Goal: Task Accomplishment & Management: Use online tool/utility

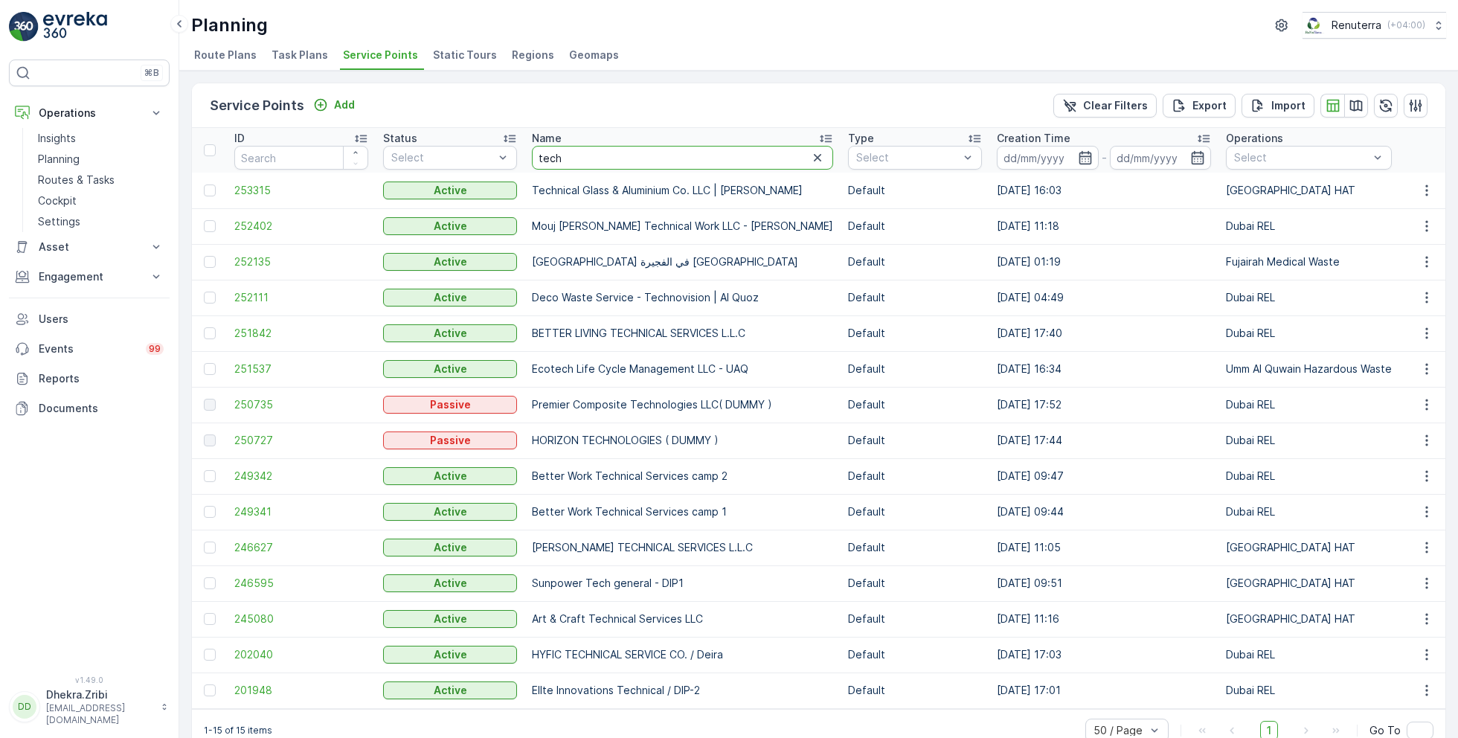
type input "high"
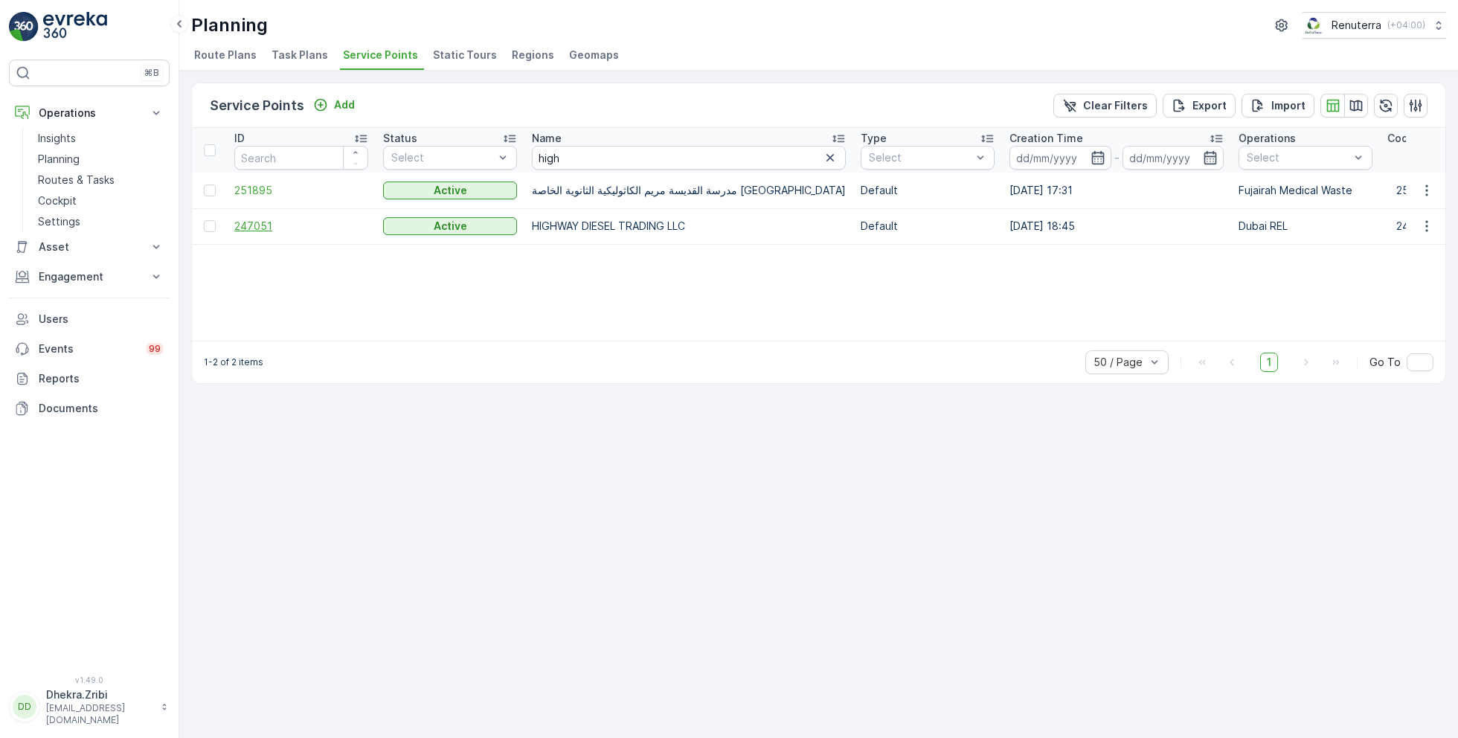
click at [252, 221] on span "247051" at bounding box center [301, 226] width 134 height 15
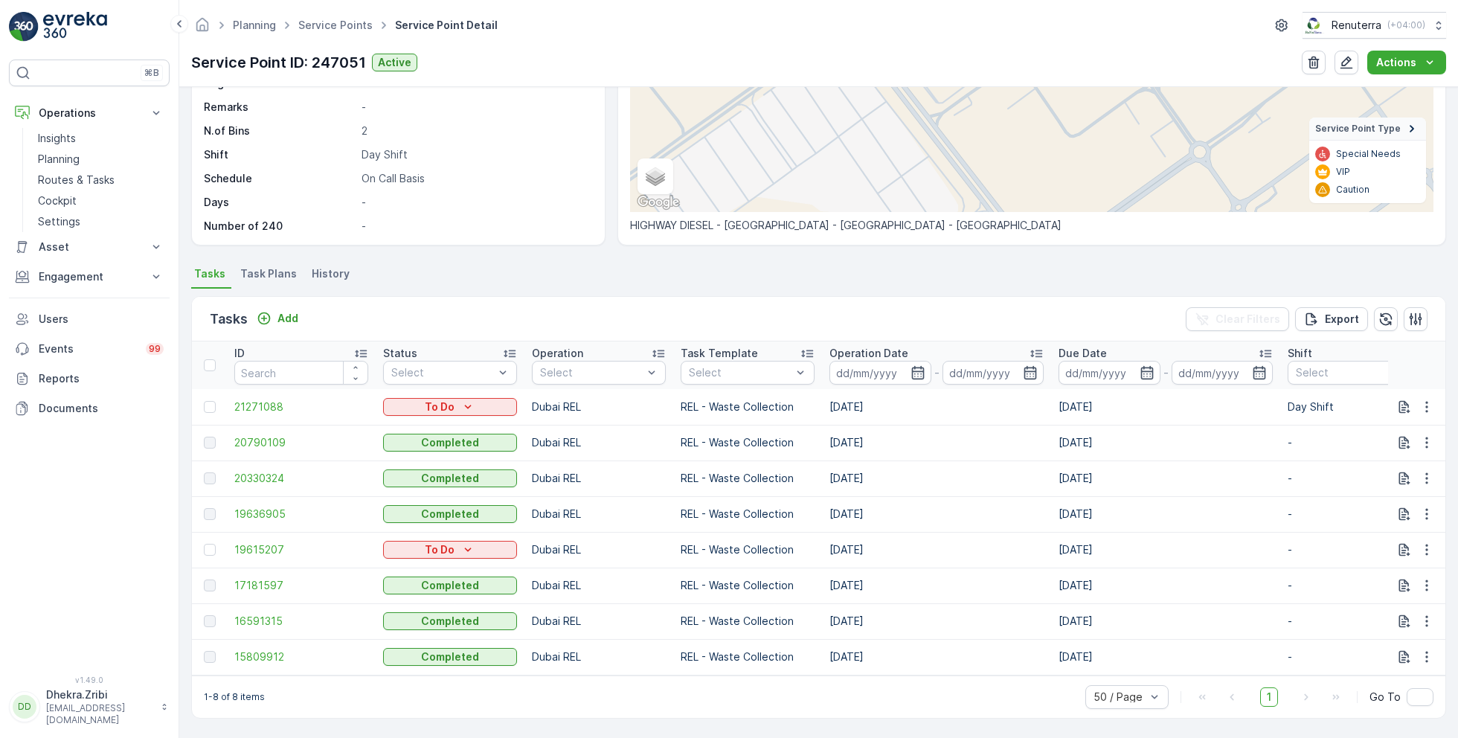
scroll to position [231, 0]
click at [1425, 401] on icon "button" at bounding box center [1426, 406] width 2 height 11
click at [1375, 457] on span "Change Route" at bounding box center [1388, 464] width 72 height 15
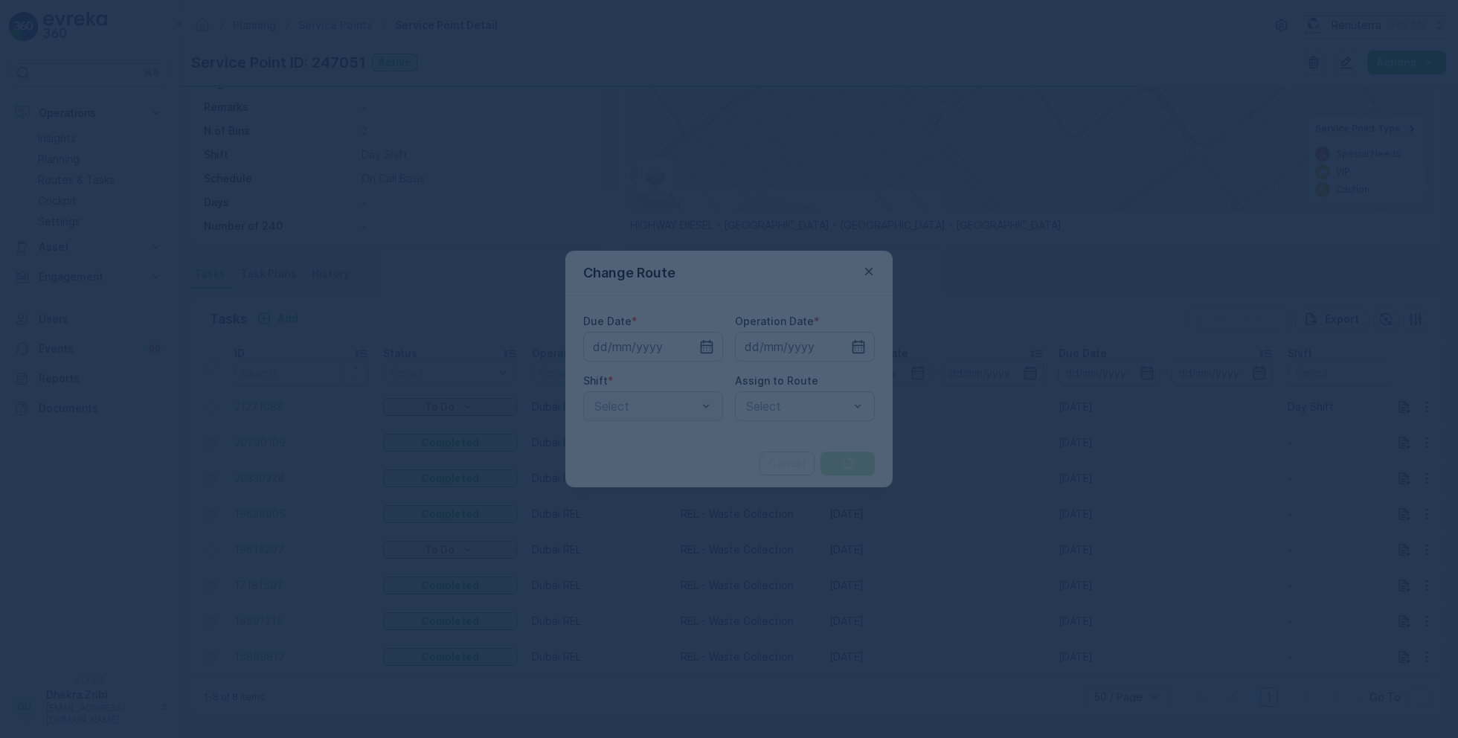
type input "[DATE]"
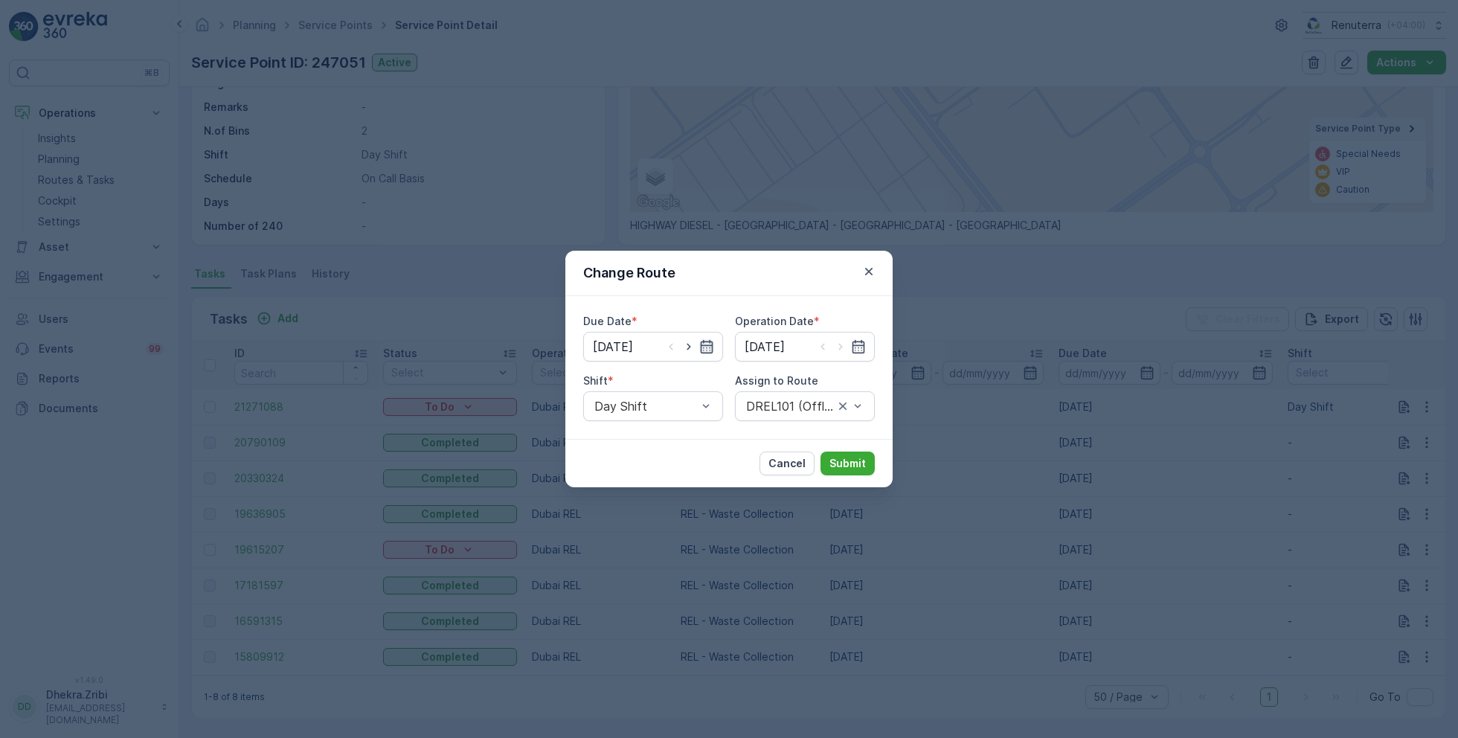
click at [702, 347] on icon "button" at bounding box center [706, 346] width 15 height 15
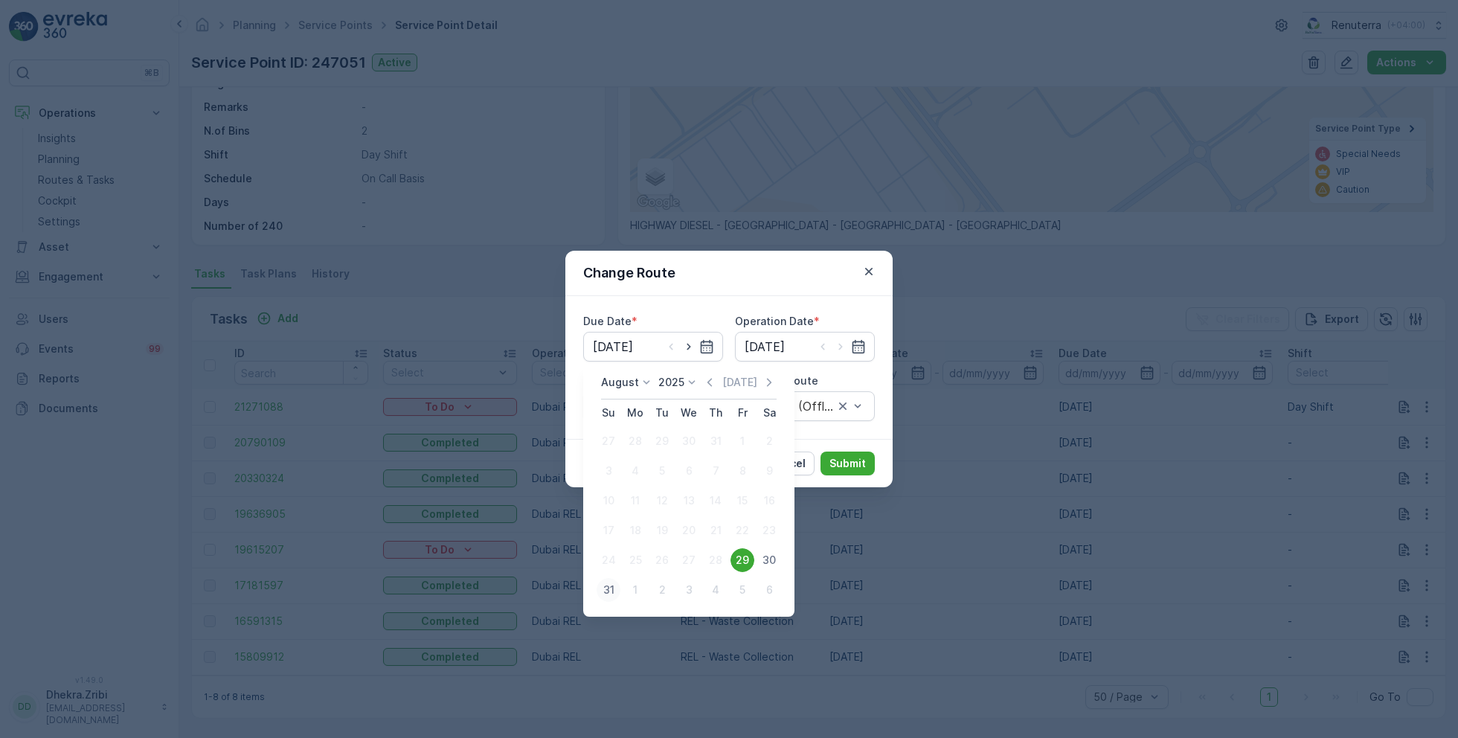
click at [605, 594] on div "31" at bounding box center [608, 590] width 24 height 24
type input "31.08.2025"
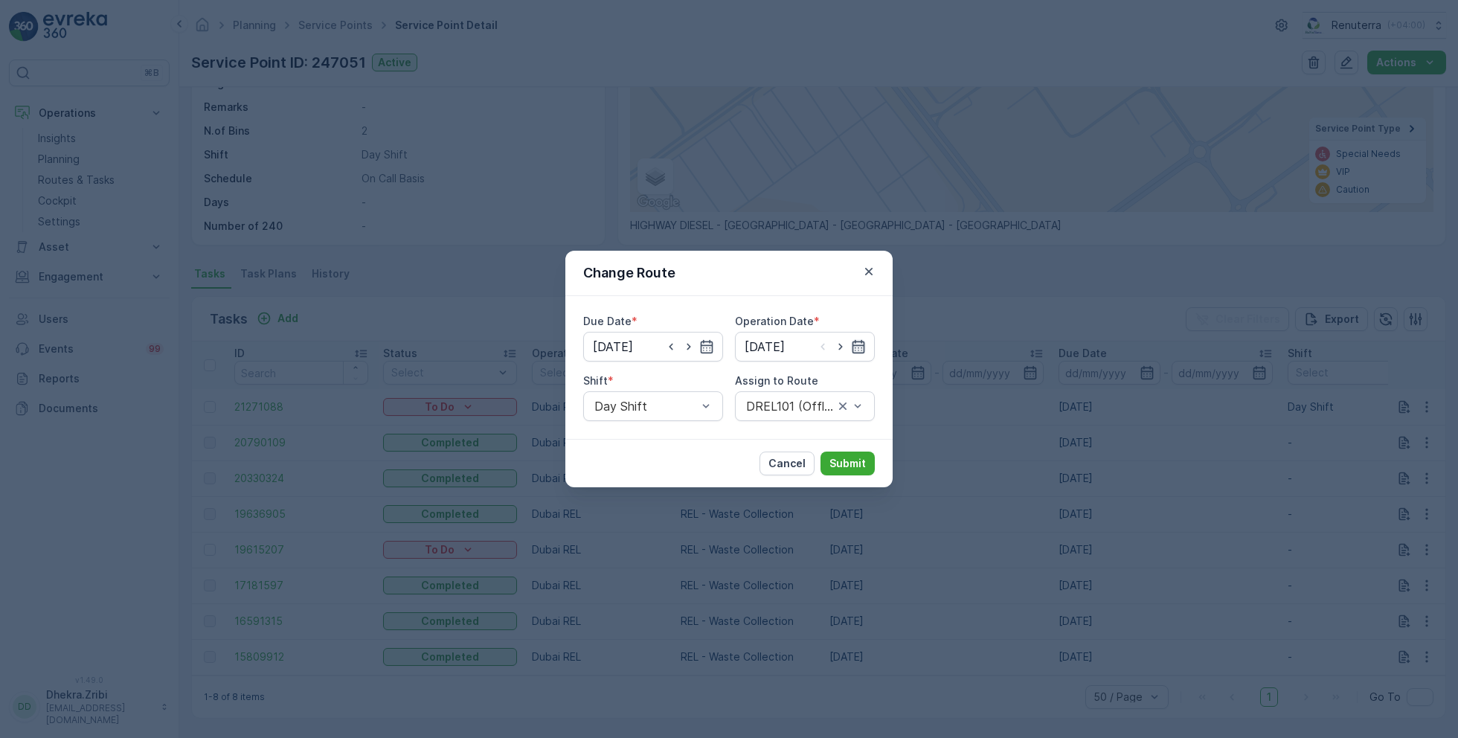
click at [852, 346] on icon "button" at bounding box center [858, 346] width 13 height 13
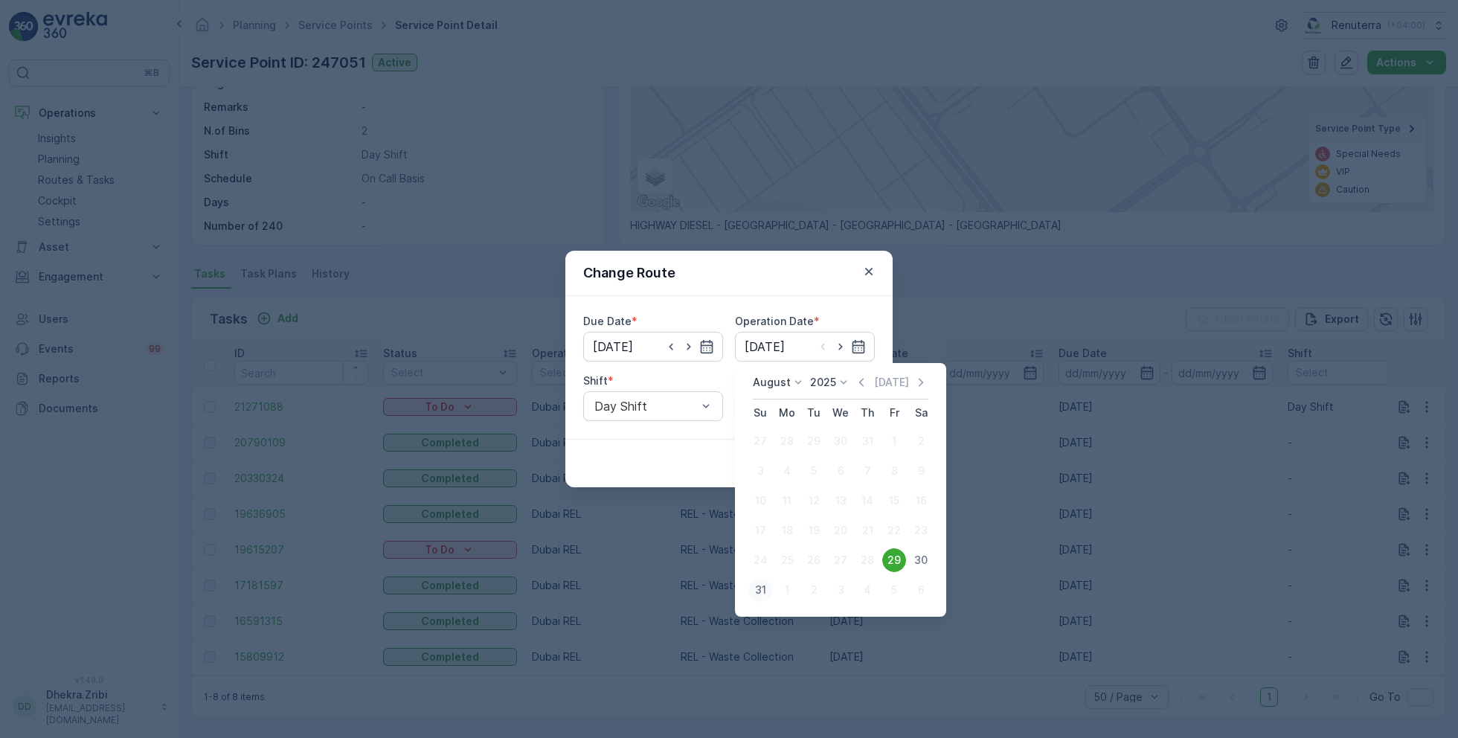
click at [757, 585] on div "31" at bounding box center [760, 590] width 24 height 24
type input "31.08.2025"
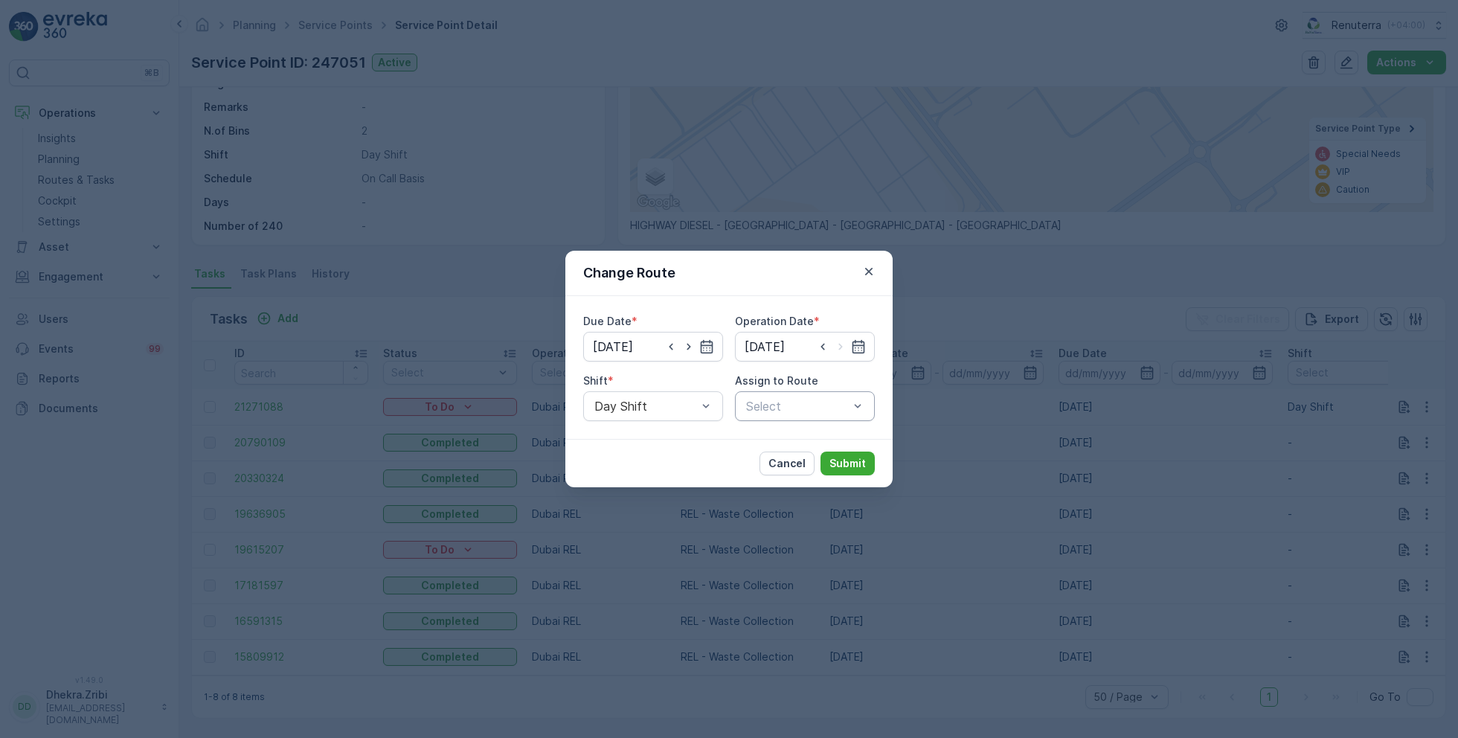
click at [782, 408] on div at bounding box center [797, 405] width 106 height 13
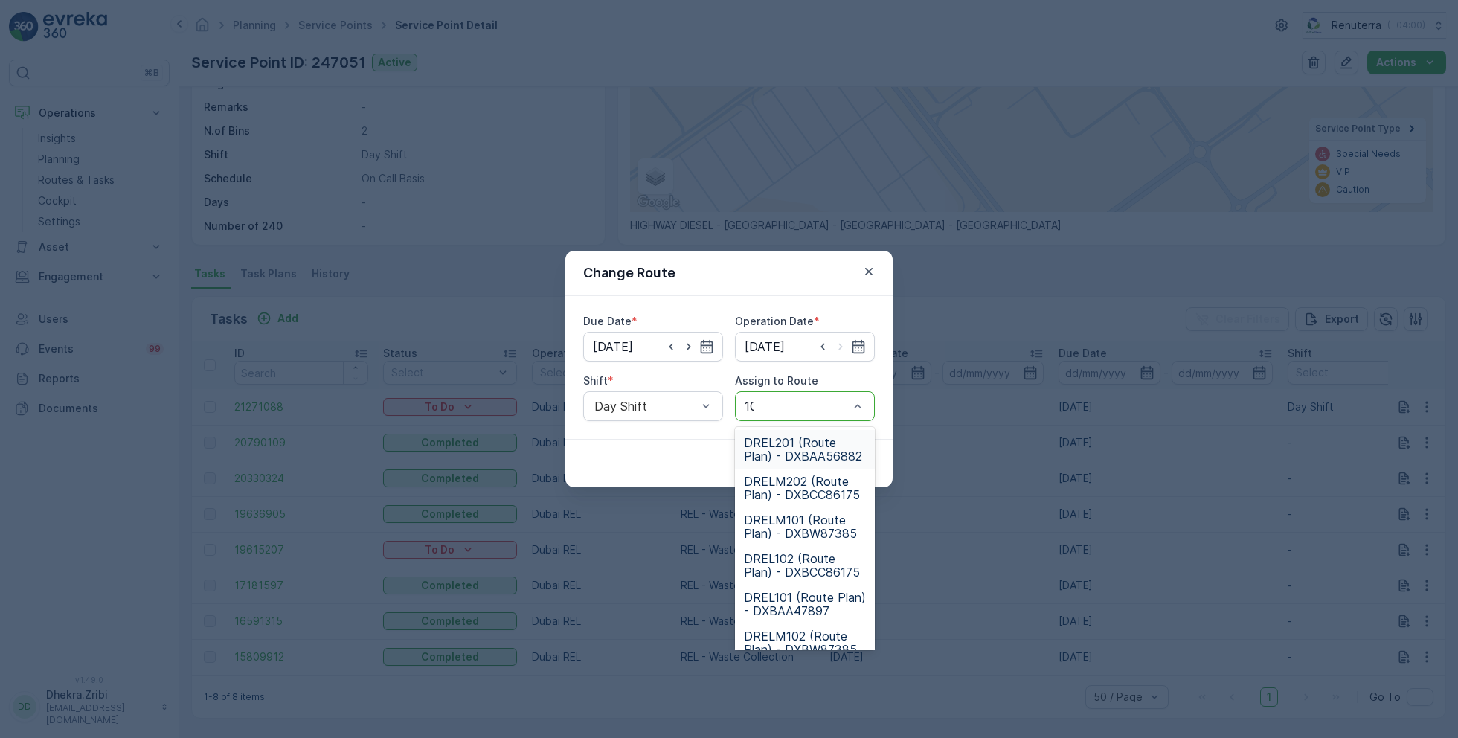
type input "101"
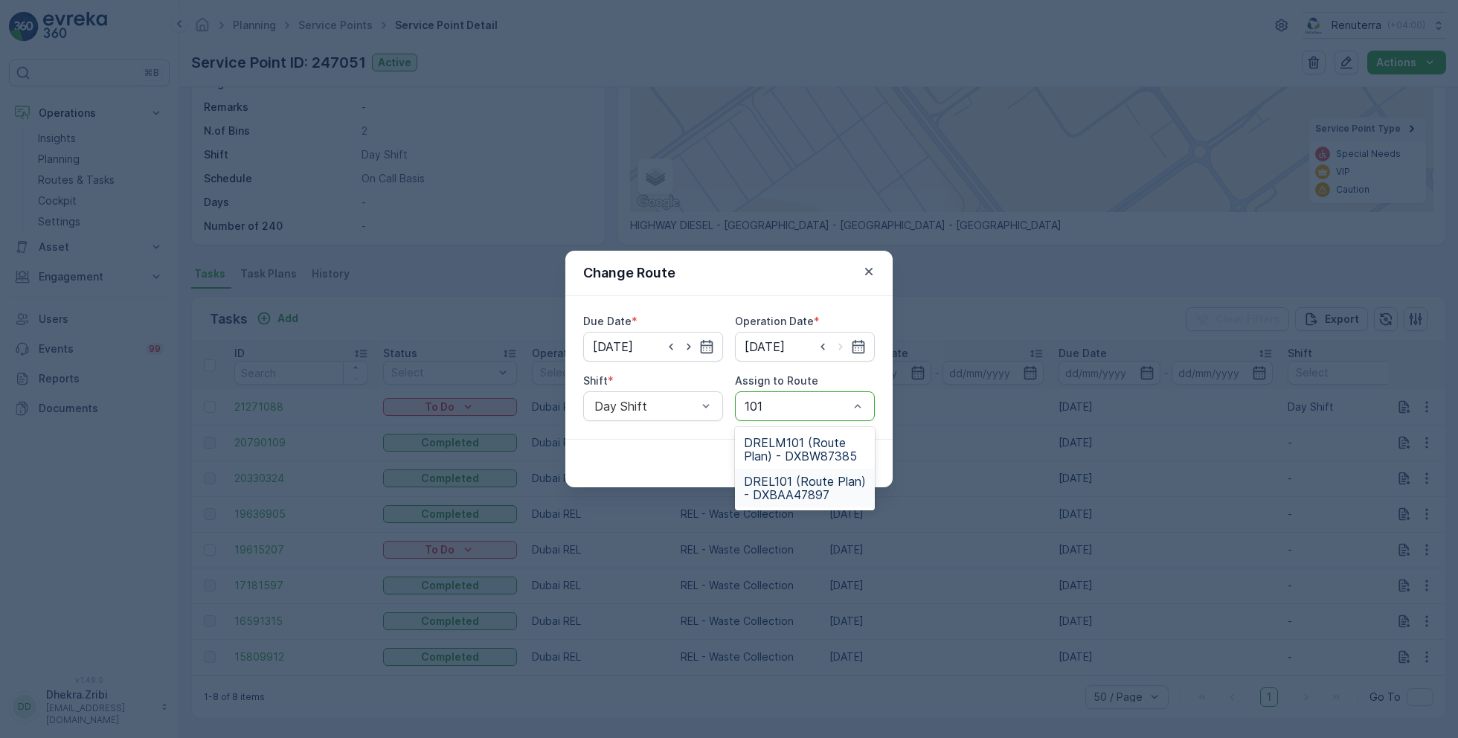
click at [796, 489] on span "DREL101 (Route Plan) - DXBAA47897" at bounding box center [805, 487] width 122 height 27
click at [849, 460] on p "Submit" at bounding box center [847, 463] width 36 height 15
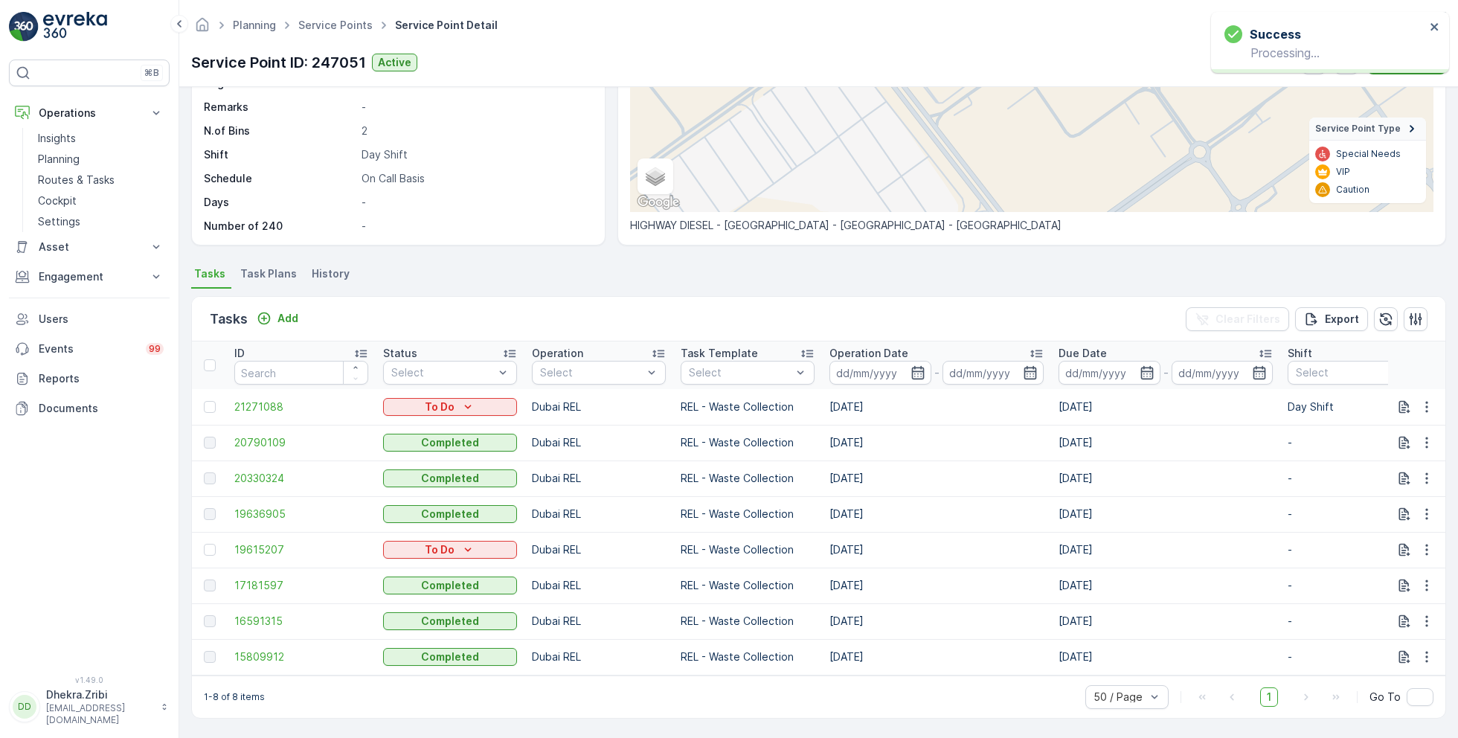
click at [330, 33] on ul "Service Points" at bounding box center [343, 26] width 97 height 22
click at [326, 29] on link "Service Points" at bounding box center [335, 25] width 74 height 13
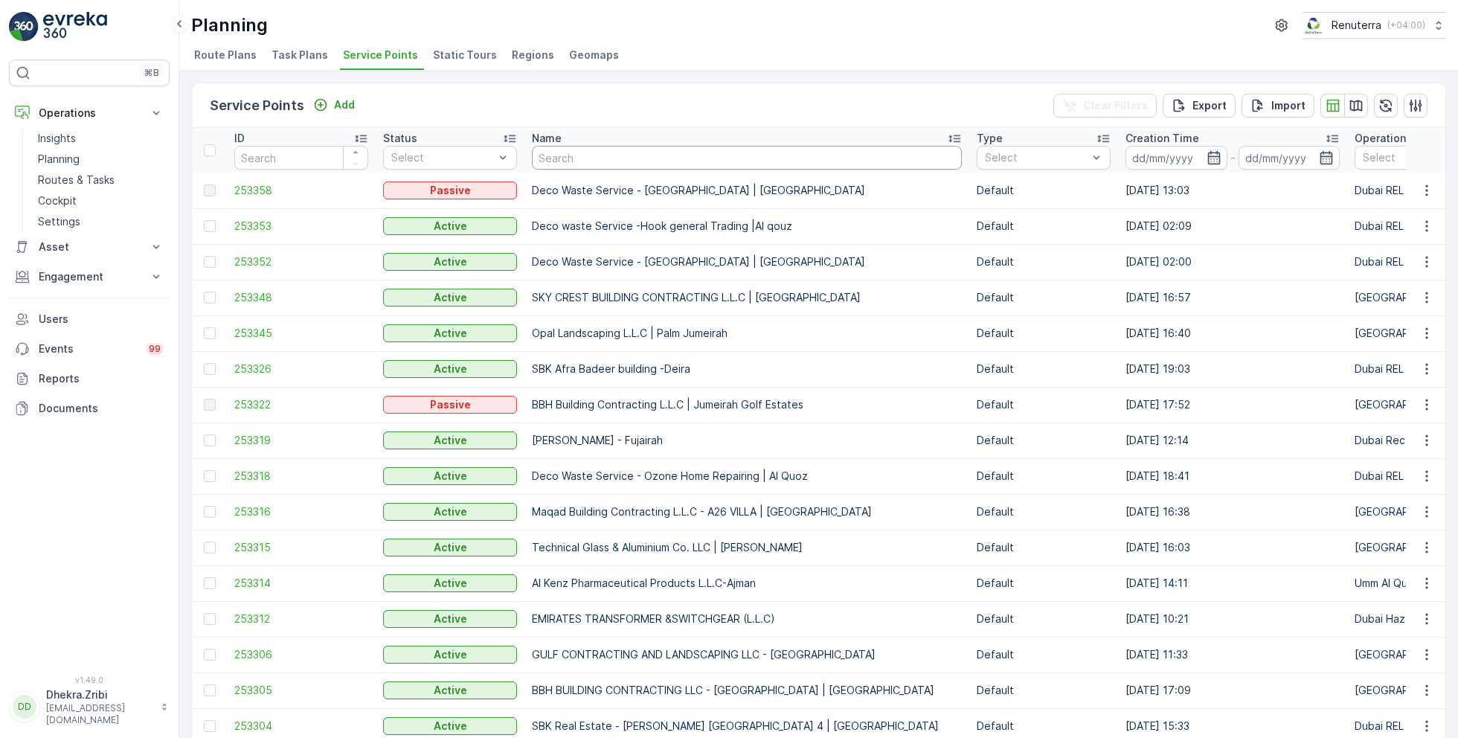
click at [591, 158] on input "text" at bounding box center [747, 158] width 430 height 24
type input "sbk"
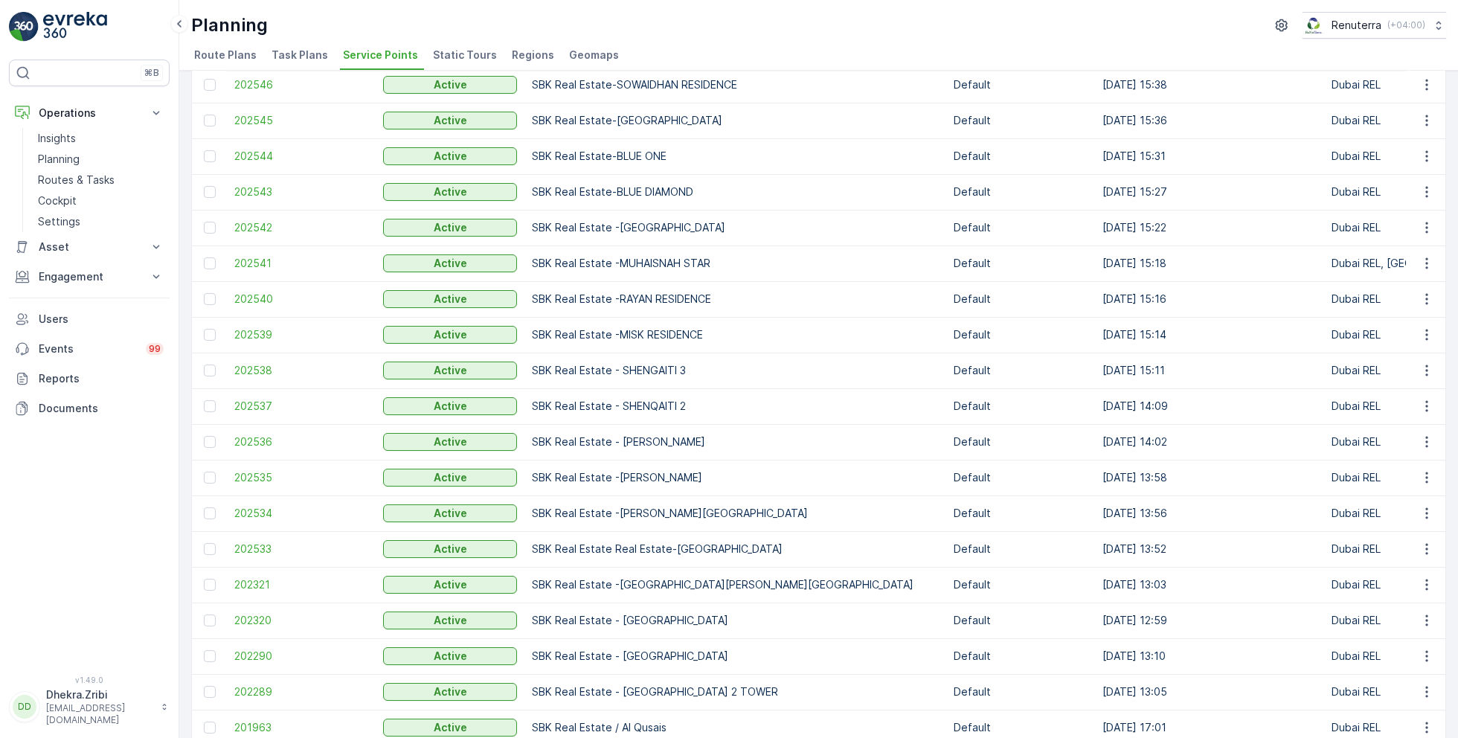
scroll to position [714, 0]
click at [262, 262] on span "202541" at bounding box center [301, 261] width 134 height 15
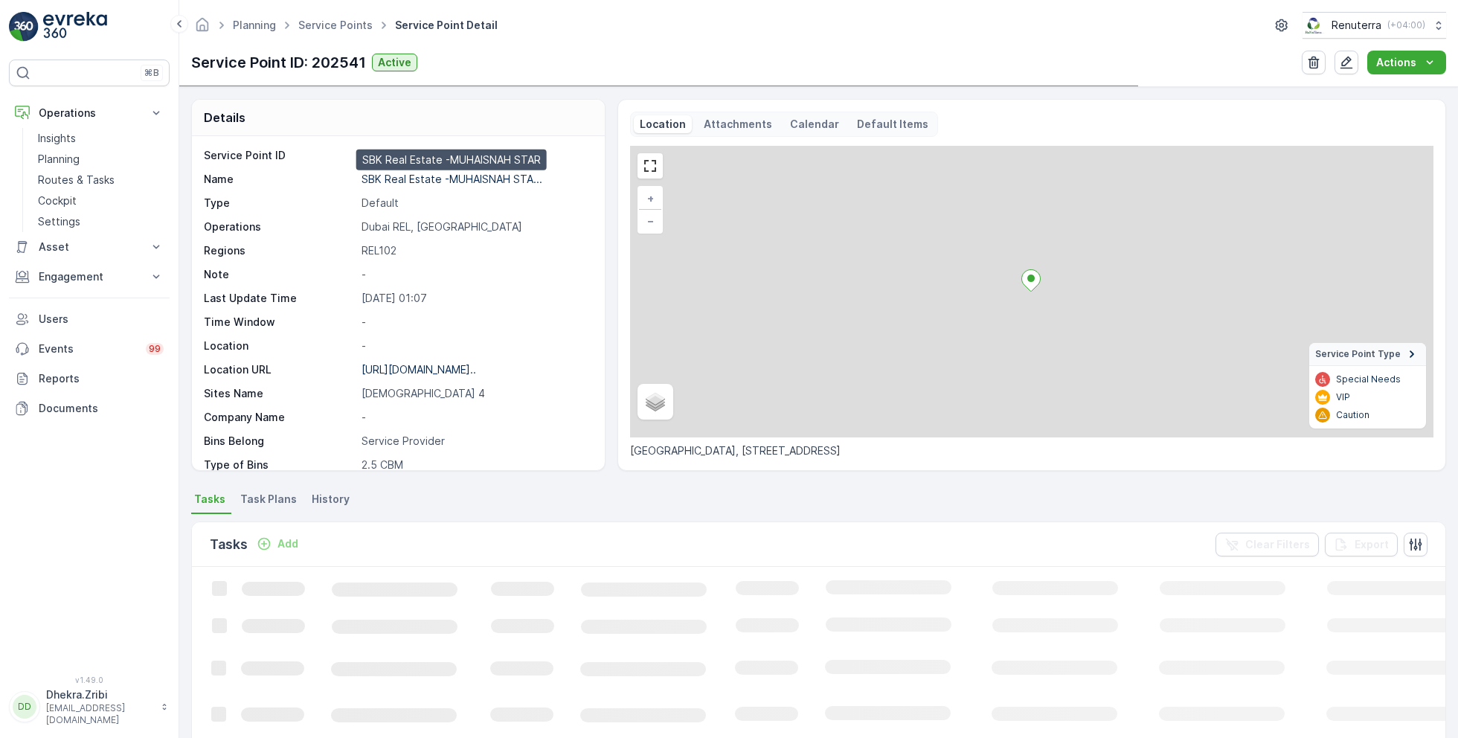
click at [430, 173] on p "SBK Real Estate -MUHAISNAH STA..." at bounding box center [451, 179] width 181 height 13
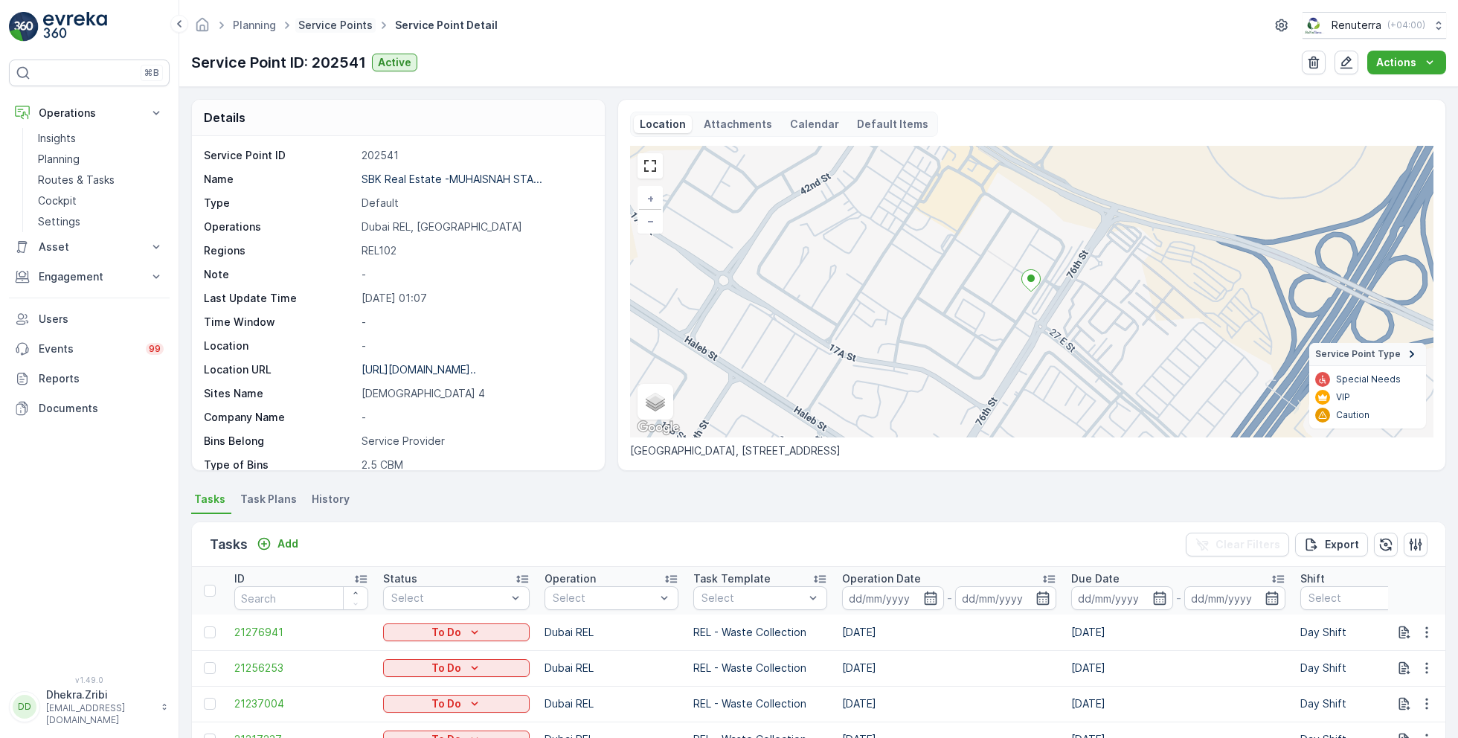
click at [341, 25] on link "Service Points" at bounding box center [335, 25] width 74 height 13
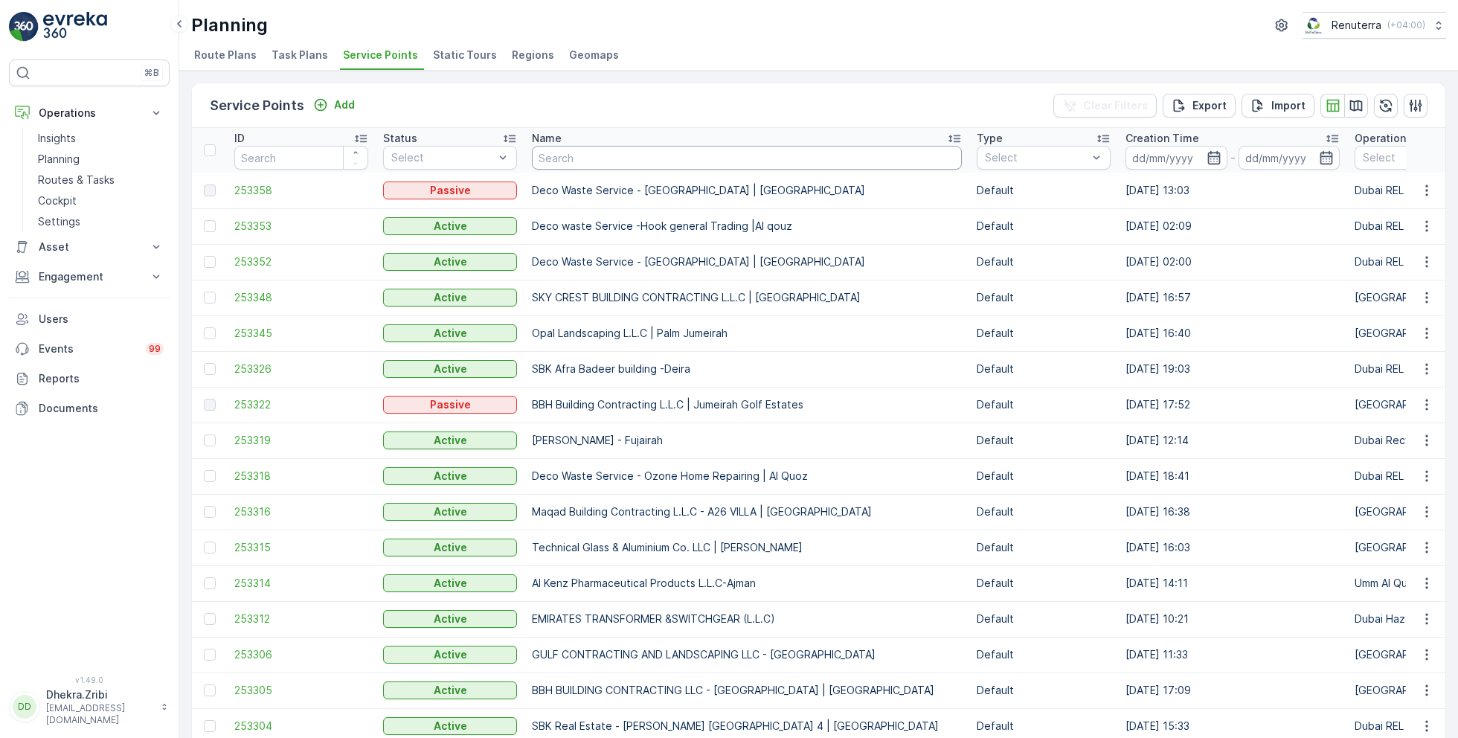
click at [553, 162] on input "text" at bounding box center [747, 158] width 430 height 24
type input "anja"
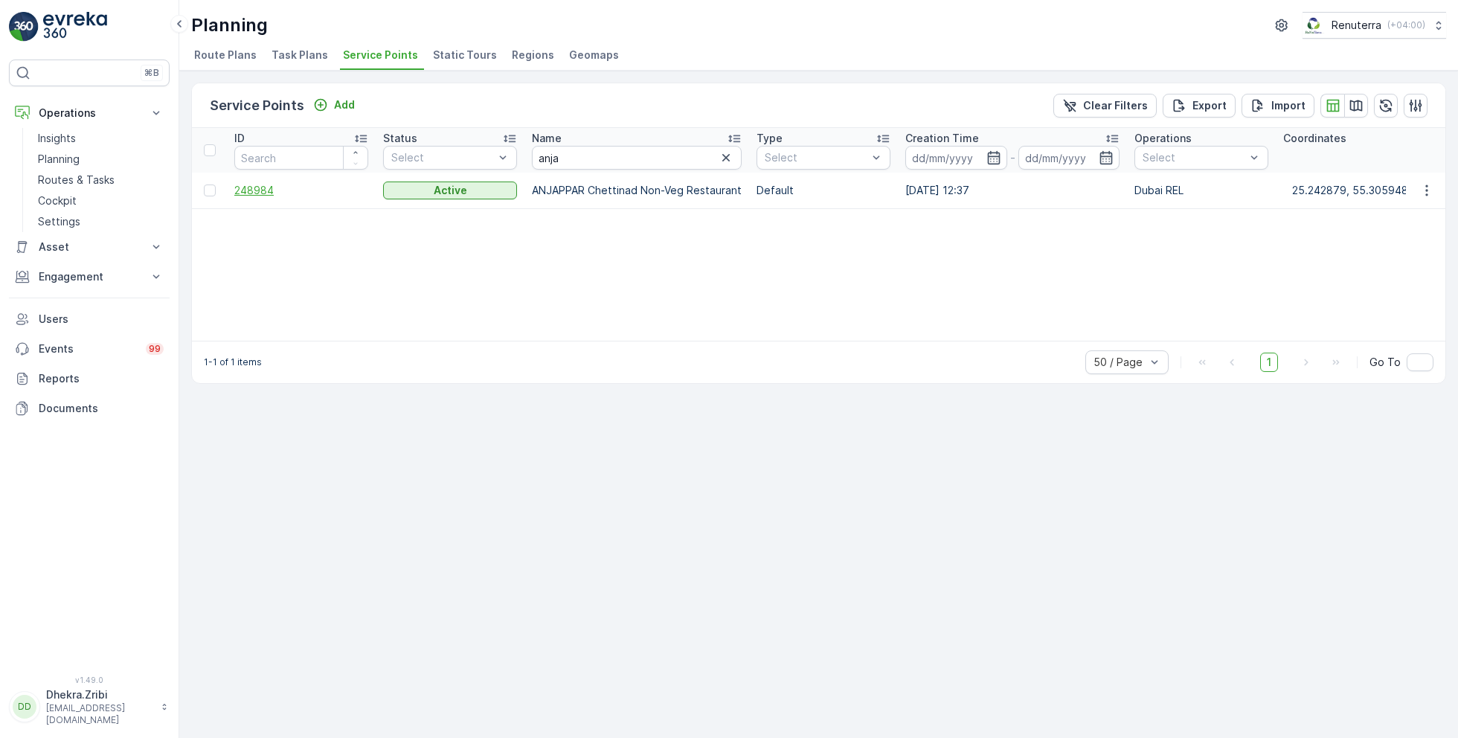
click at [260, 184] on span "248984" at bounding box center [301, 190] width 134 height 15
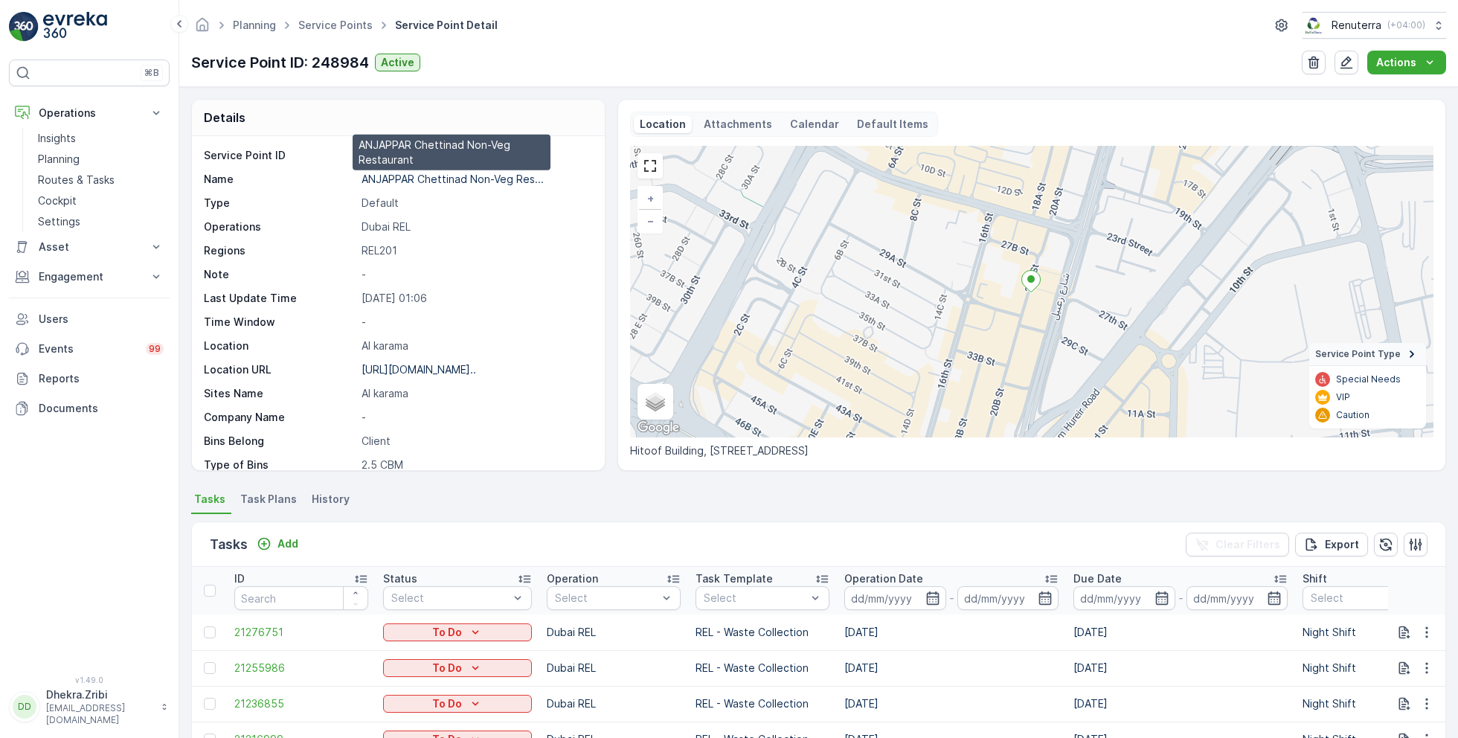
click at [428, 176] on p "ANJAPPAR Chettinad Non-Veg Res..." at bounding box center [452, 179] width 182 height 13
click at [344, 22] on link "Service Points" at bounding box center [335, 25] width 74 height 13
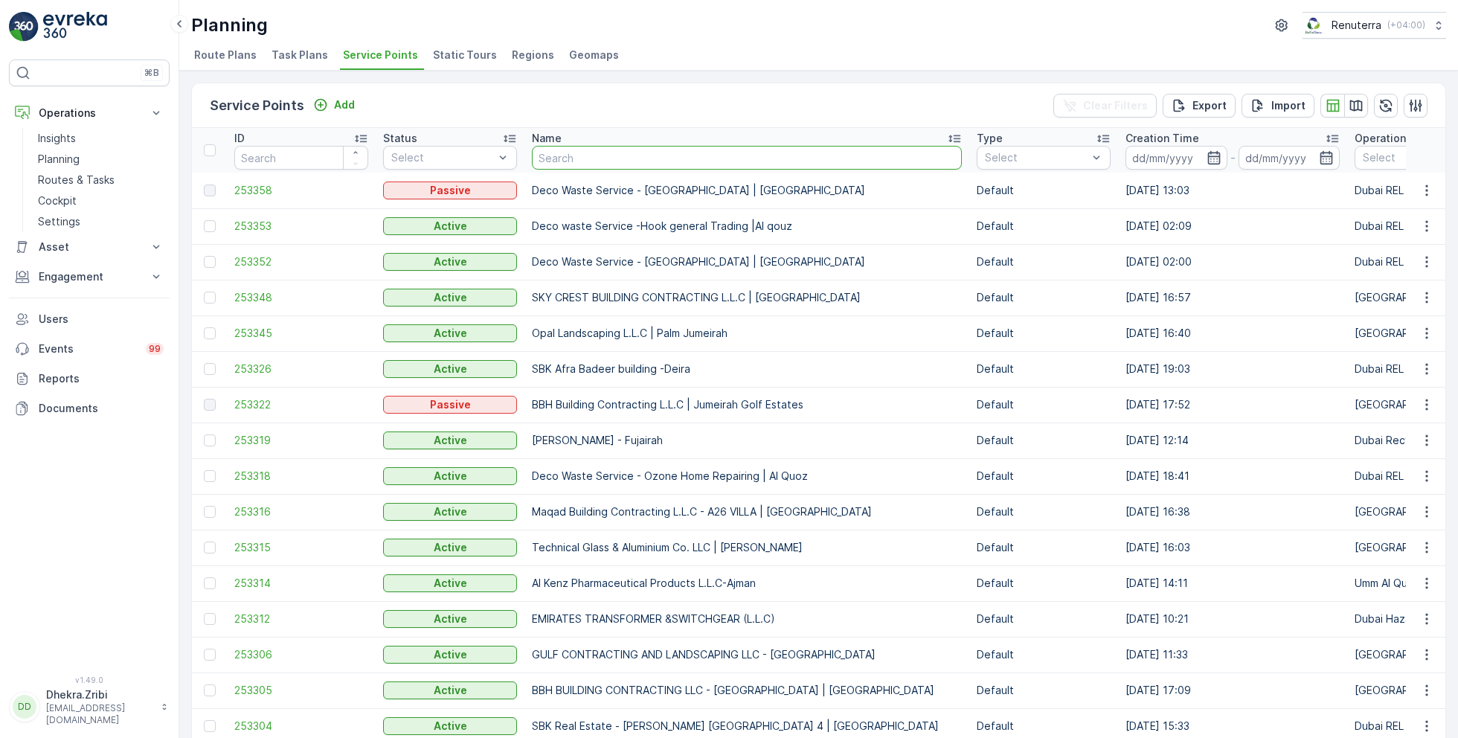
click at [591, 161] on input "text" at bounding box center [747, 158] width 430 height 24
type input "cur"
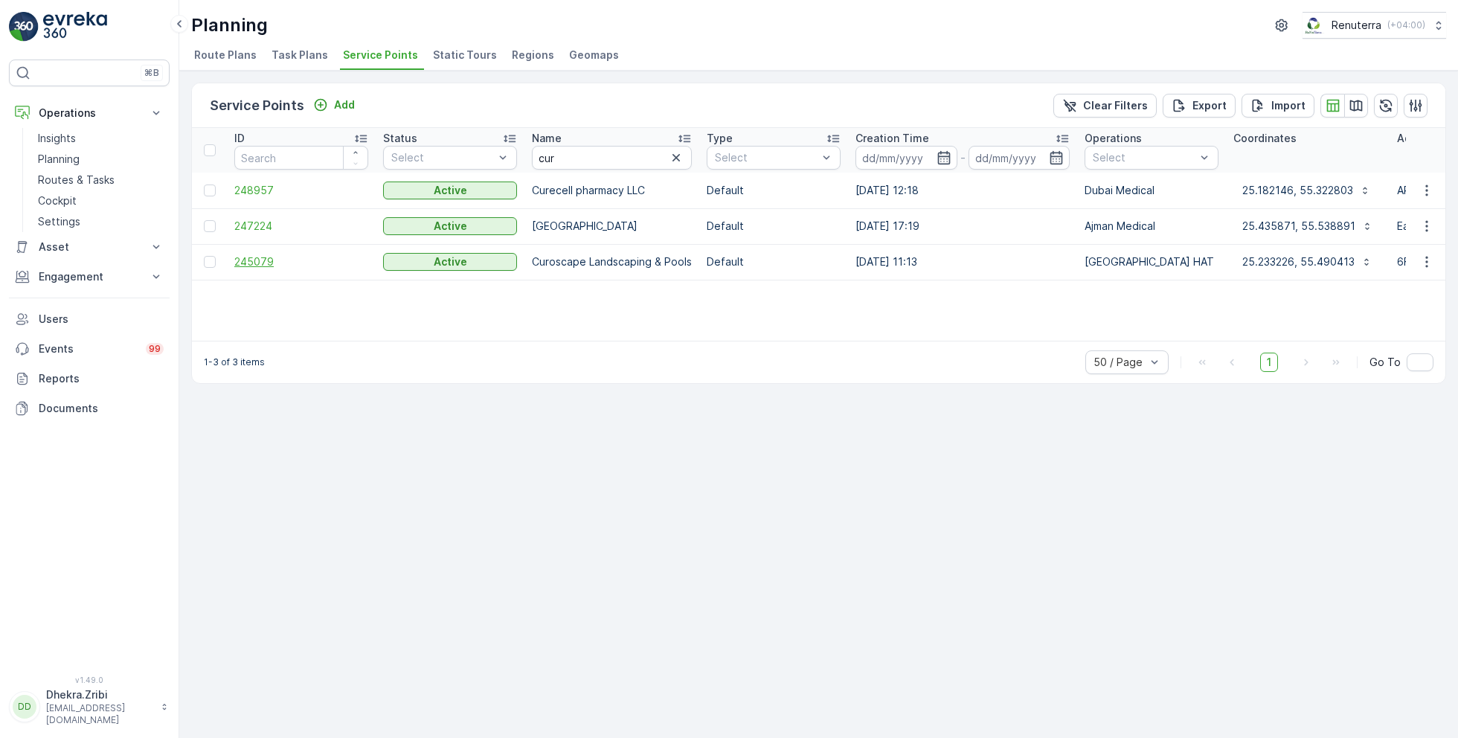
click at [262, 256] on span "245079" at bounding box center [301, 261] width 134 height 15
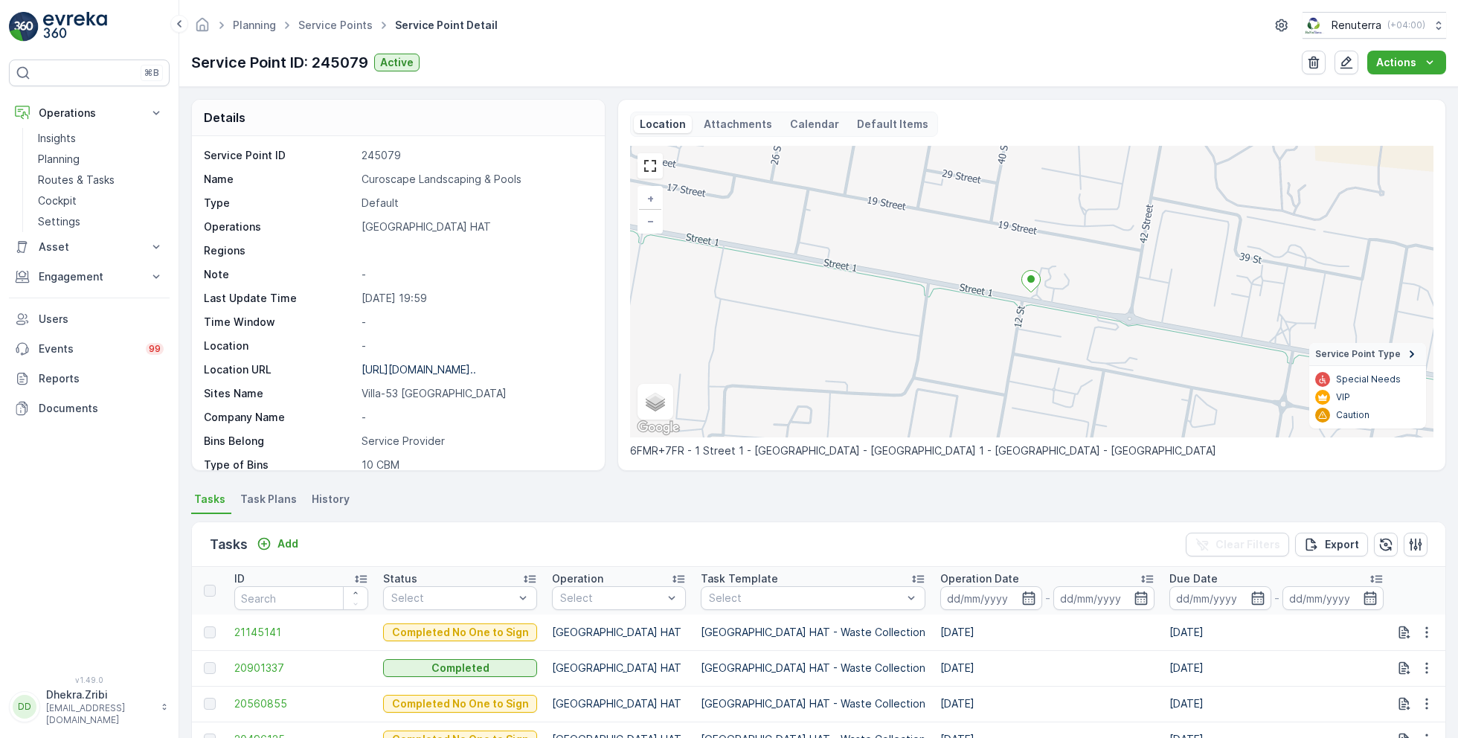
click at [426, 178] on p "Curoscape Landscaping & Pools" at bounding box center [475, 179] width 228 height 15
copy p "Curoscape Landscaping & Pools"
click at [347, 30] on link "Service Points" at bounding box center [335, 25] width 74 height 13
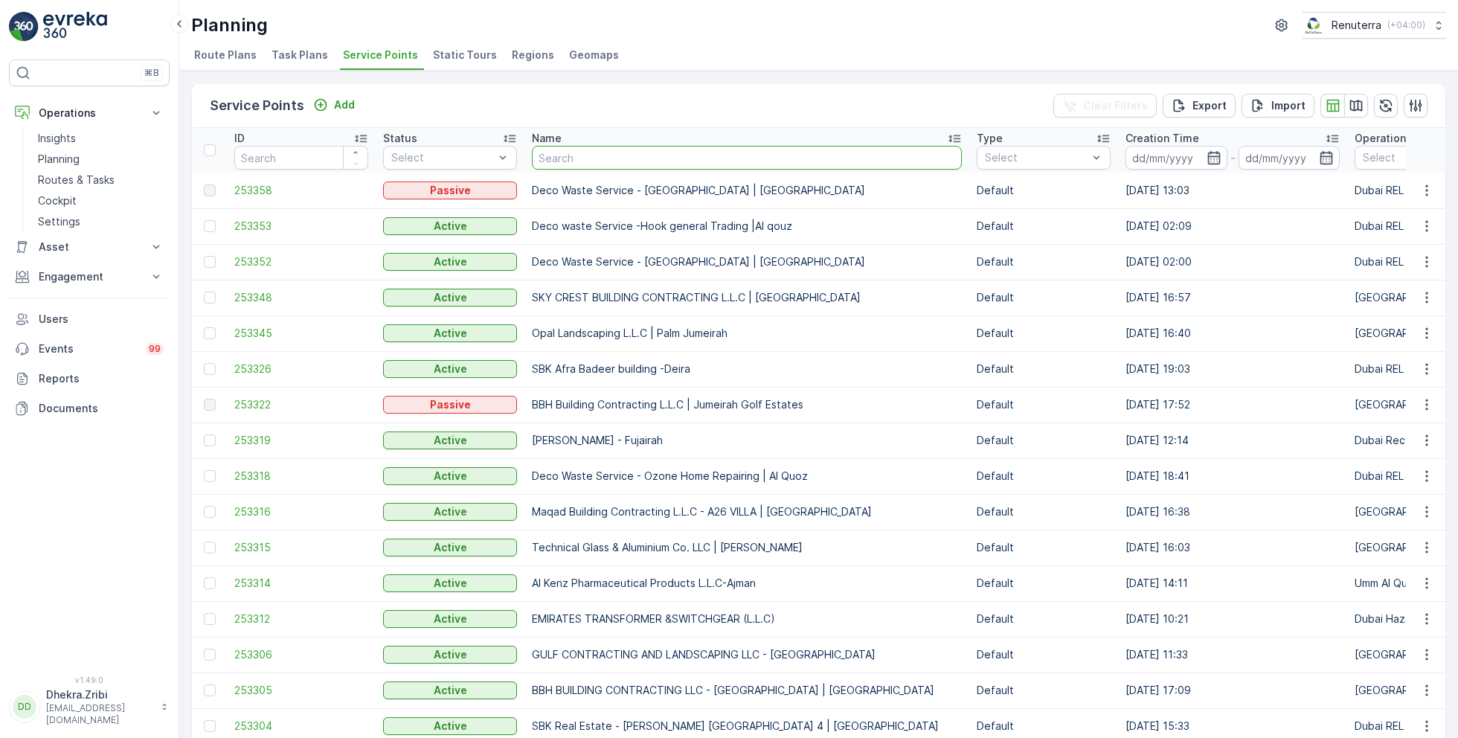
click at [611, 158] on input "text" at bounding box center [747, 158] width 430 height 24
type input "rixos"
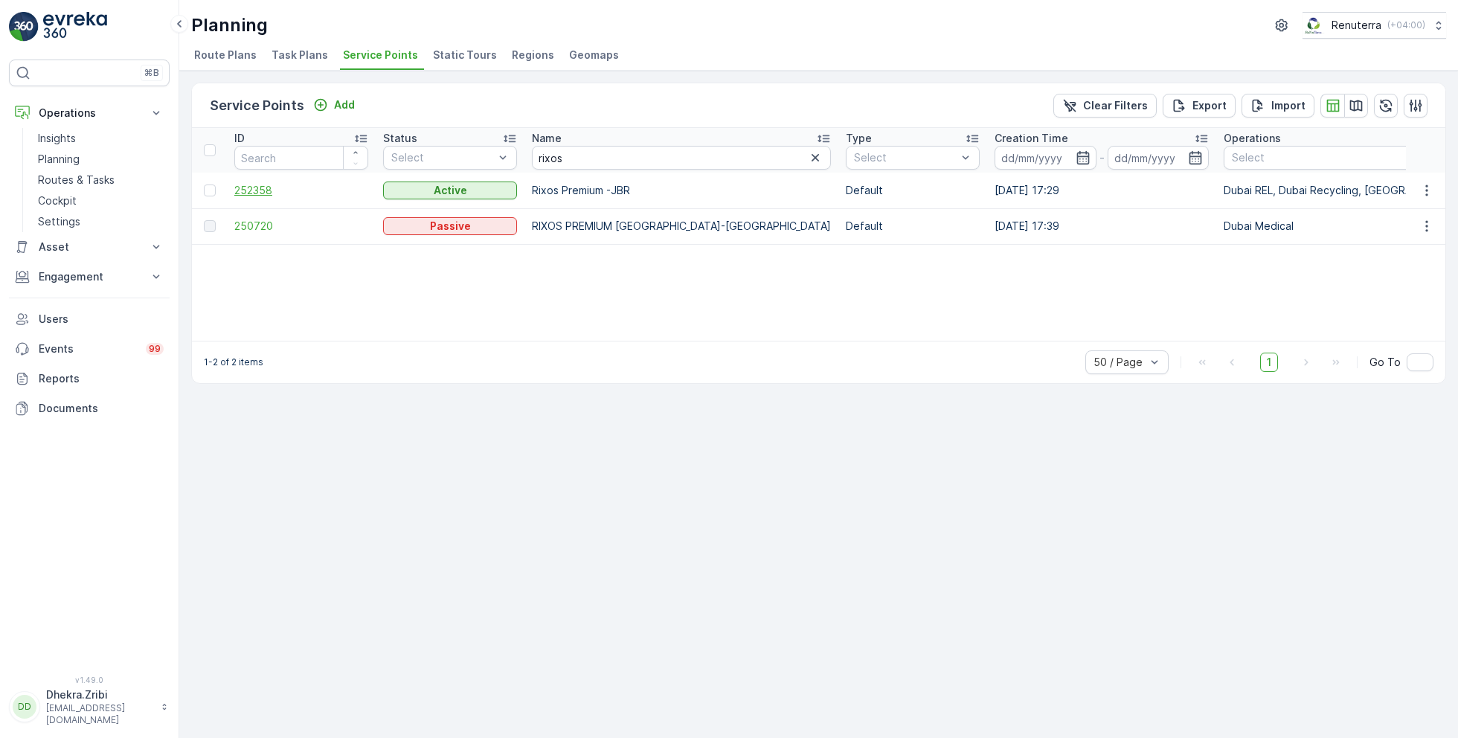
click at [268, 190] on span "252358" at bounding box center [301, 190] width 134 height 15
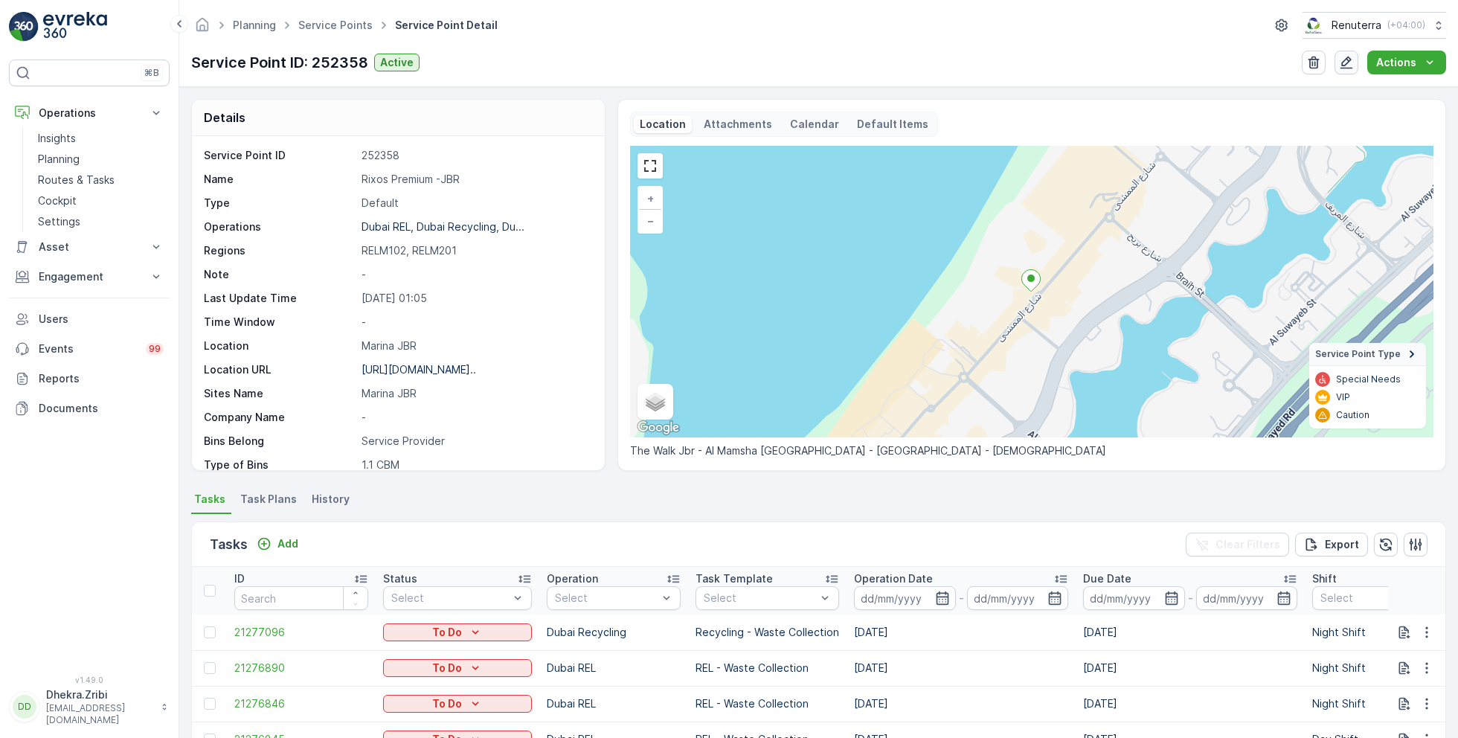
click at [1351, 63] on icon "button" at bounding box center [1346, 62] width 15 height 15
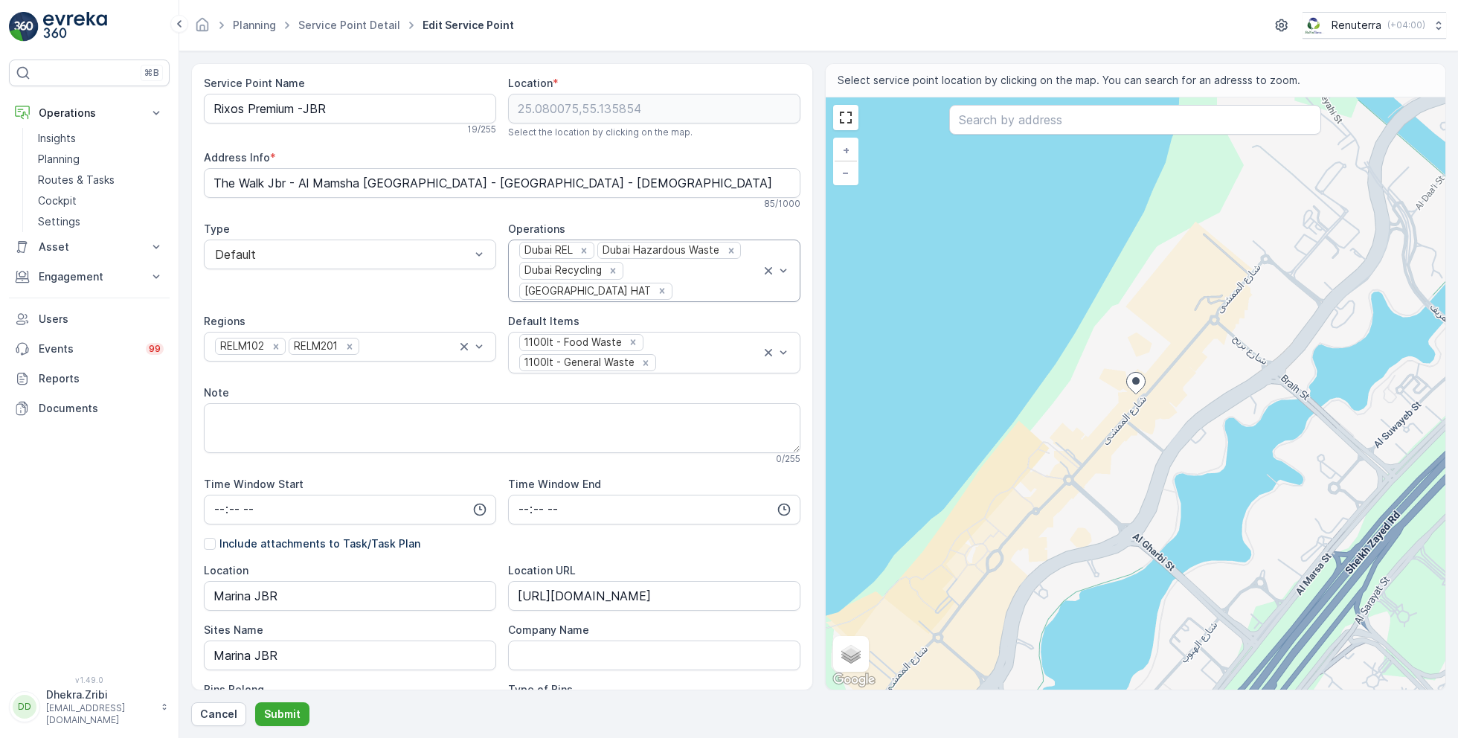
click at [727, 284] on div at bounding box center [717, 290] width 87 height 13
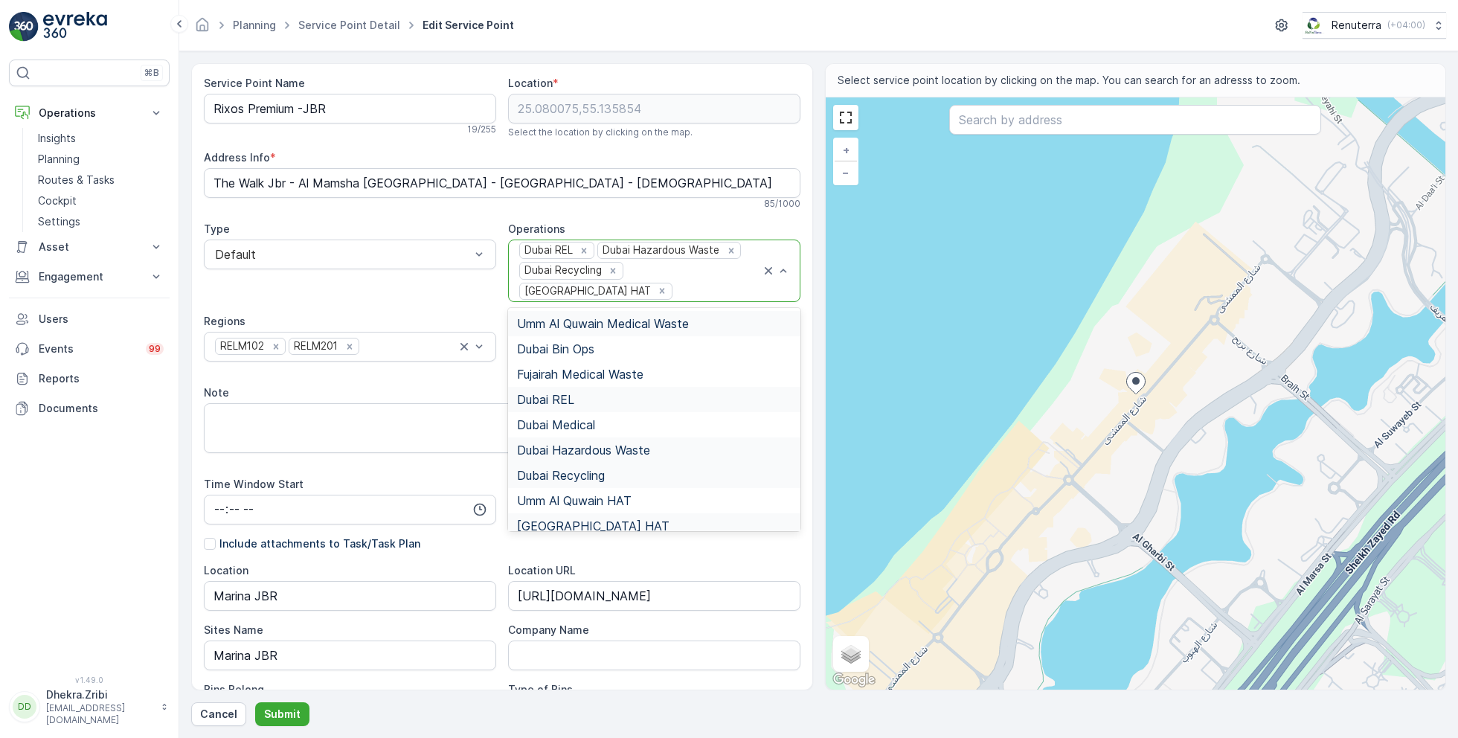
click at [451, 314] on div "Regions" at bounding box center [350, 321] width 292 height 15
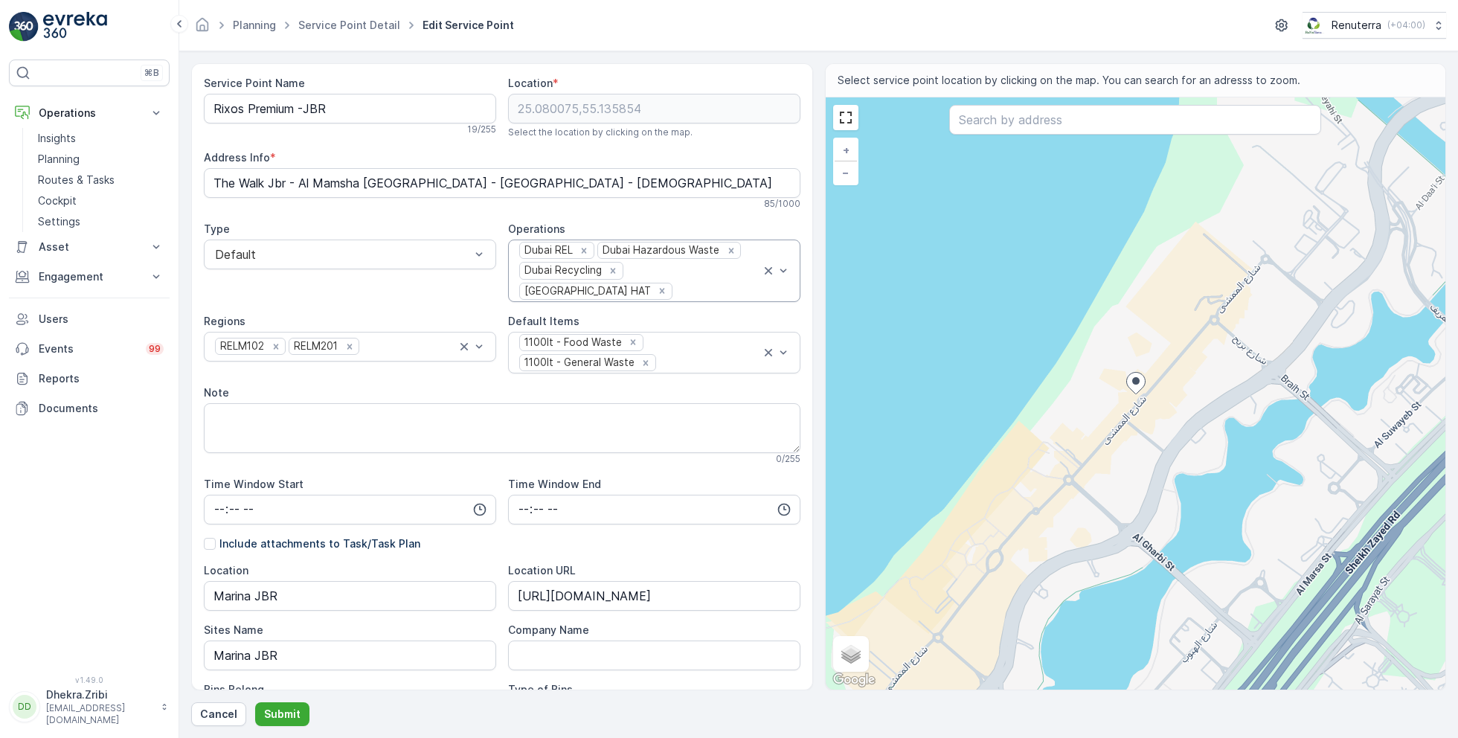
click at [735, 284] on div at bounding box center [717, 290] width 87 height 13
click at [721, 284] on div at bounding box center [717, 290] width 87 height 13
click at [690, 332] on div "1100lt - Food Waste 1100lt - General Waste" at bounding box center [639, 352] width 243 height 41
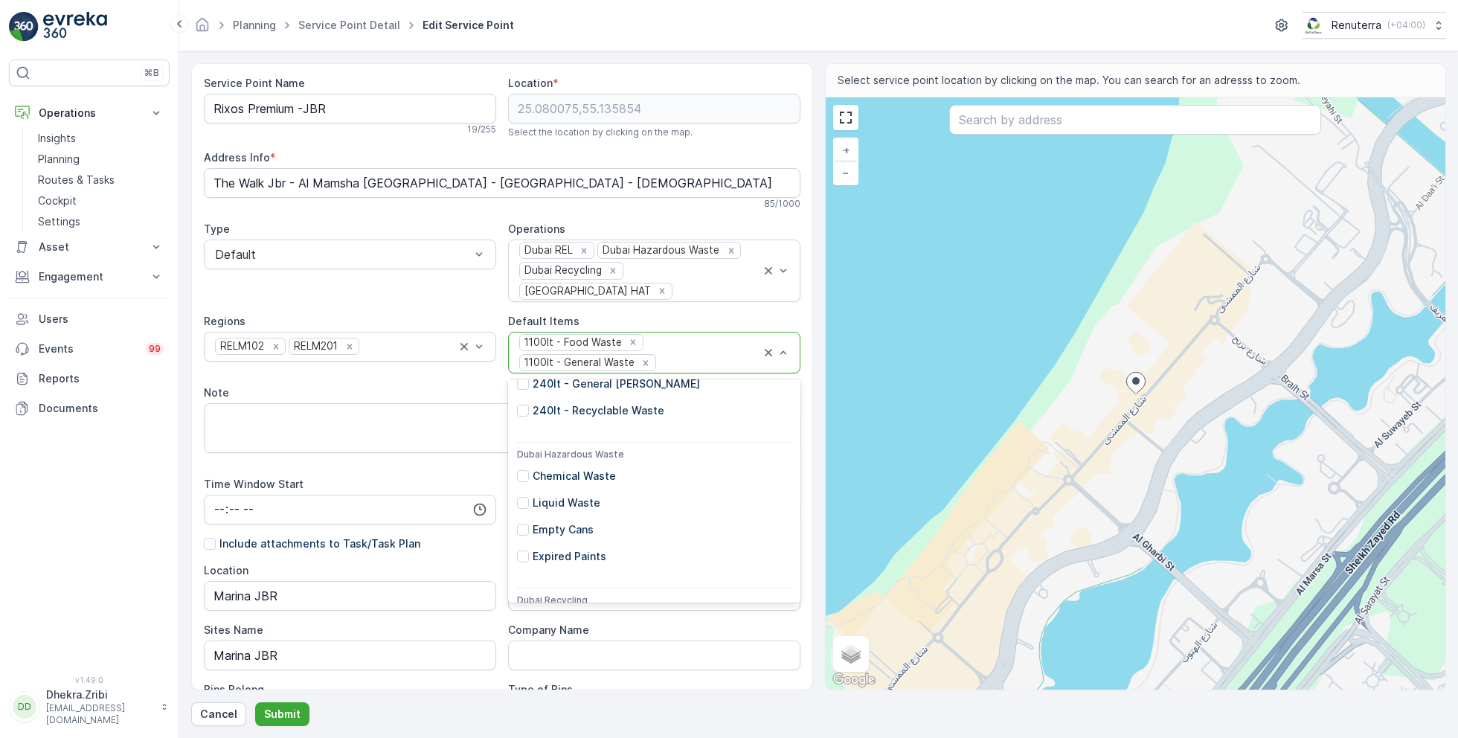
scroll to position [433, 0]
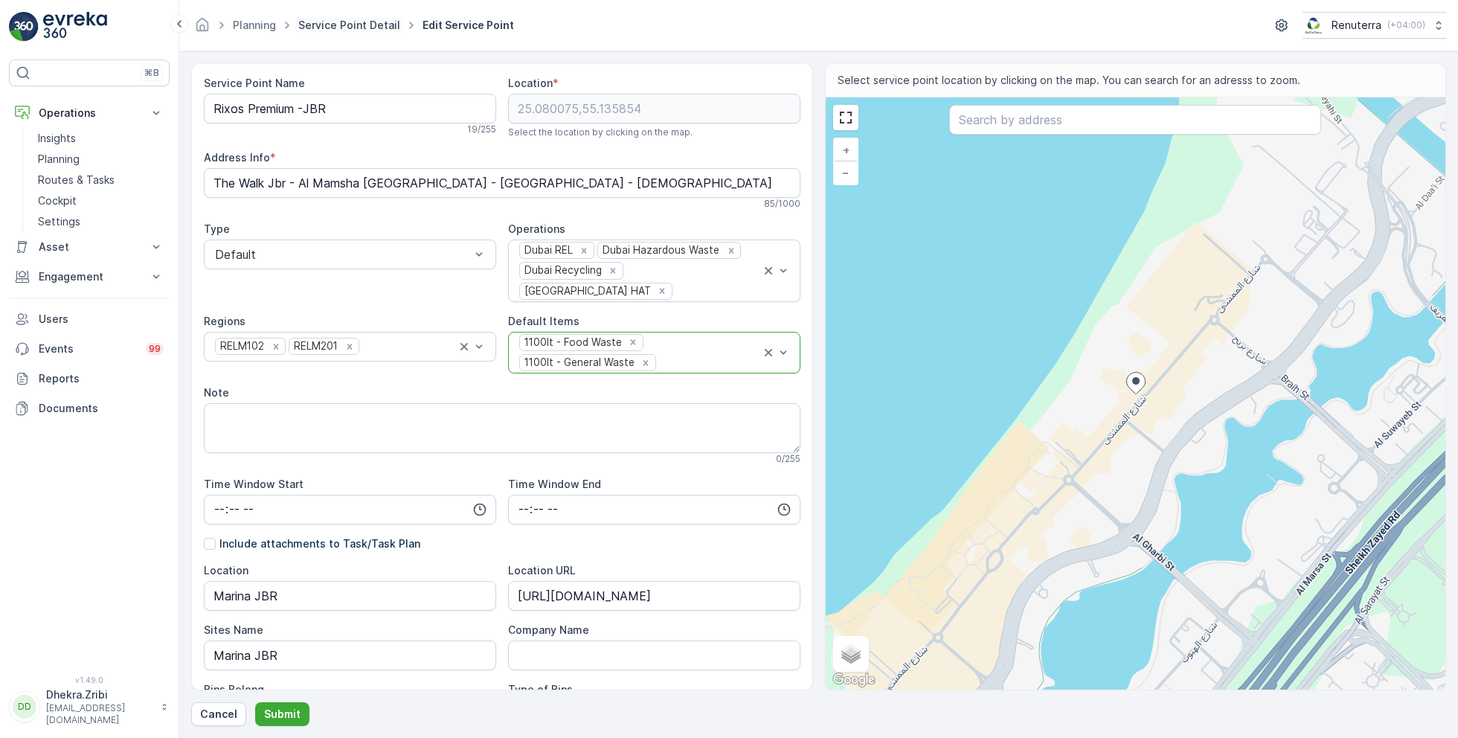
click at [335, 23] on link "Service Point Detail" at bounding box center [349, 25] width 102 height 13
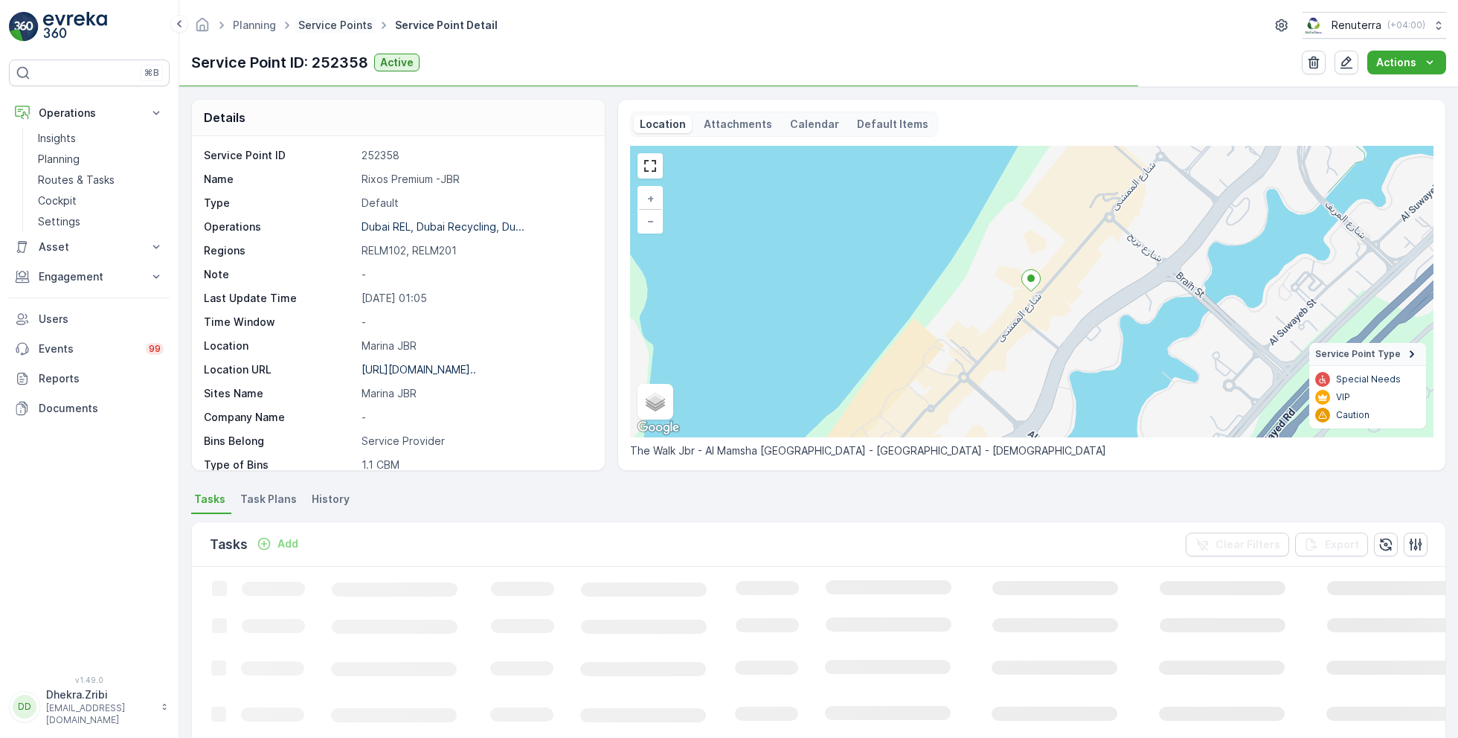
click at [344, 26] on link "Service Points" at bounding box center [335, 25] width 74 height 13
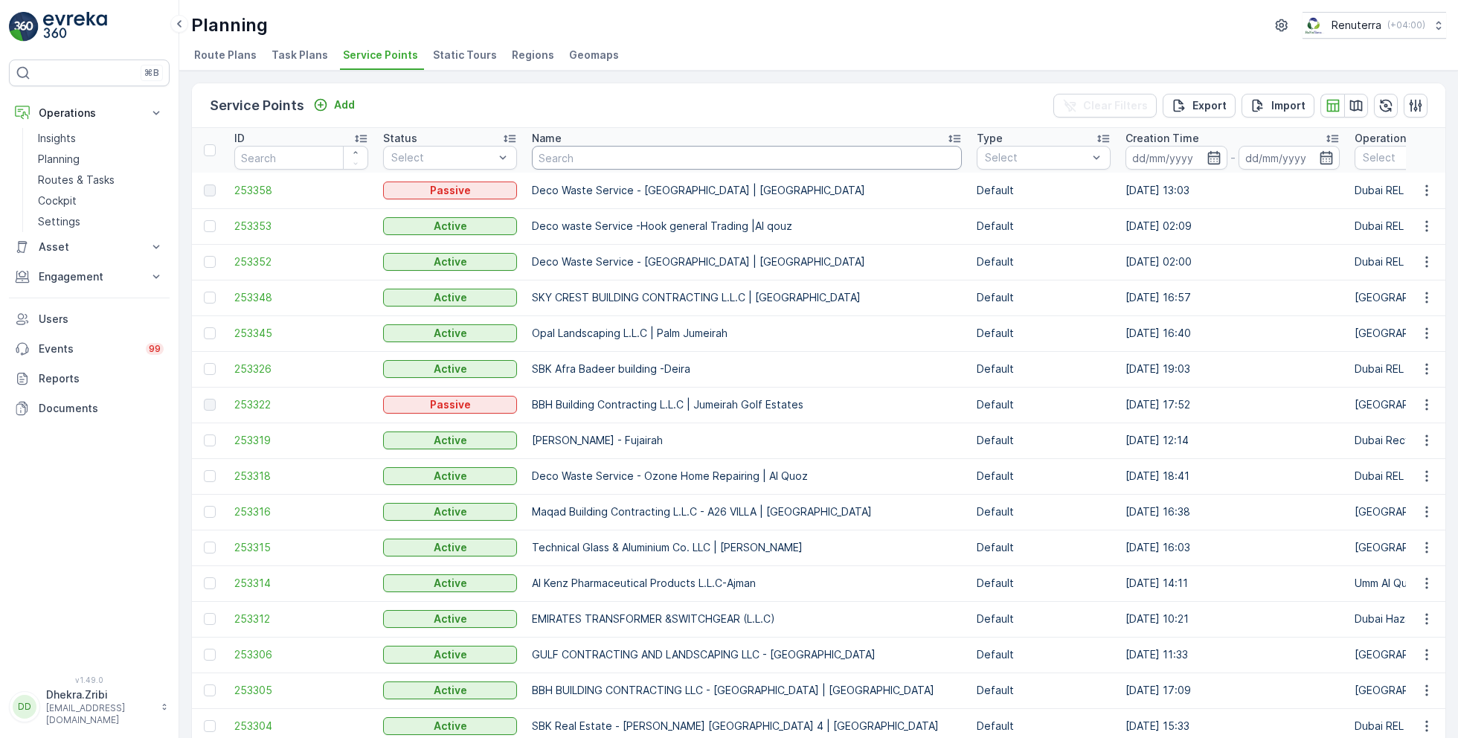
click at [701, 158] on input "text" at bounding box center [747, 158] width 430 height 24
type input "nomac"
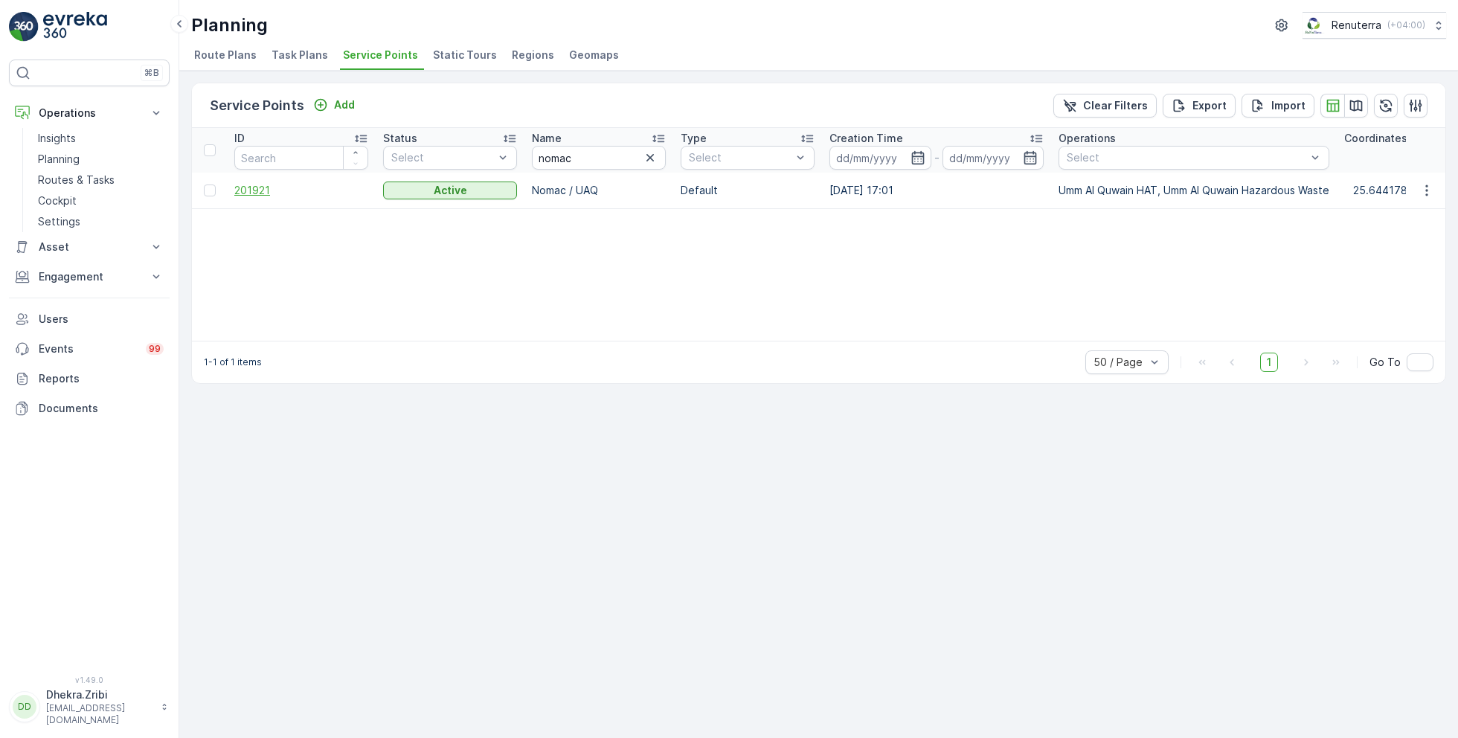
click at [265, 190] on span "201921" at bounding box center [301, 190] width 134 height 15
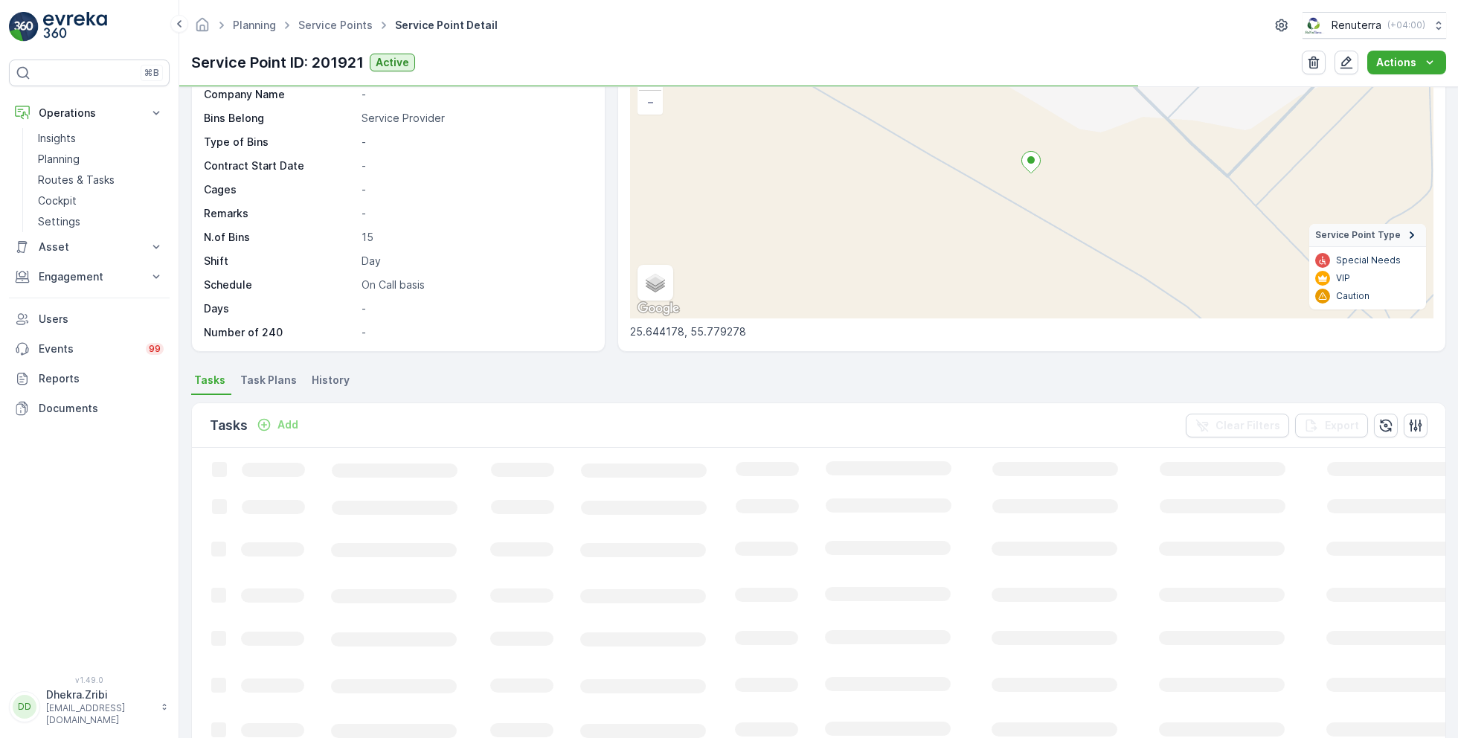
scroll to position [123, 0]
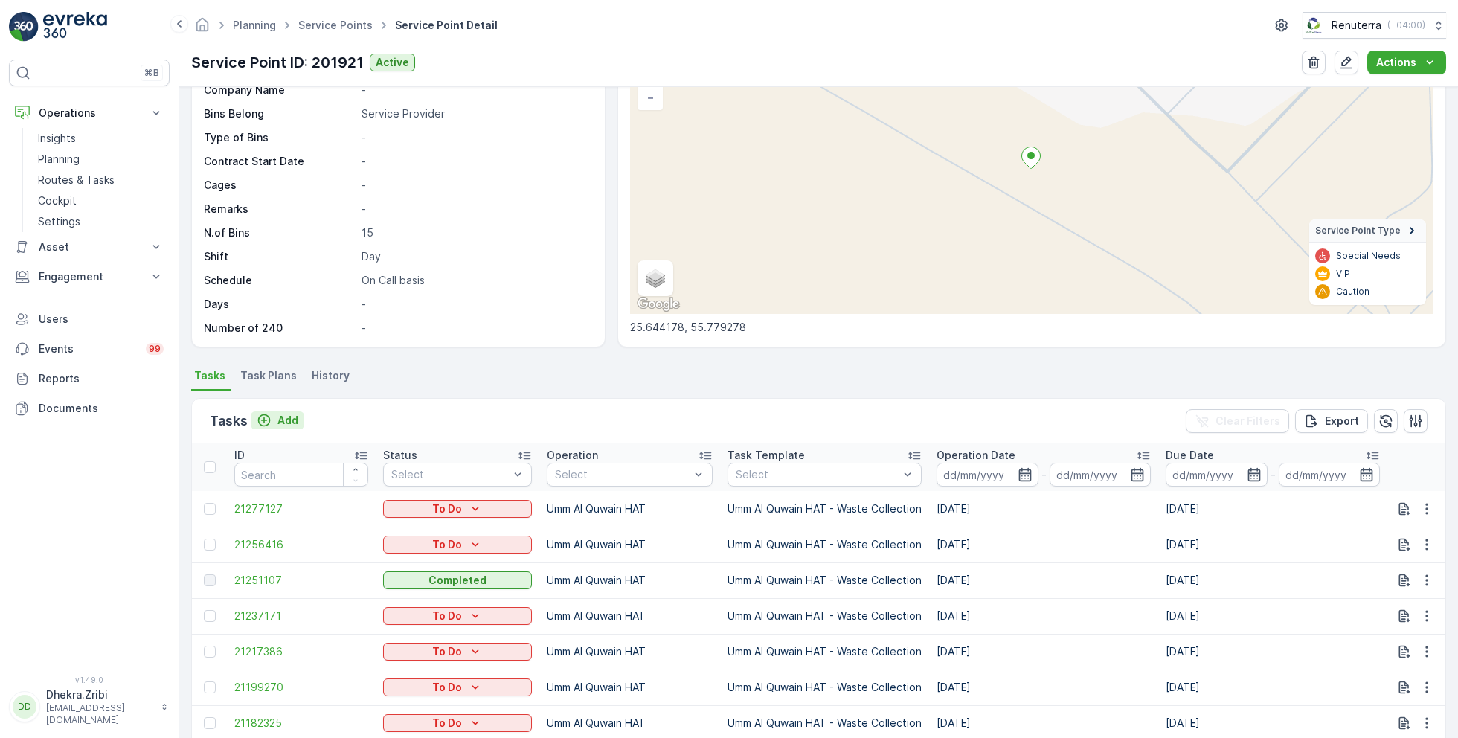
click at [285, 417] on p "Add" at bounding box center [287, 420] width 21 height 15
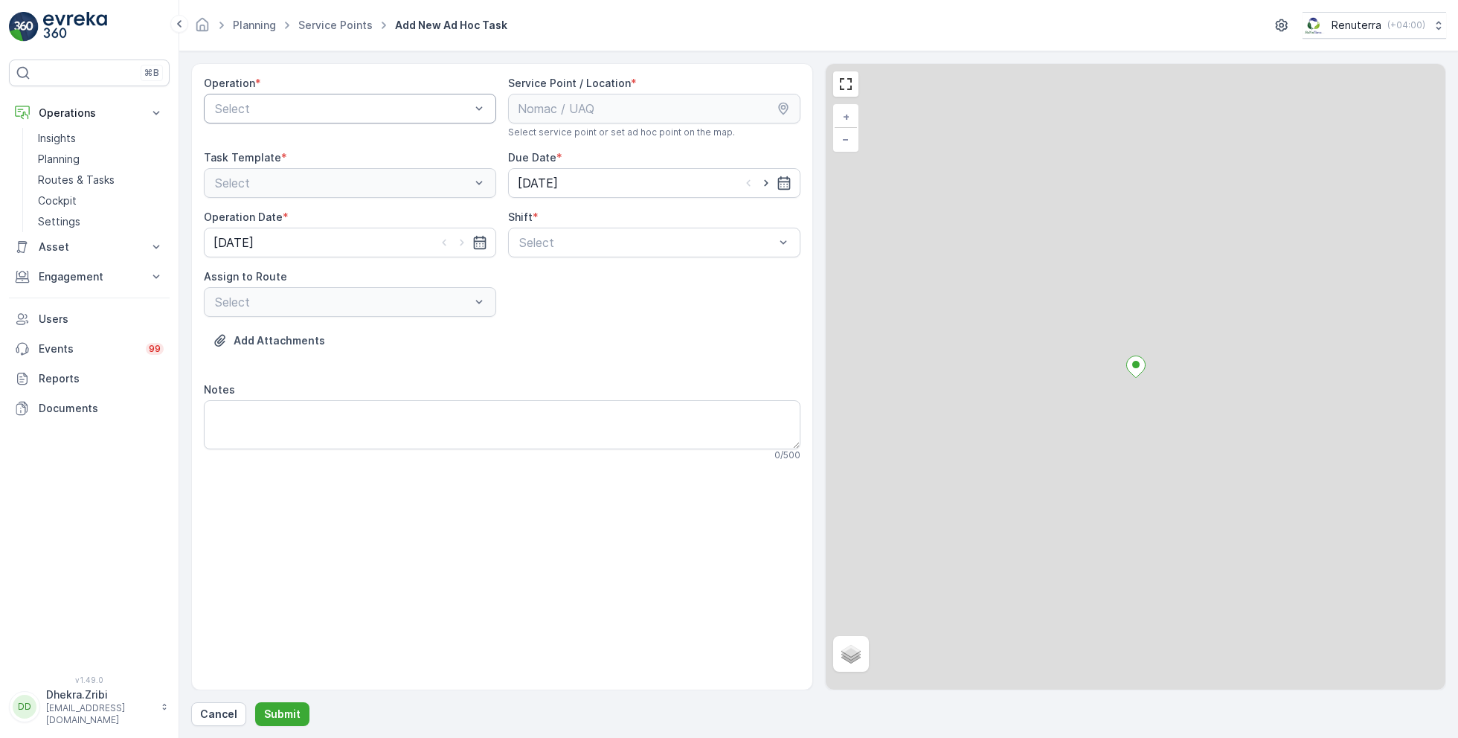
click at [358, 112] on div at bounding box center [342, 108] width 258 height 13
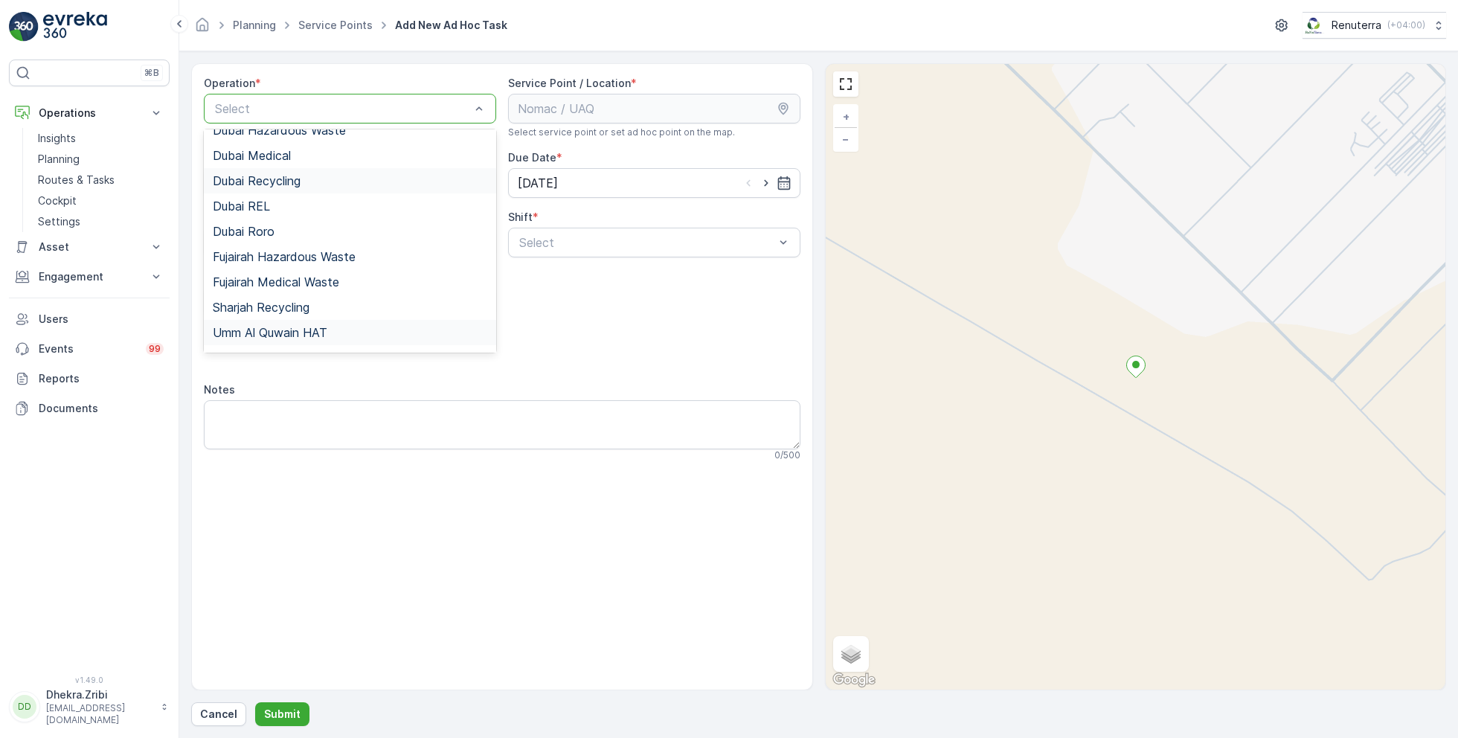
scroll to position [162, 0]
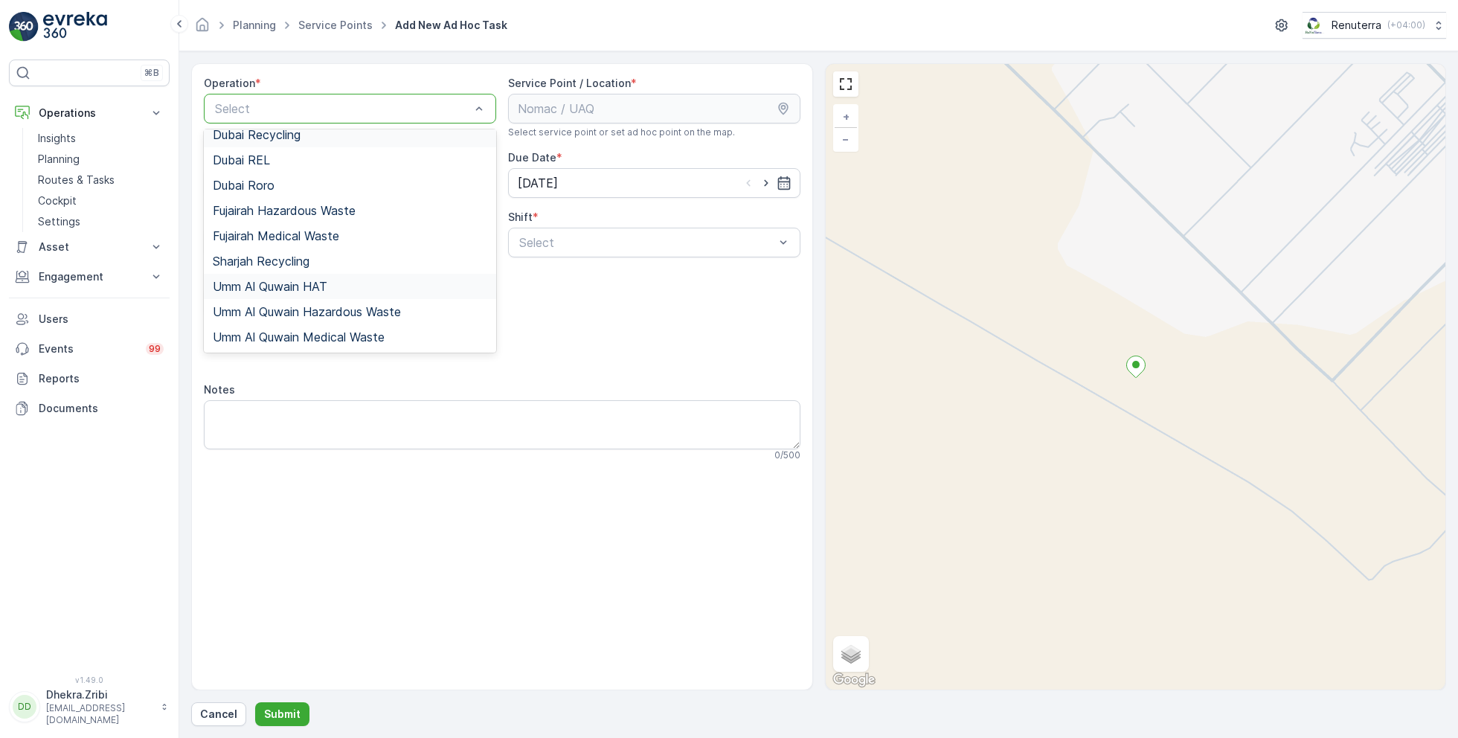
click at [329, 287] on div "Umm Al Quwain HAT" at bounding box center [350, 286] width 274 height 13
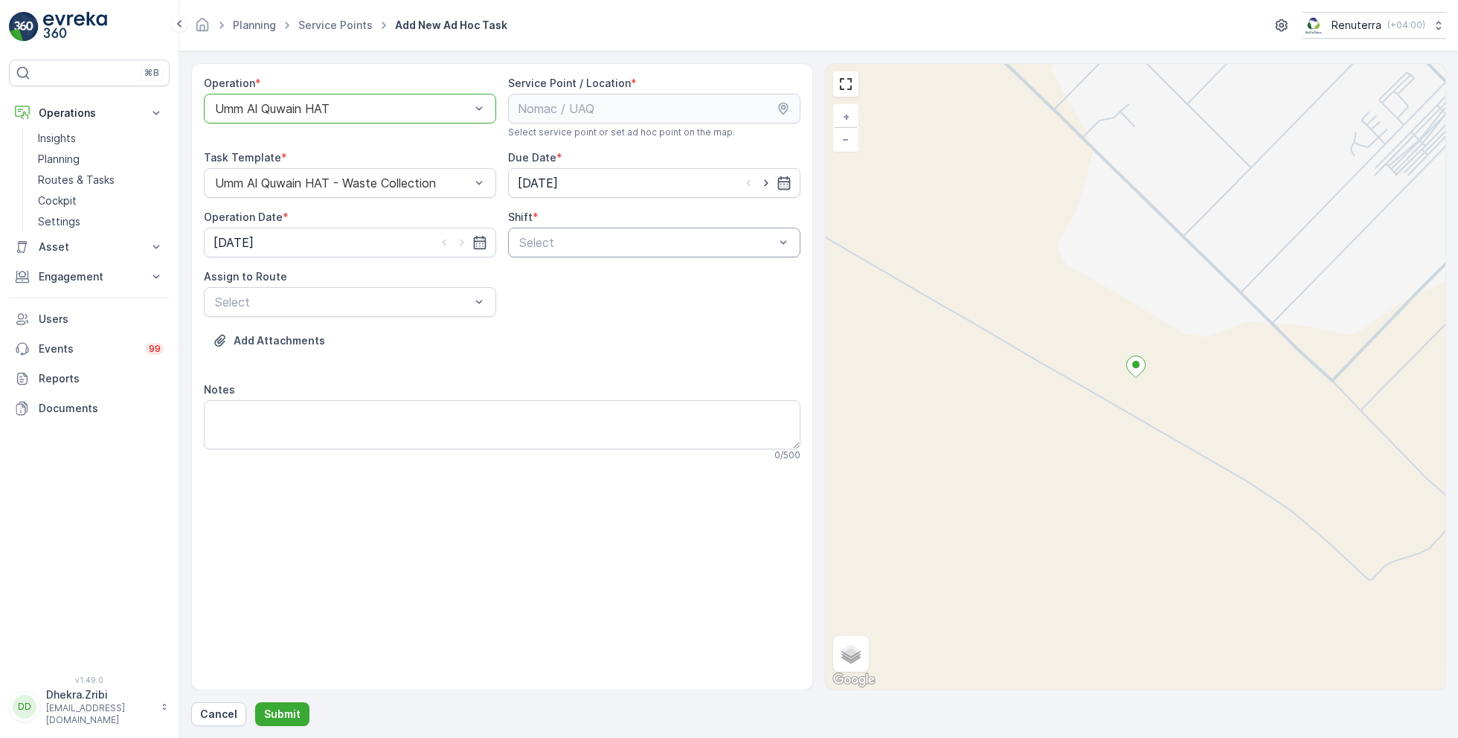
click at [581, 242] on div at bounding box center [647, 242] width 258 height 13
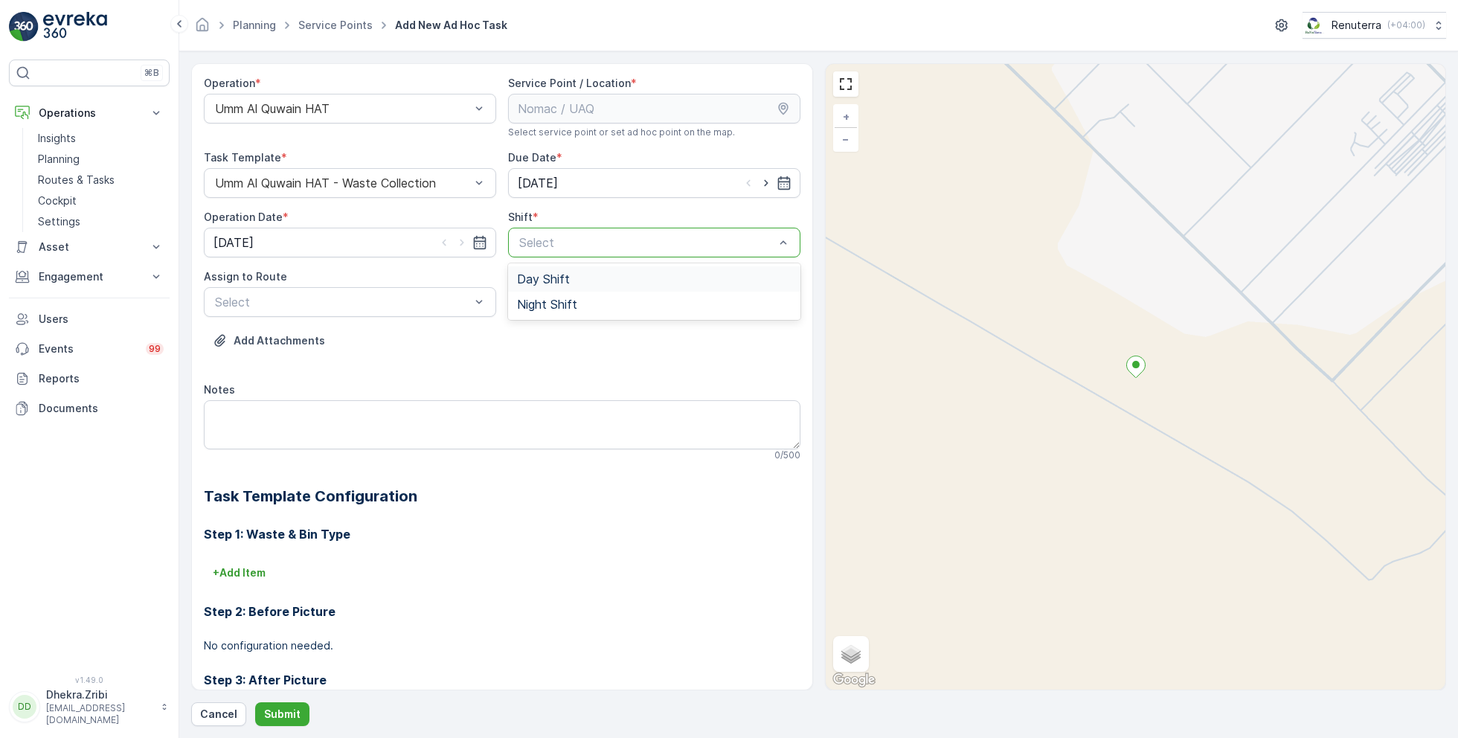
click at [544, 277] on span "Day Shift" at bounding box center [543, 278] width 53 height 13
click at [341, 332] on span "UAQHAT101 (Dispatched) - DXBE24553" at bounding box center [325, 338] width 225 height 13
click at [292, 709] on p "Submit" at bounding box center [282, 713] width 36 height 15
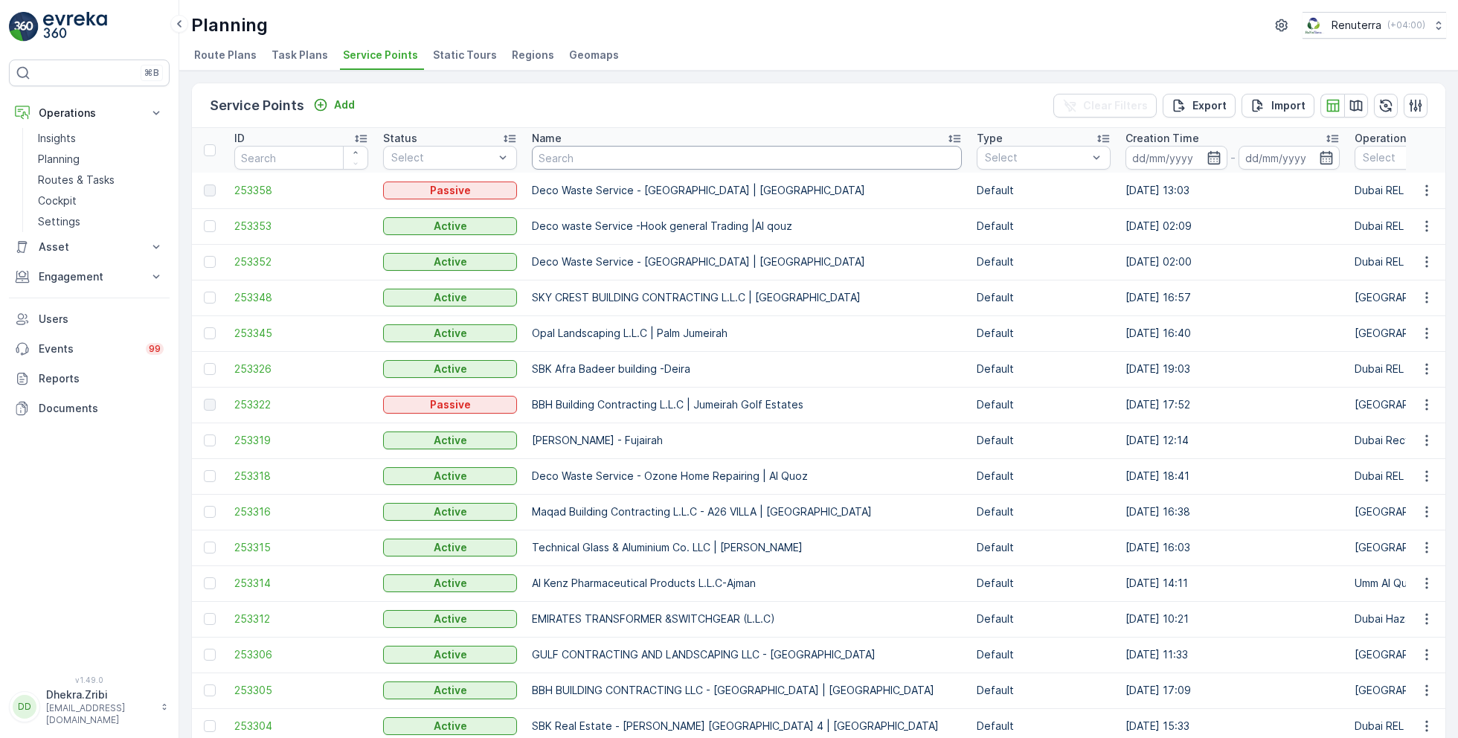
click at [573, 160] on input "text" at bounding box center [747, 158] width 430 height 24
type input "royal"
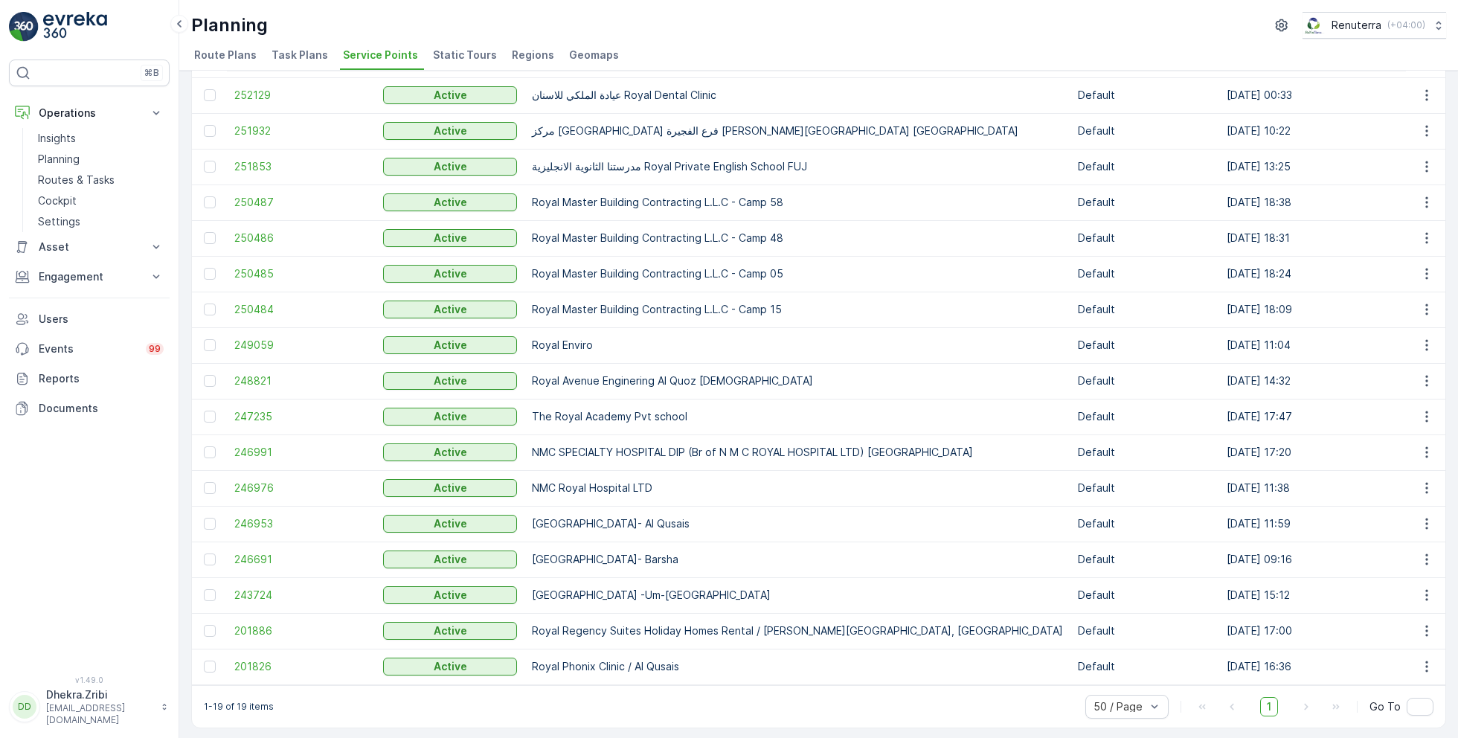
scroll to position [174, 0]
click at [251, 585] on span "243724" at bounding box center [301, 592] width 134 height 15
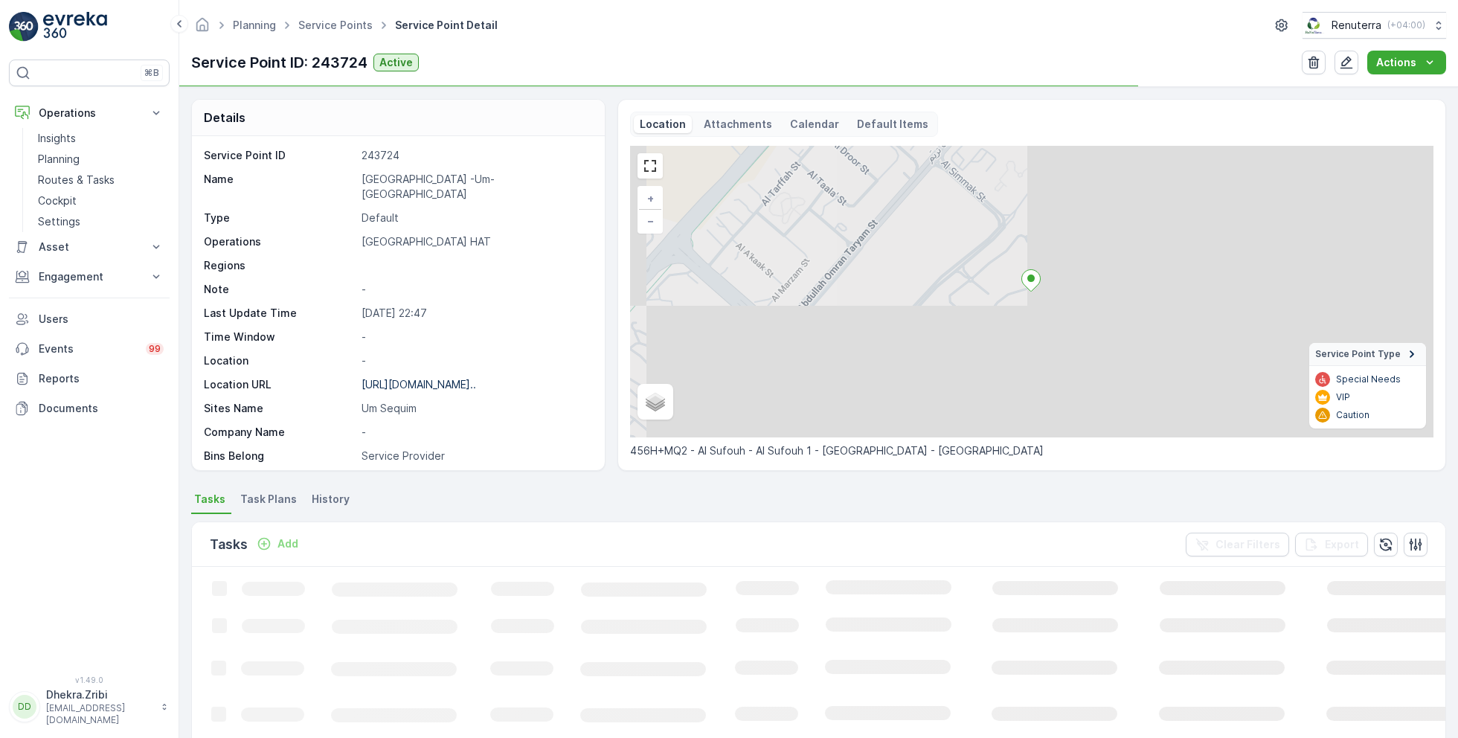
click at [415, 180] on p "Royal Avenue -Um-Sequim" at bounding box center [475, 187] width 228 height 30
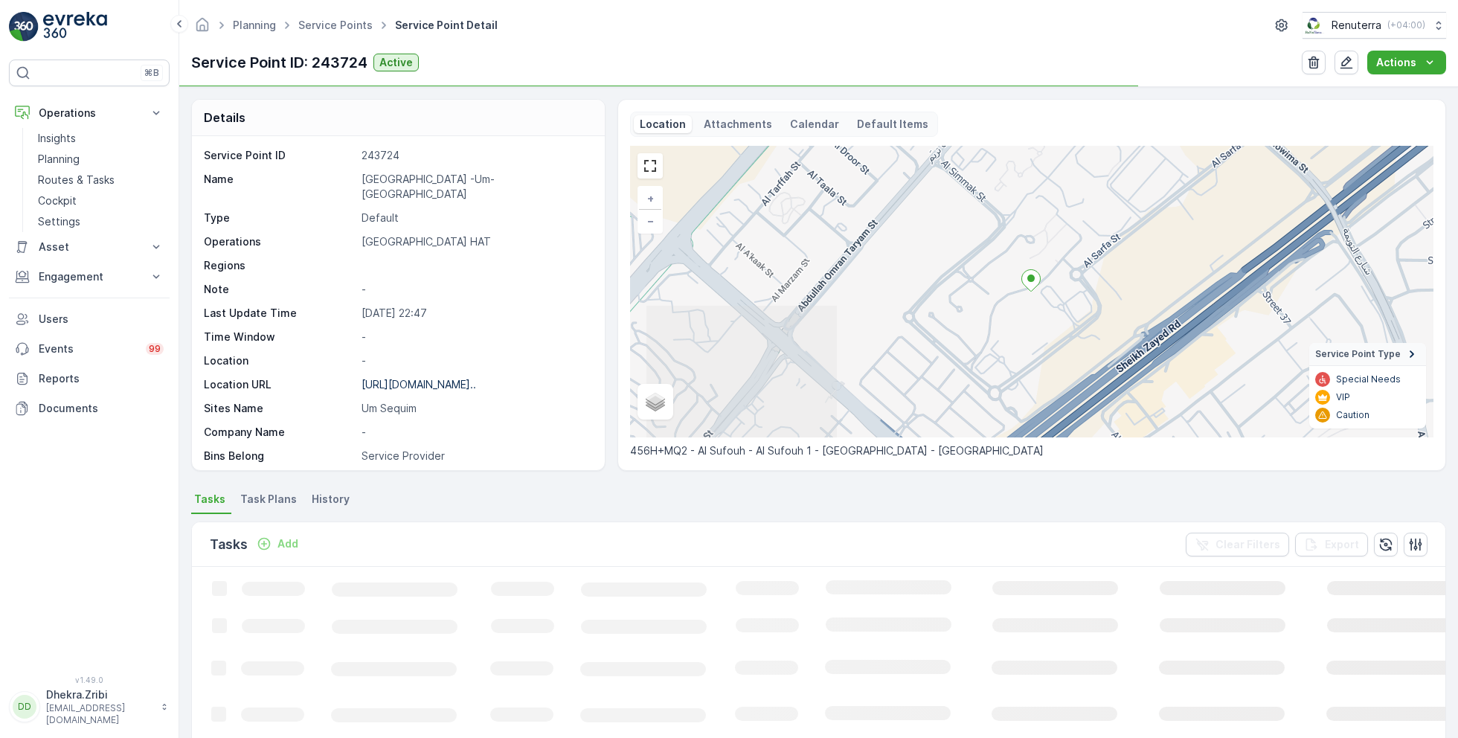
click at [415, 180] on p "Royal Avenue -Um-Sequim" at bounding box center [475, 187] width 228 height 30
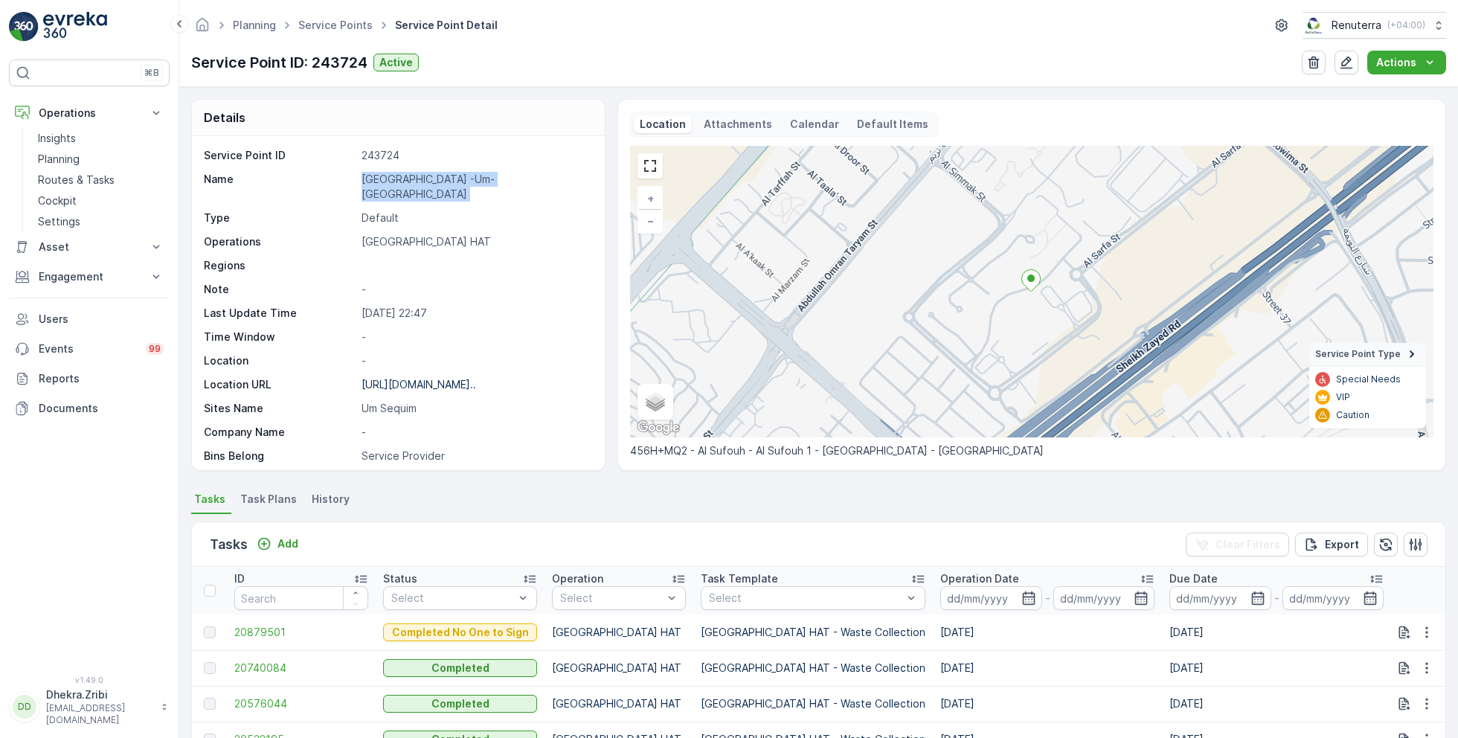
copy p "Royal Avenue -Um-Sequim"
click at [353, 30] on link "Service Points" at bounding box center [335, 25] width 74 height 13
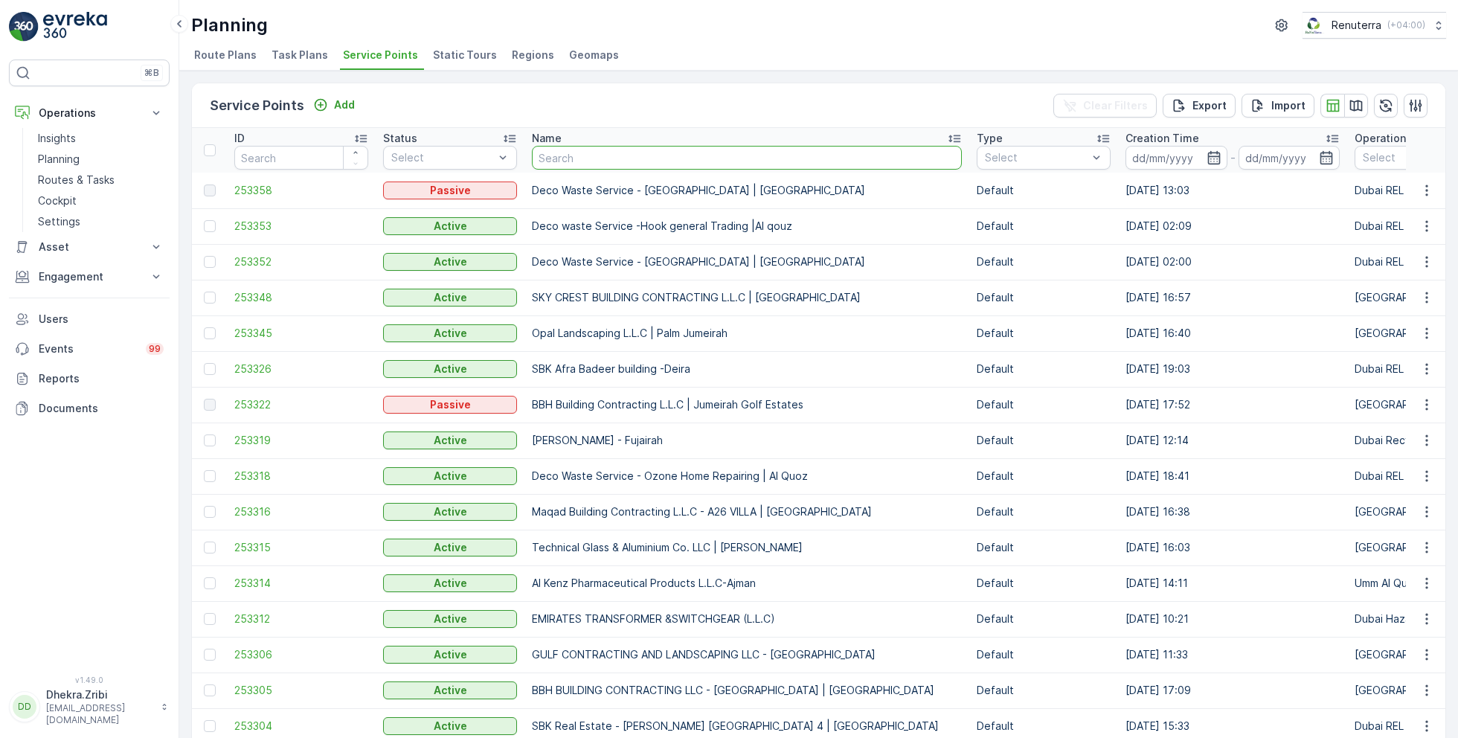
click at [594, 155] on input "text" at bounding box center [747, 158] width 430 height 24
type input "berkely"
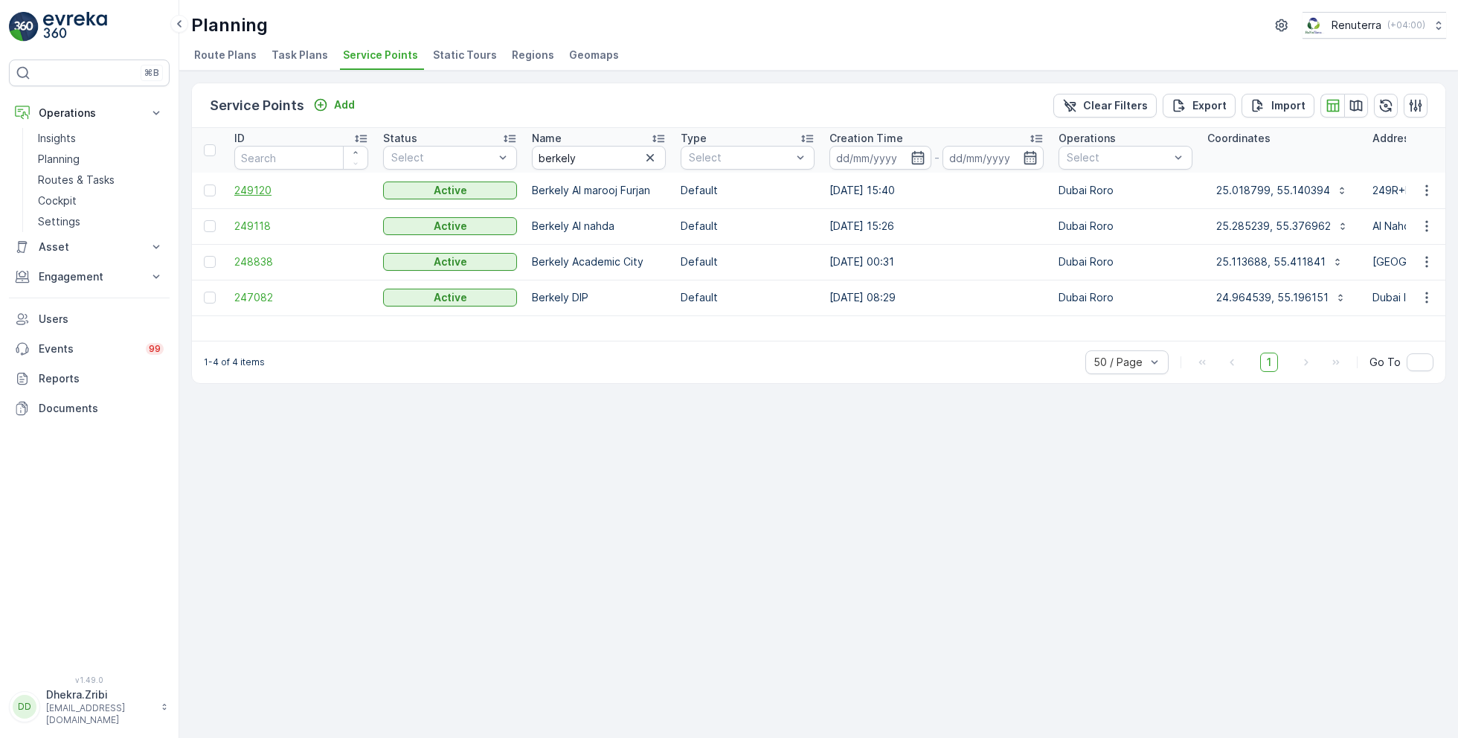
click at [263, 190] on span "249120" at bounding box center [301, 190] width 134 height 15
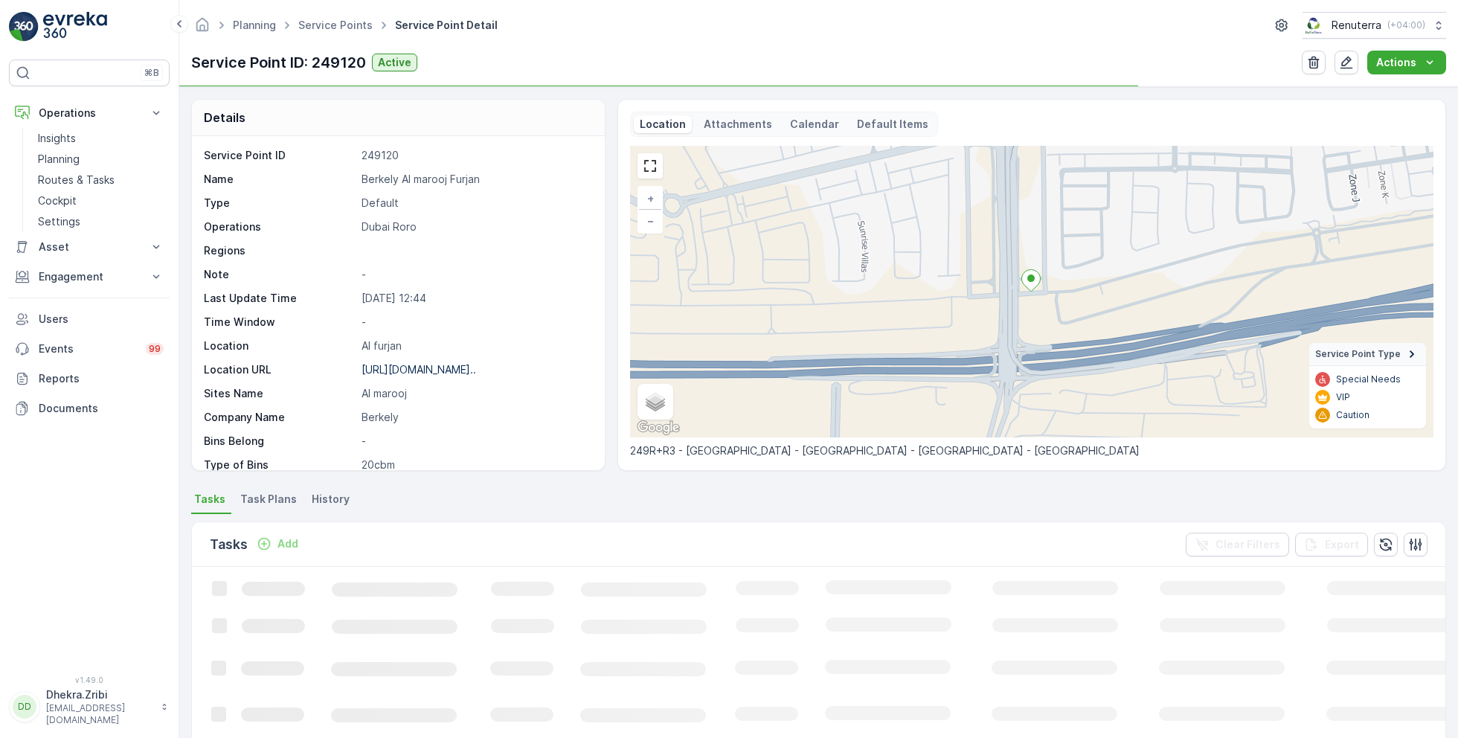
click at [382, 178] on p "Berkely Al marooj Furjan" at bounding box center [475, 179] width 228 height 15
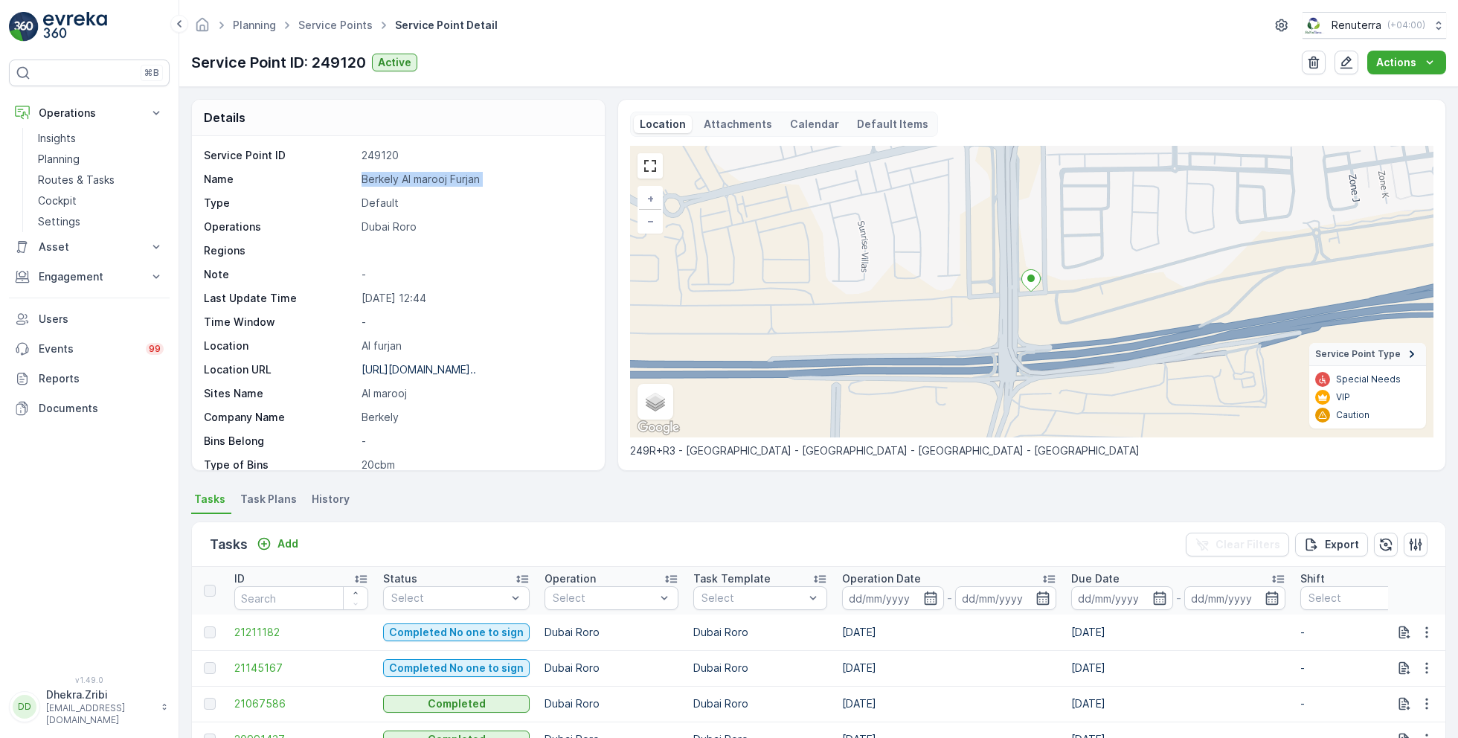
copy p "Berkely Al marooj Furjan"
click at [347, 28] on link "Service Points" at bounding box center [335, 25] width 74 height 13
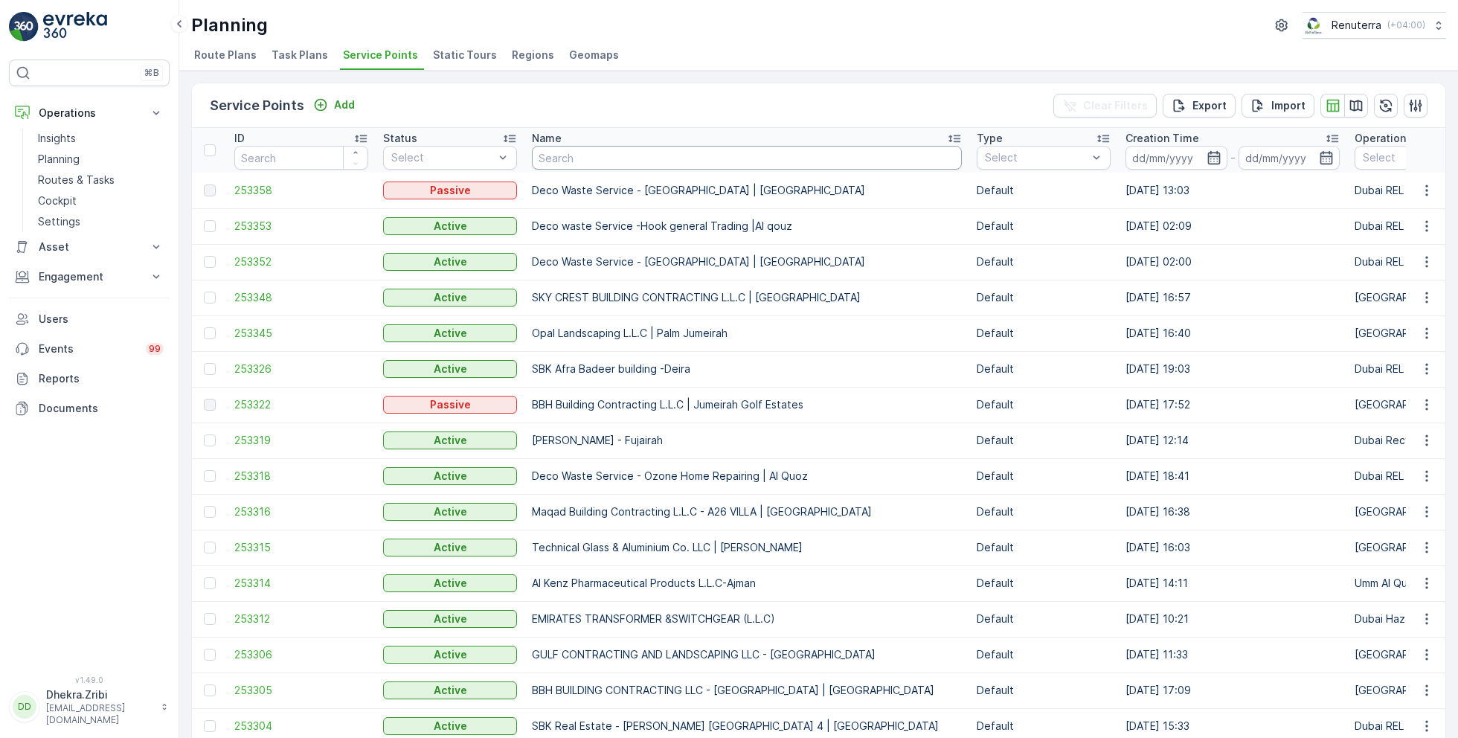
click at [593, 155] on input "text" at bounding box center [747, 158] width 430 height 24
type input "cent"
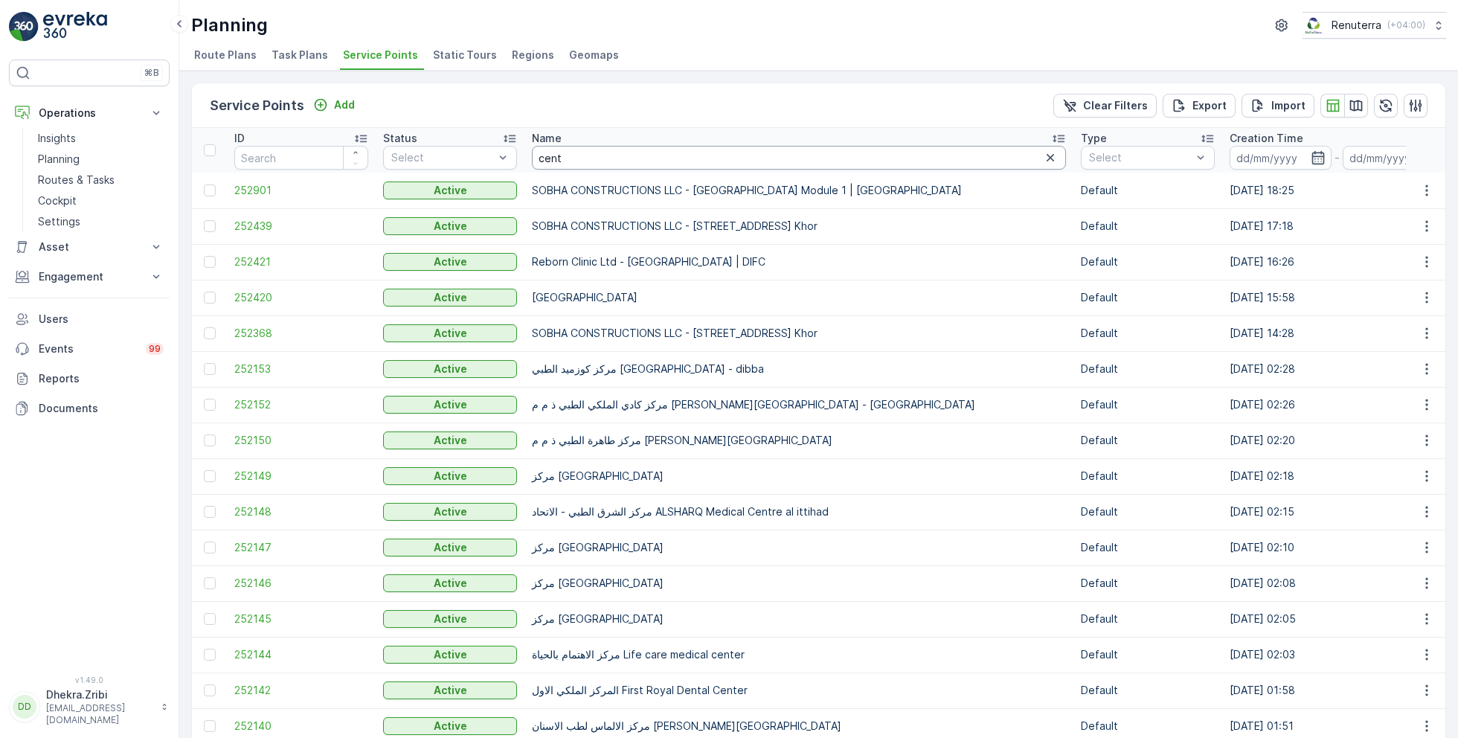
click at [585, 152] on input "cent" at bounding box center [799, 158] width 534 height 24
type input "centara"
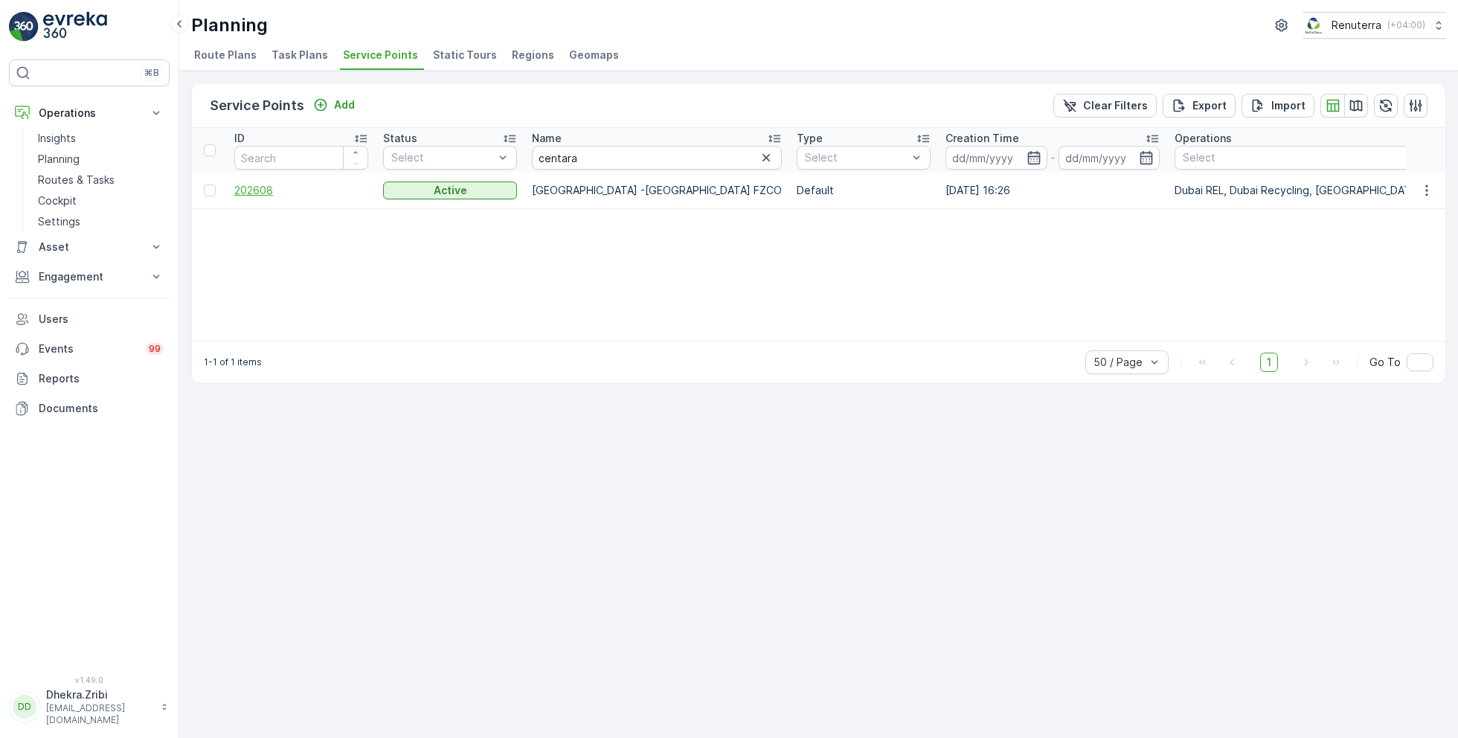
click at [261, 189] on span "202608" at bounding box center [301, 190] width 134 height 15
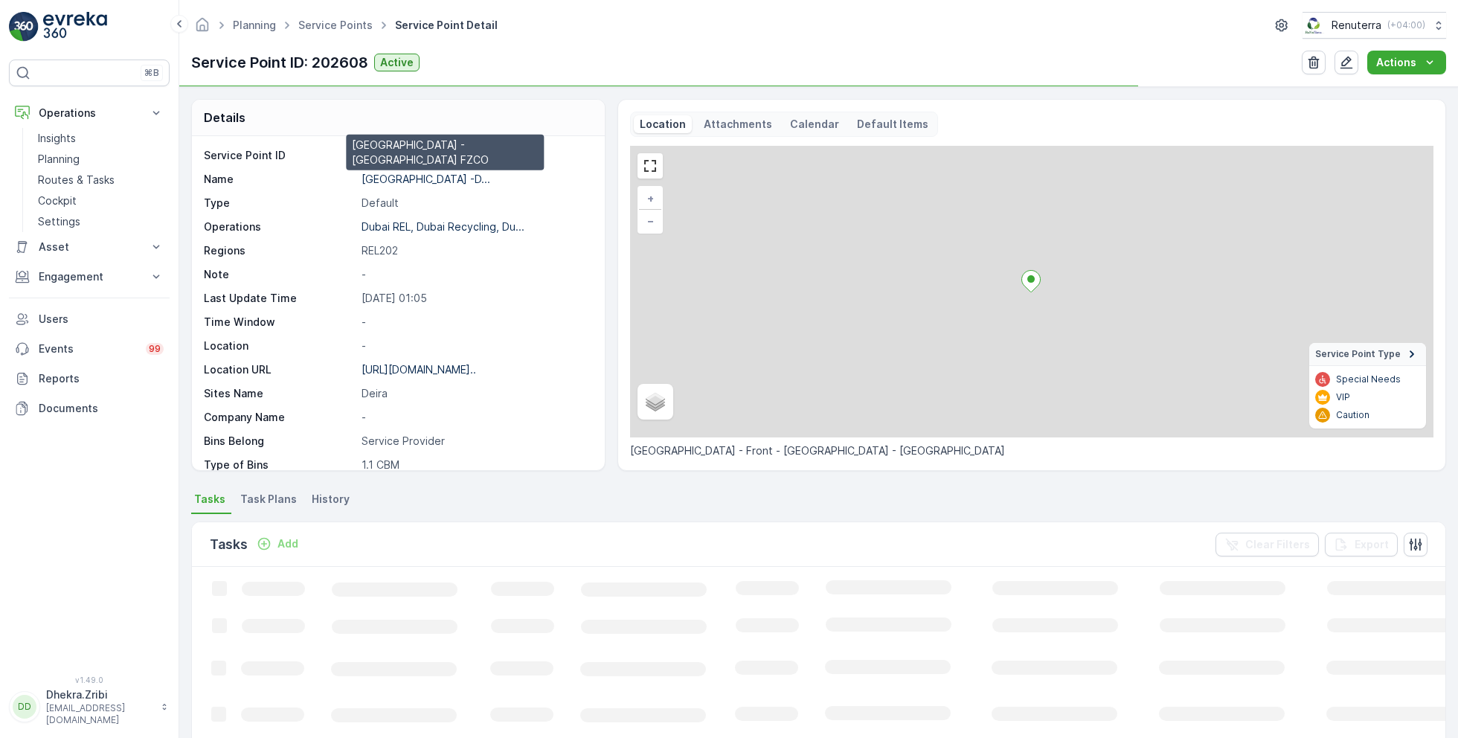
click at [406, 176] on p "Centara Mirage Beach Resort -D..." at bounding box center [425, 179] width 129 height 13
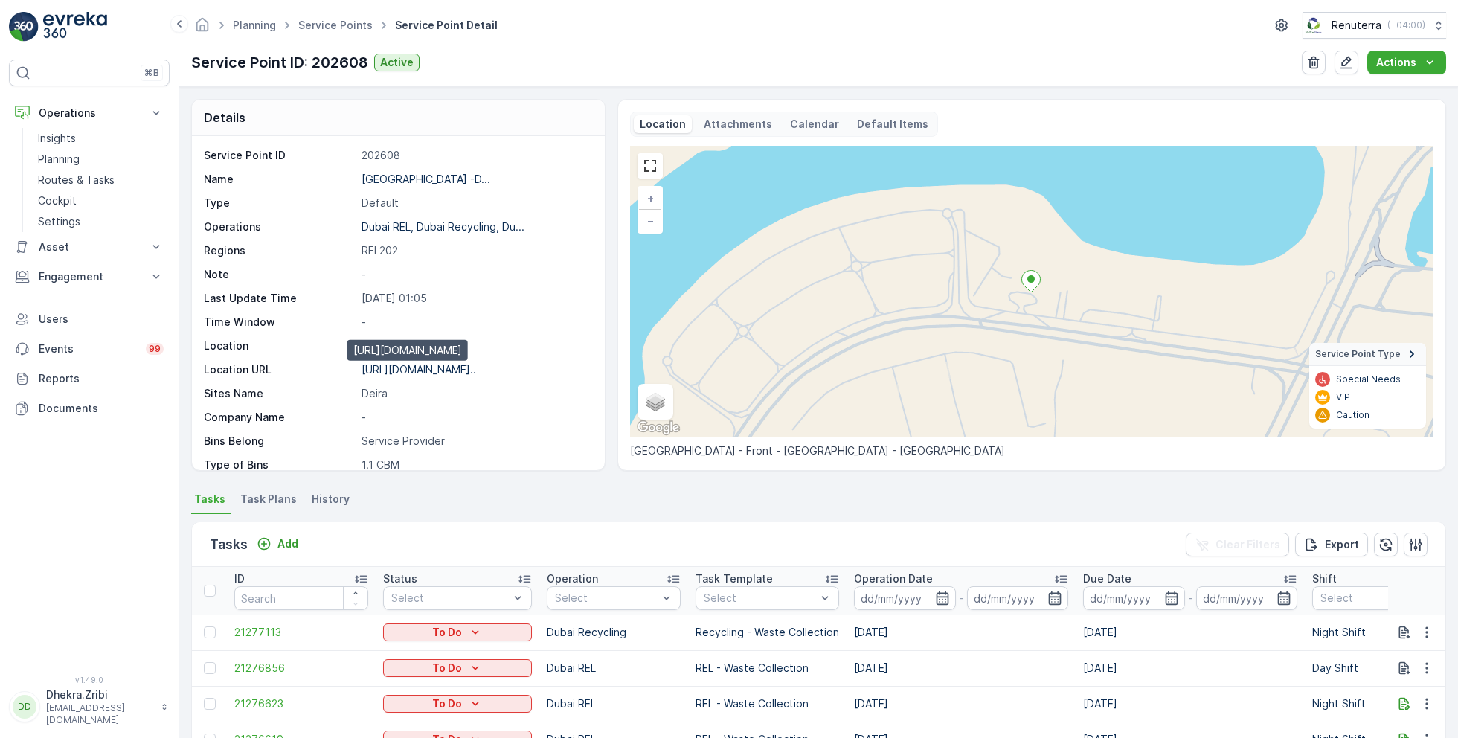
click at [431, 370] on p "https://maps.app.goo.gl/PQHqk5..." at bounding box center [418, 369] width 115 height 13
click at [346, 28] on link "Service Points" at bounding box center [335, 25] width 74 height 13
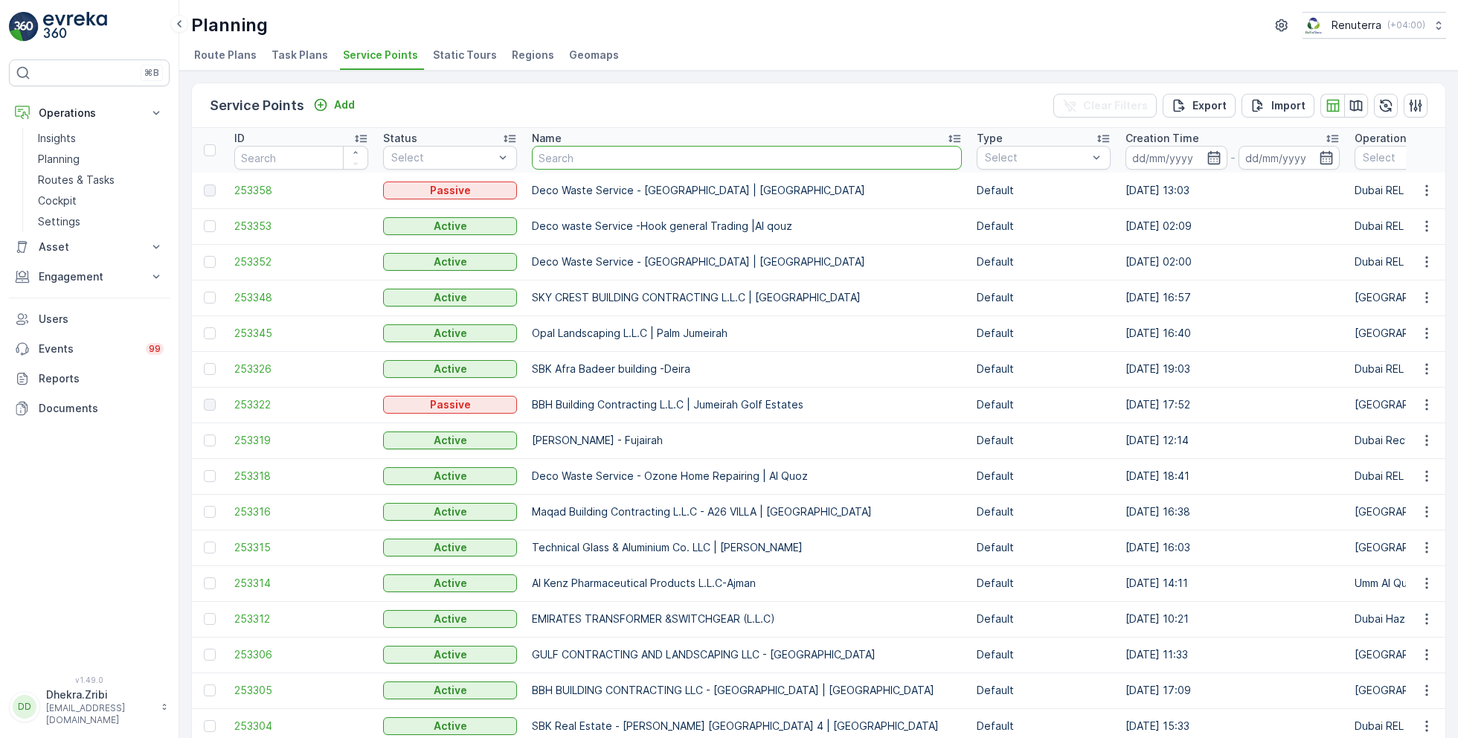
click at [636, 151] on input "text" at bounding box center [747, 158] width 430 height 24
type input "dubai har"
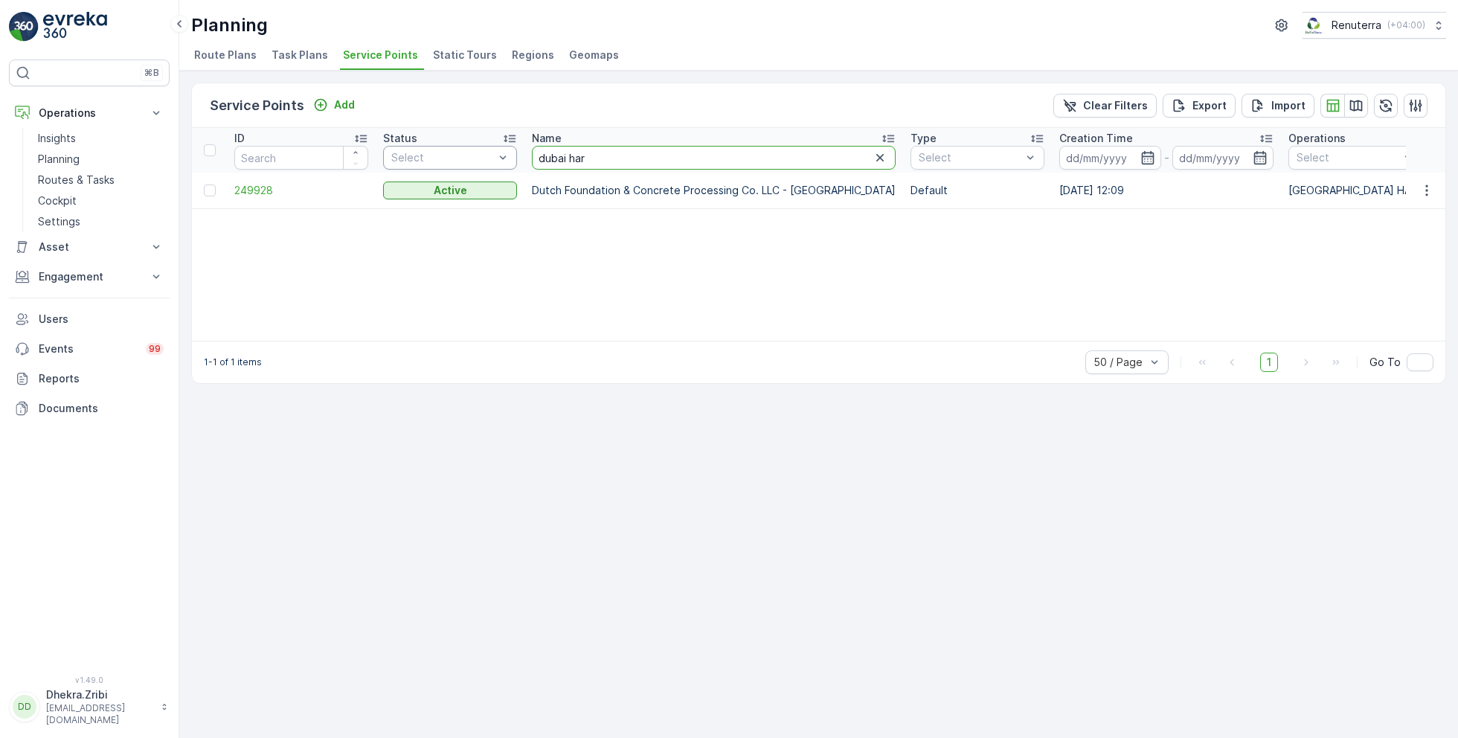
drag, startPoint x: 590, startPoint y: 160, endPoint x: 497, endPoint y: 155, distance: 93.8
type input "geo"
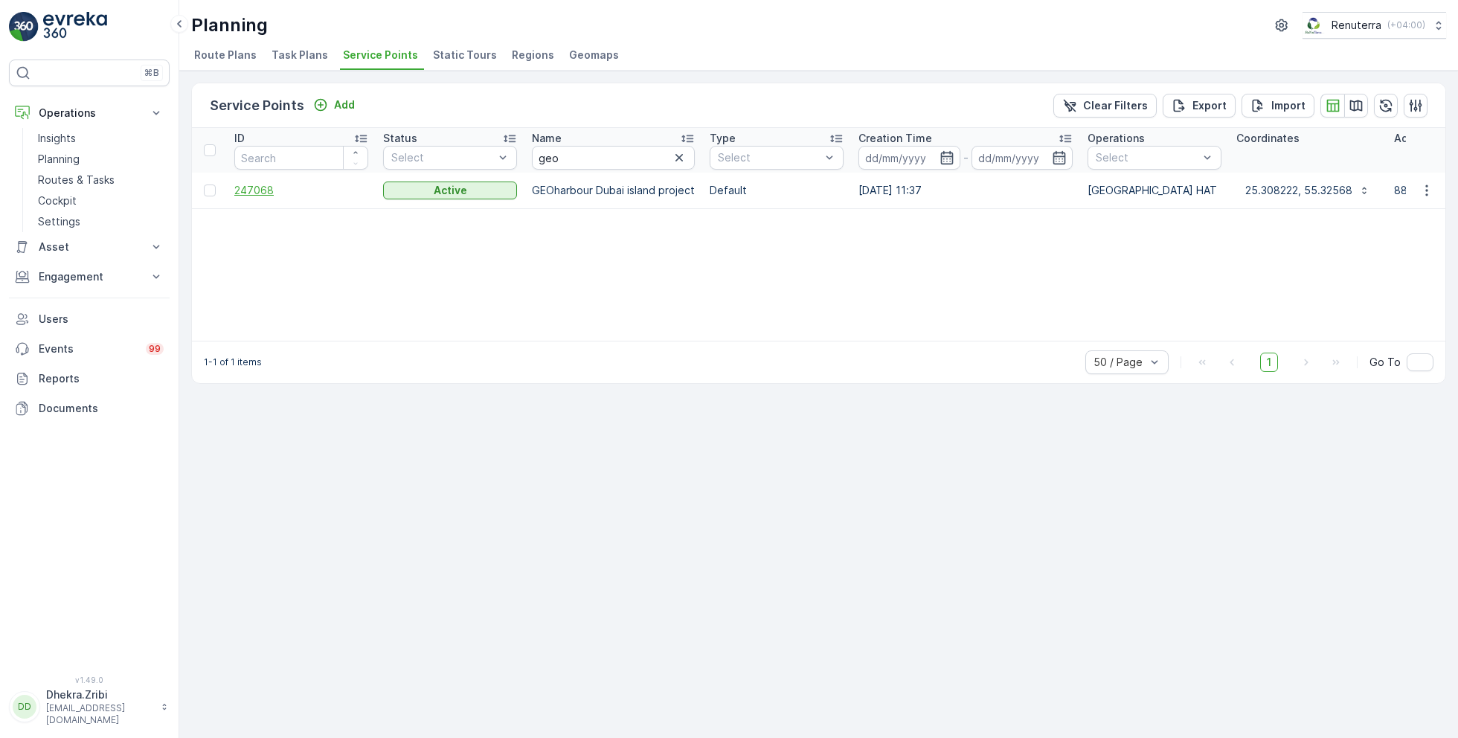
click at [260, 196] on span "247068" at bounding box center [301, 190] width 134 height 15
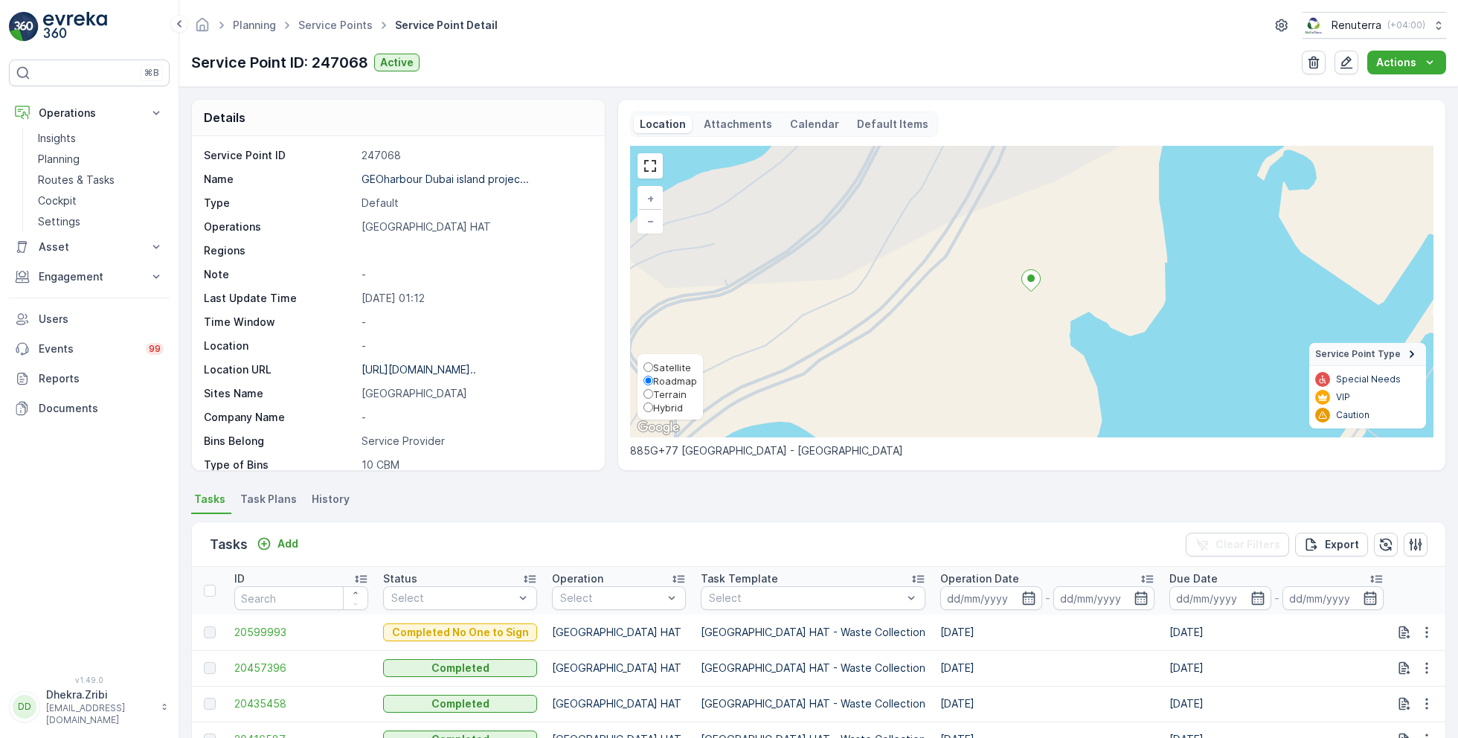
click at [666, 364] on span "Satellite" at bounding box center [672, 367] width 38 height 12
click at [653, 364] on input "Satellite" at bounding box center [648, 367] width 10 height 10
radio input "true"
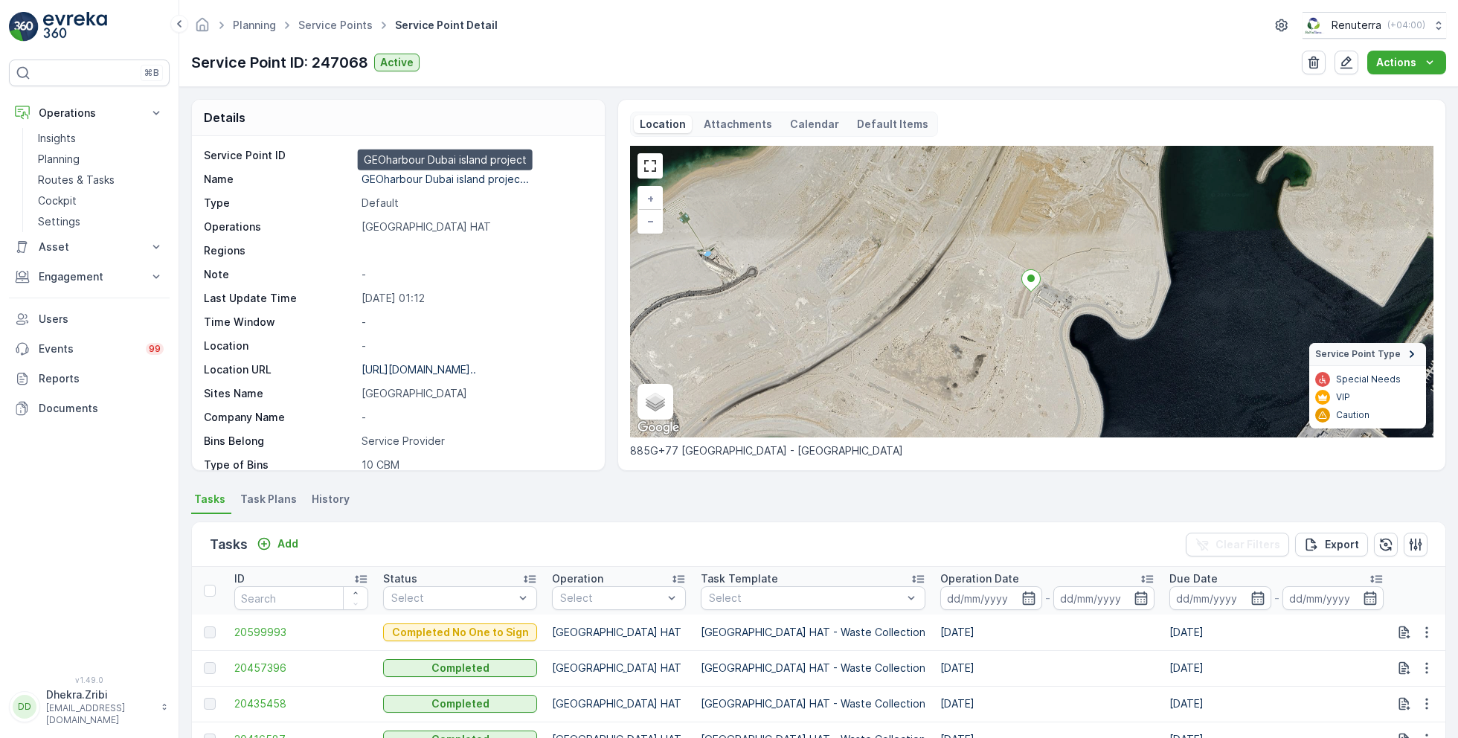
click at [425, 176] on p "GEOharbour Dubai island projec..." at bounding box center [444, 179] width 167 height 13
click at [437, 375] on div "https://maps.app.goo.gl/tRvfet..." at bounding box center [418, 369] width 115 height 15
click at [446, 364] on p "https://maps.app.goo.gl/tRvfet..." at bounding box center [418, 369] width 115 height 13
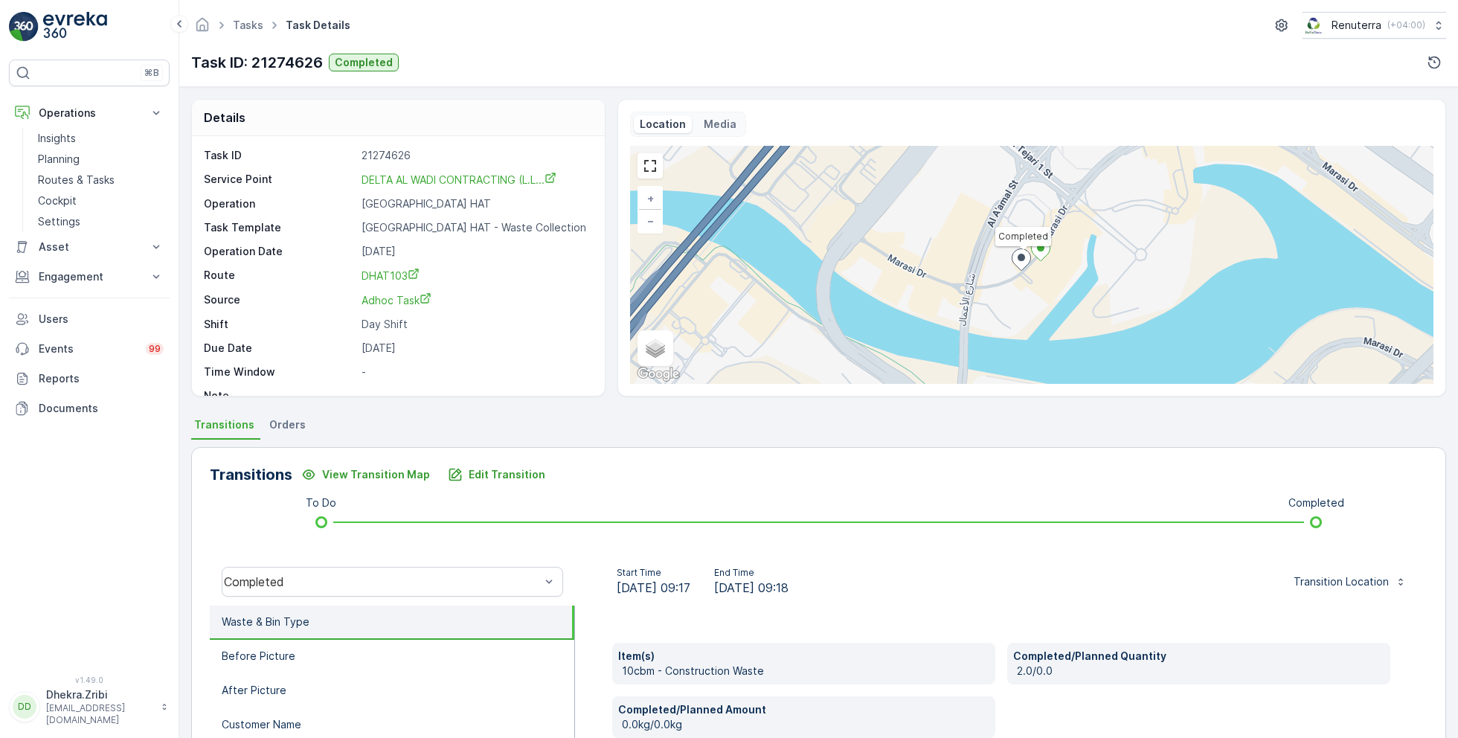
scroll to position [19, 0]
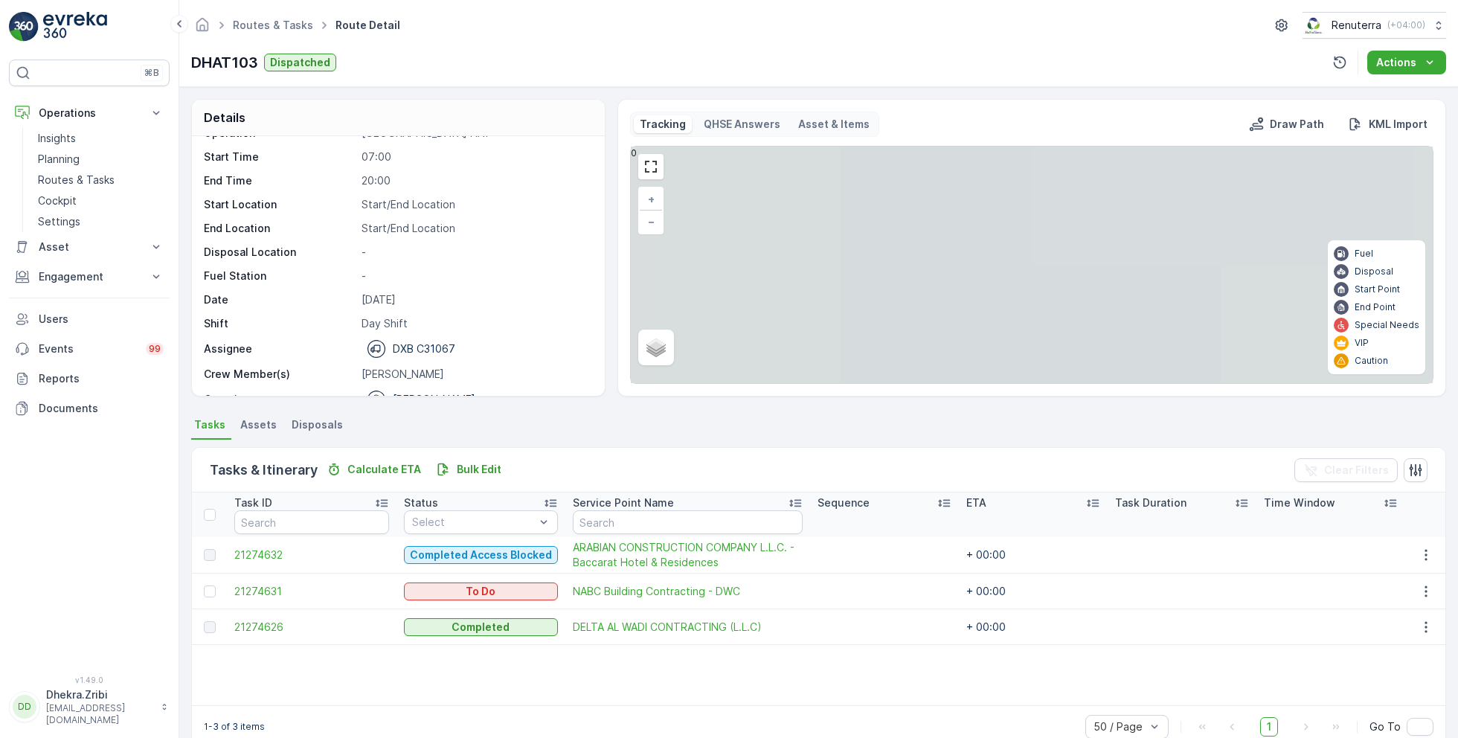
scroll to position [46, 0]
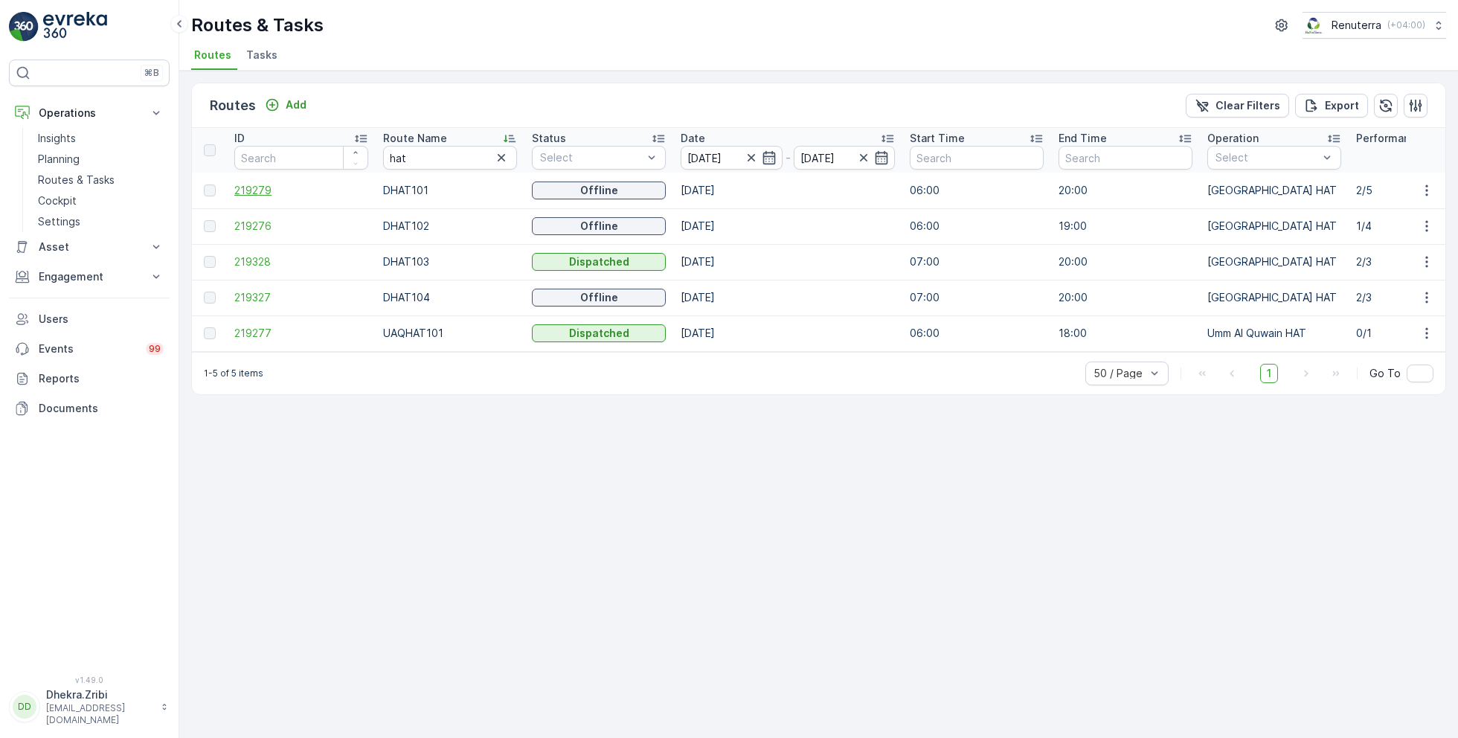
click at [260, 183] on span "219279" at bounding box center [301, 190] width 134 height 15
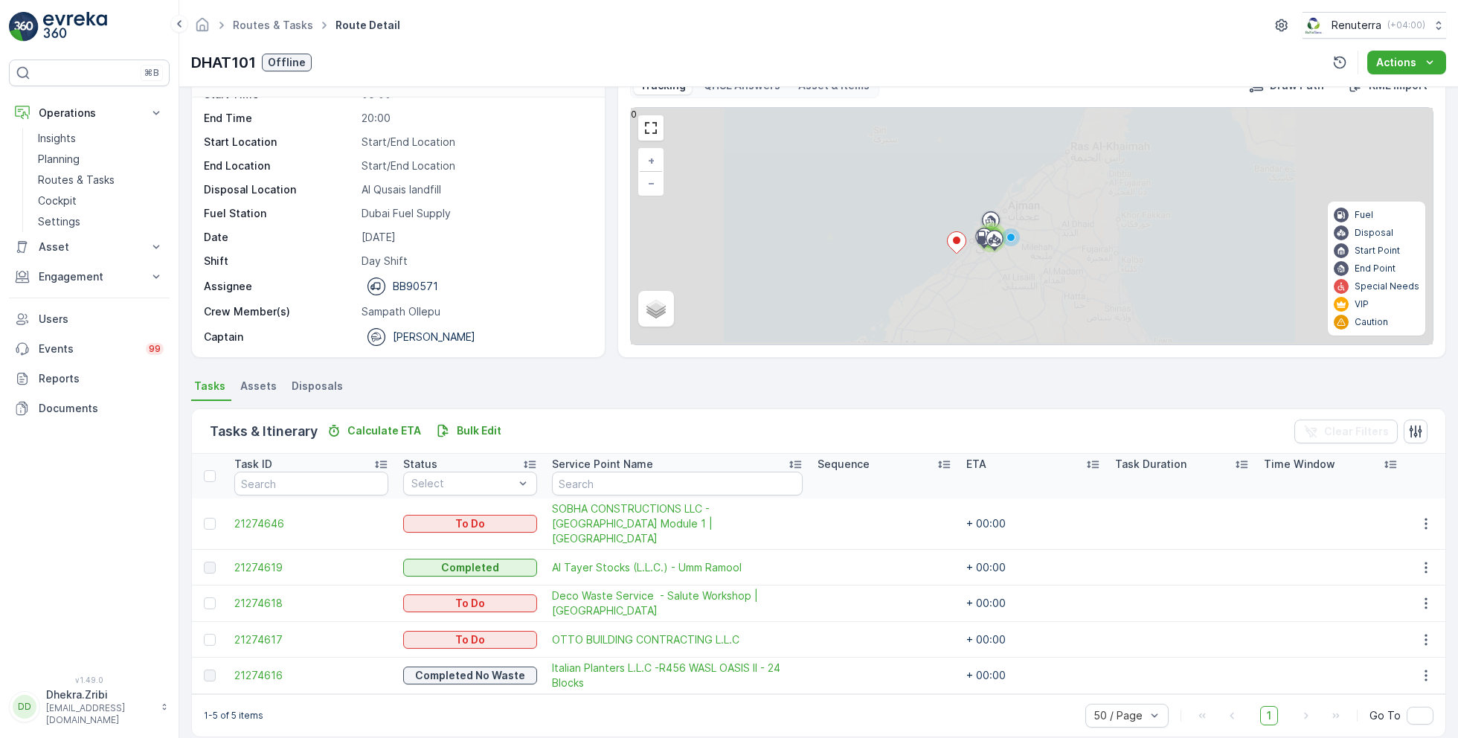
scroll to position [39, 0]
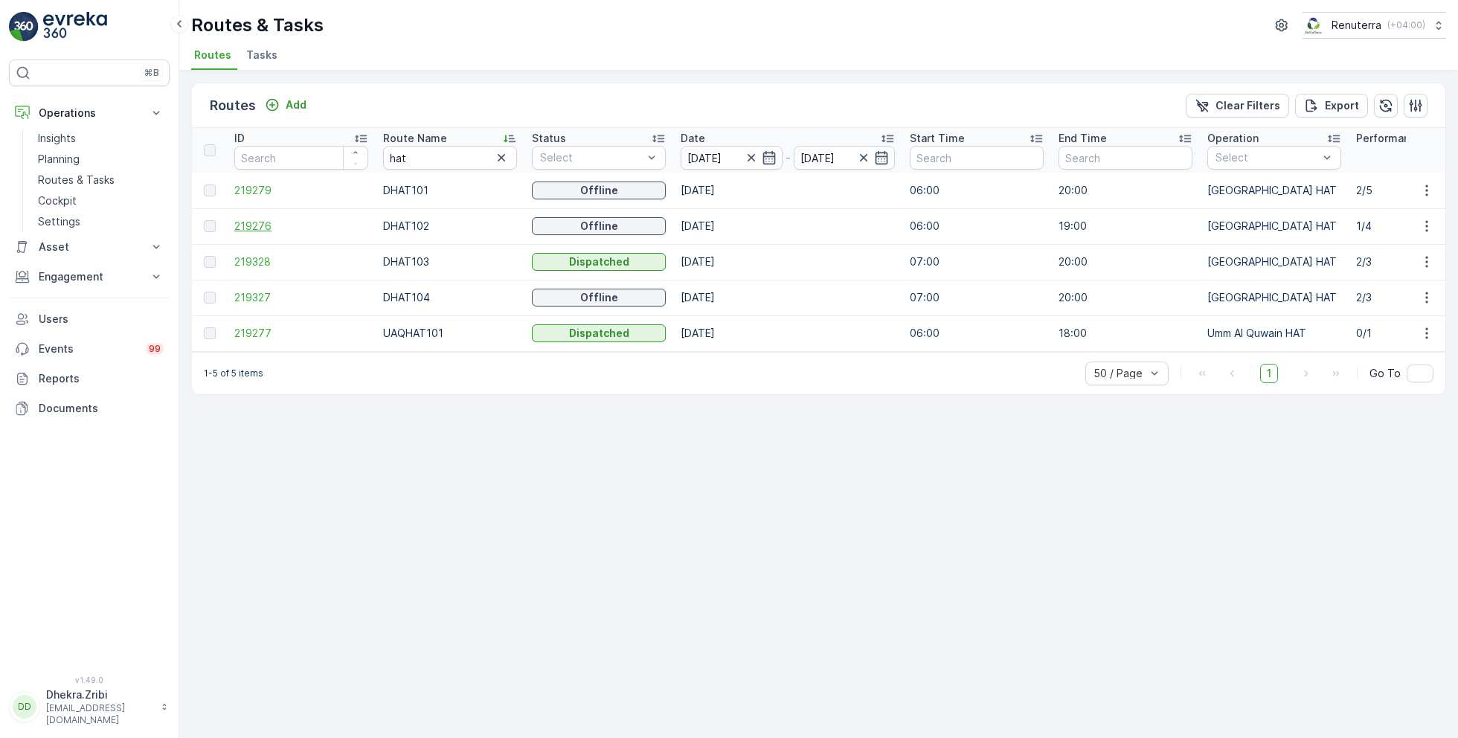
click at [253, 225] on span "219276" at bounding box center [301, 226] width 134 height 15
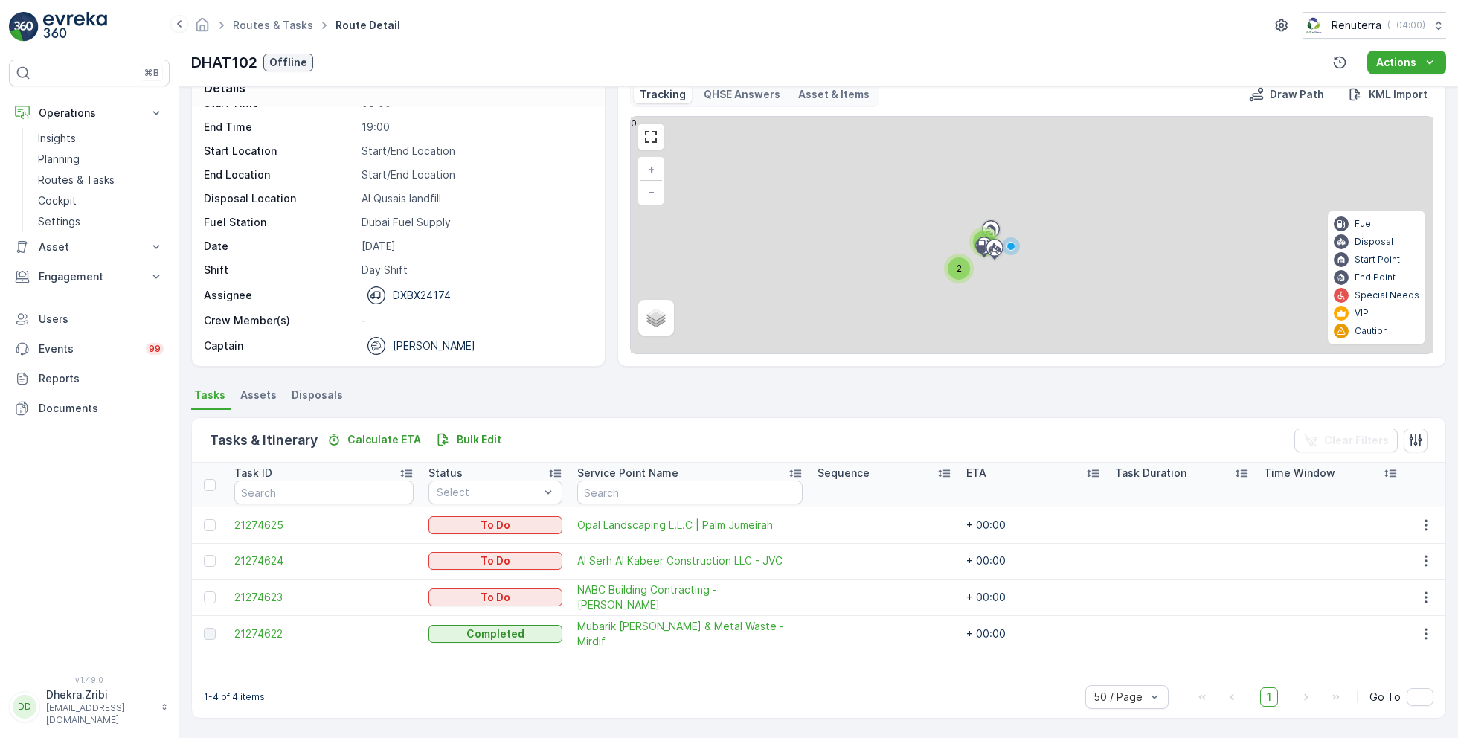
scroll to position [28, 0]
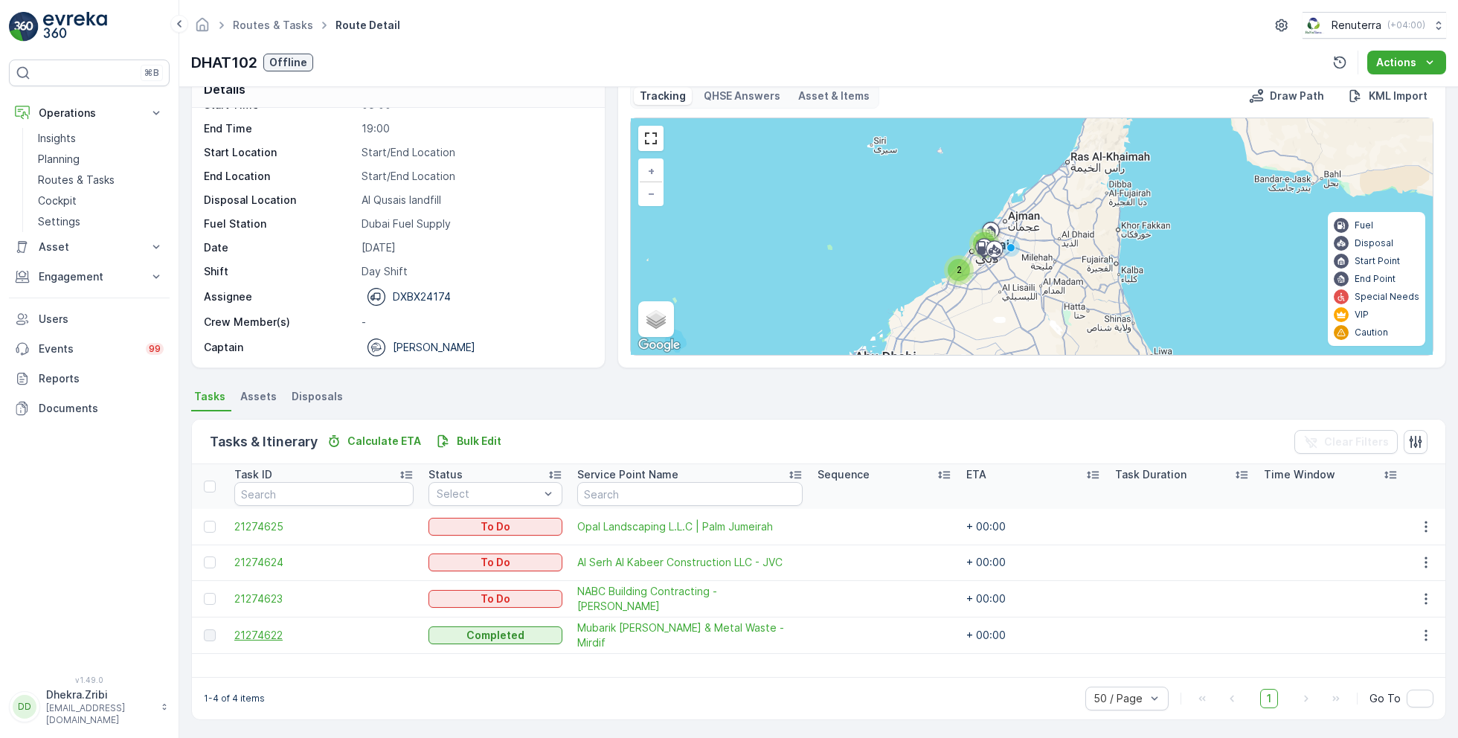
click at [268, 631] on span "21274622" at bounding box center [323, 635] width 179 height 15
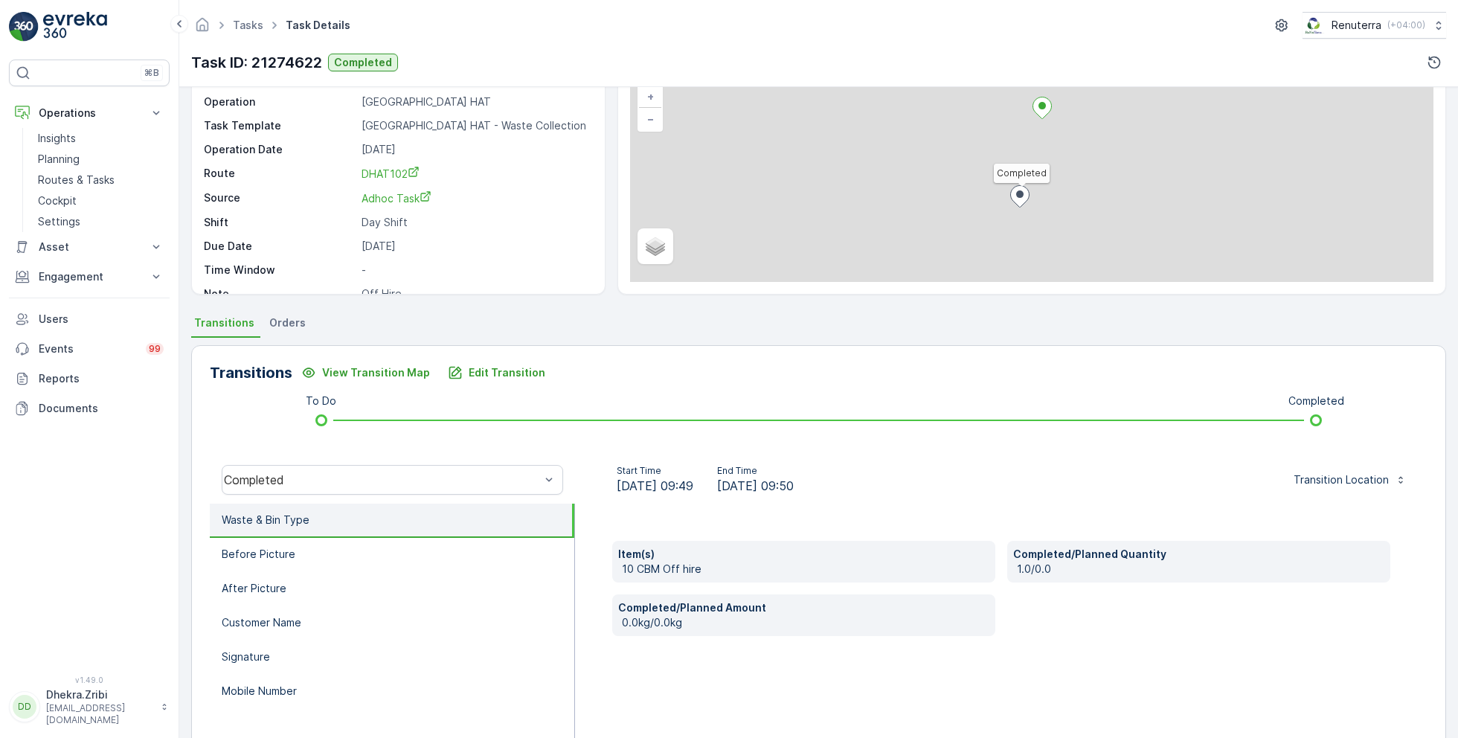
scroll to position [110, 0]
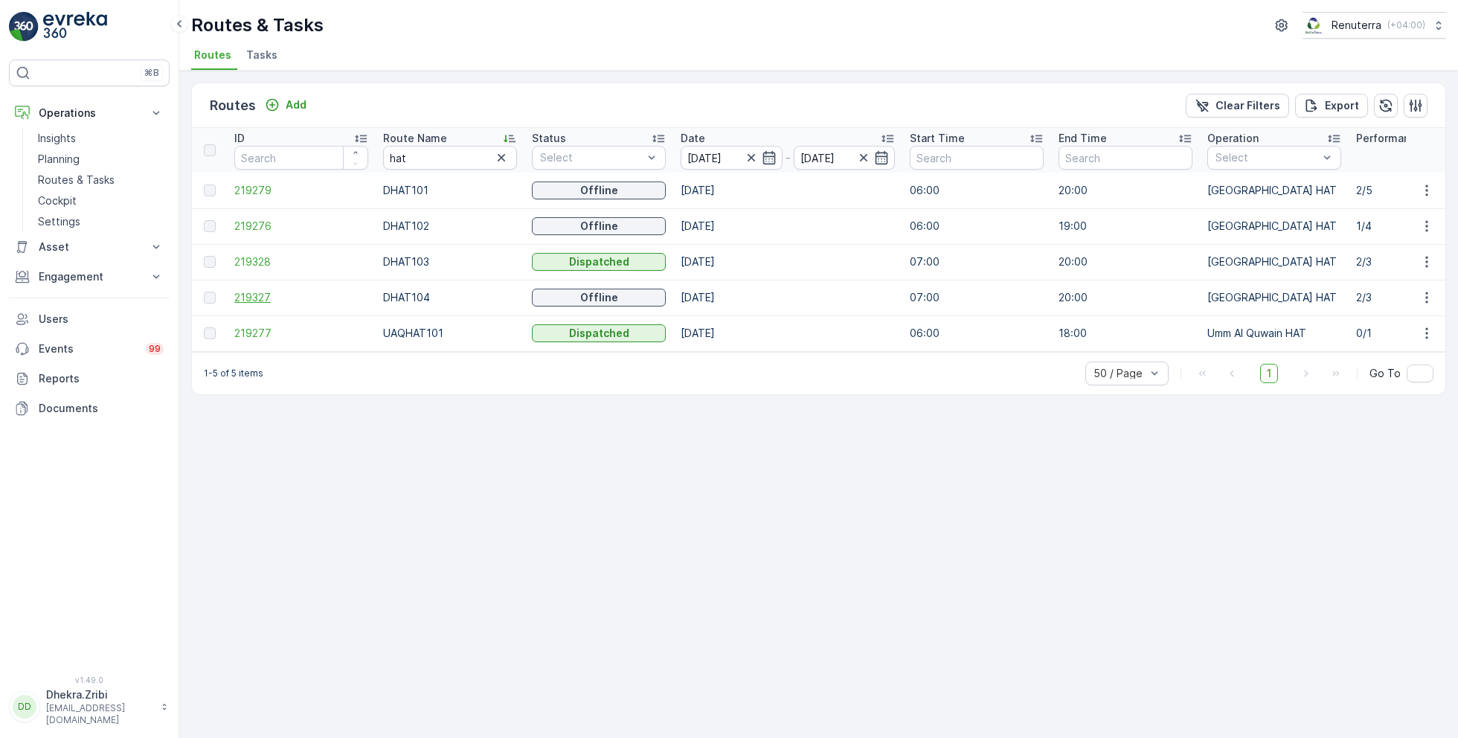
click at [242, 297] on span "219327" at bounding box center [301, 297] width 134 height 15
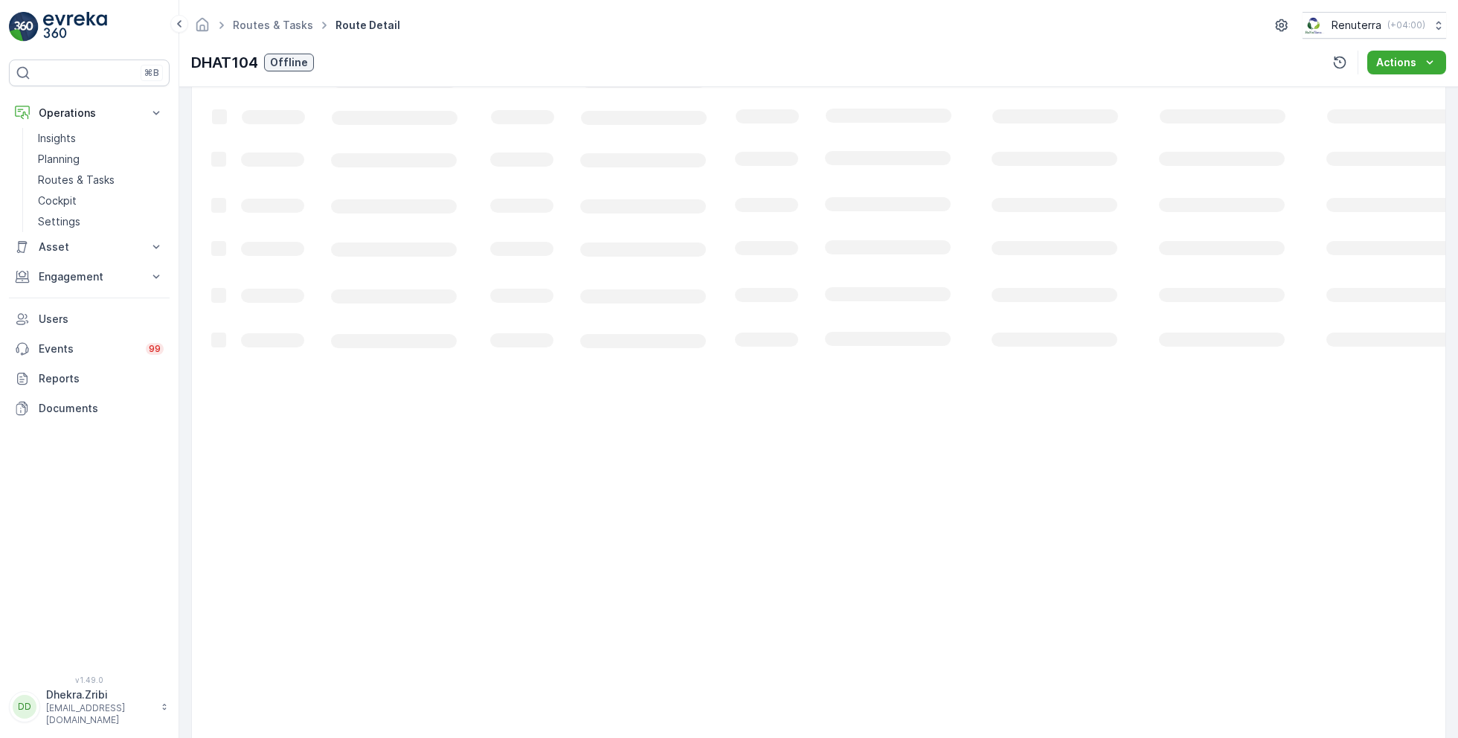
scroll to position [28, 0]
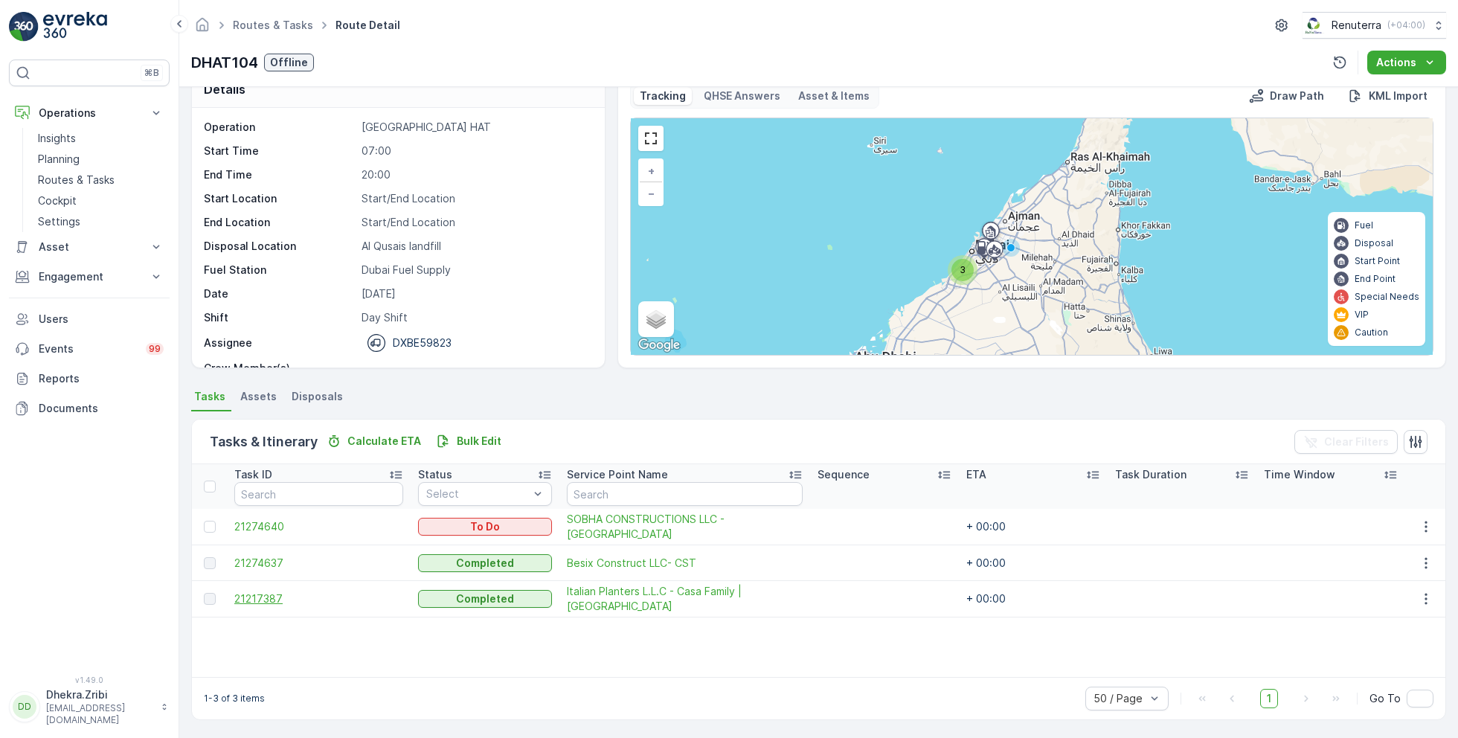
click at [278, 591] on span "21217387" at bounding box center [318, 598] width 169 height 15
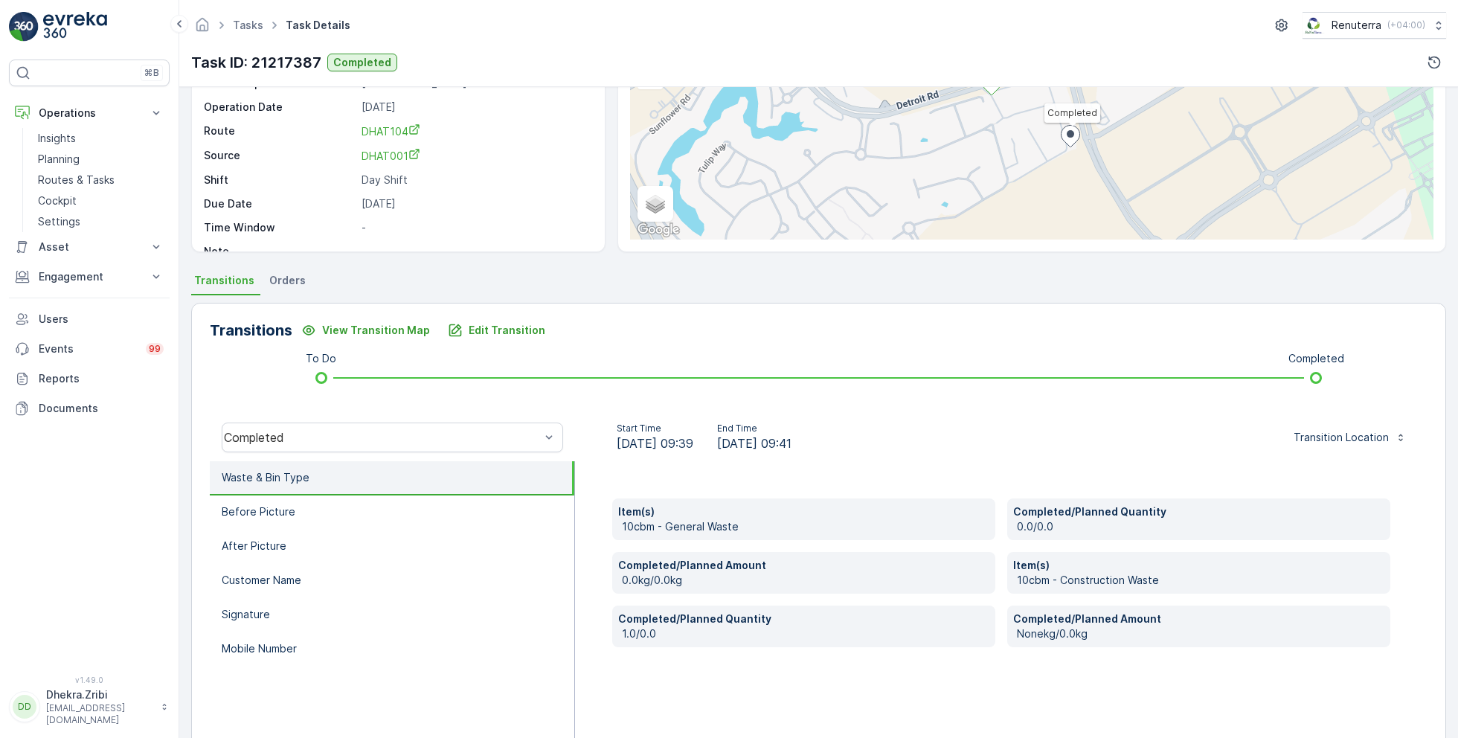
scroll to position [199, 0]
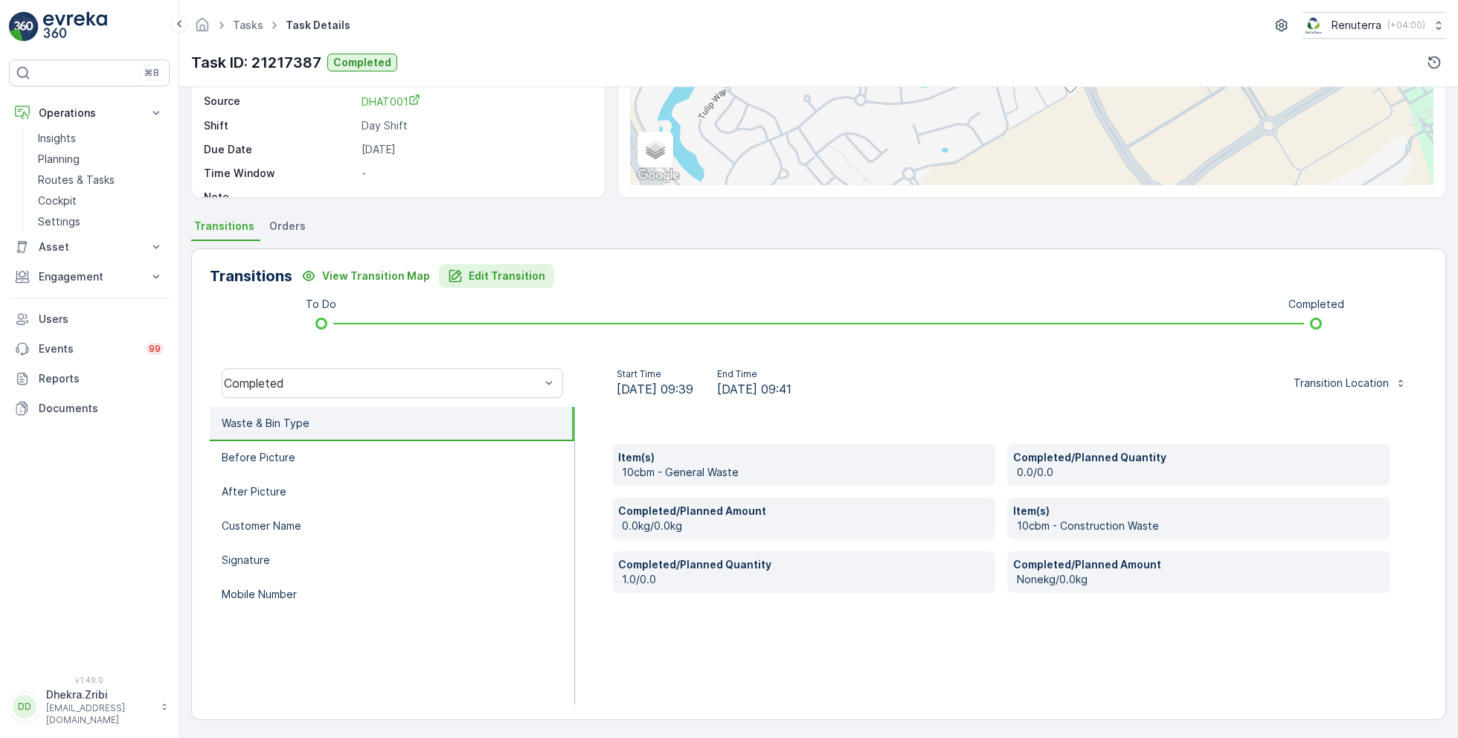
click at [523, 268] on p "Edit Transition" at bounding box center [507, 275] width 77 height 15
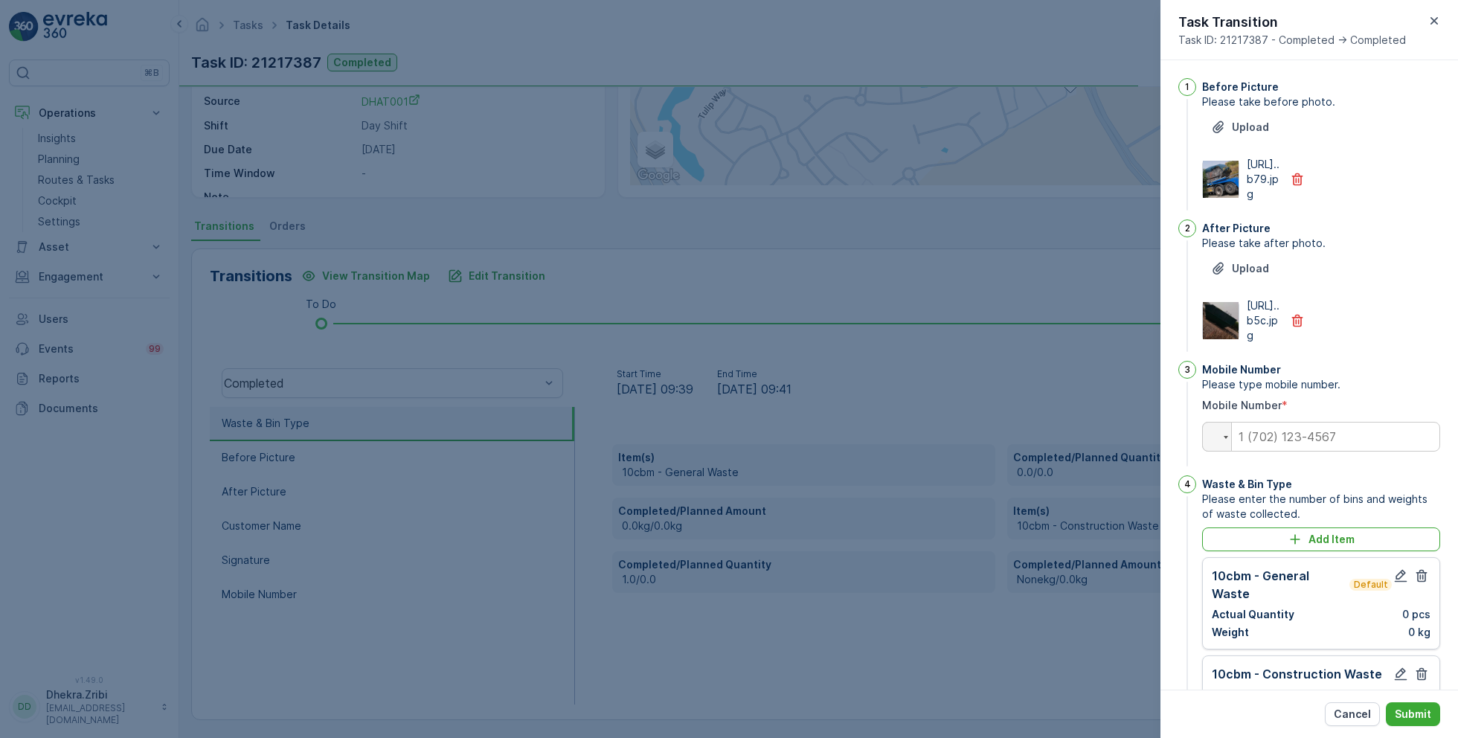
scroll to position [383, 0]
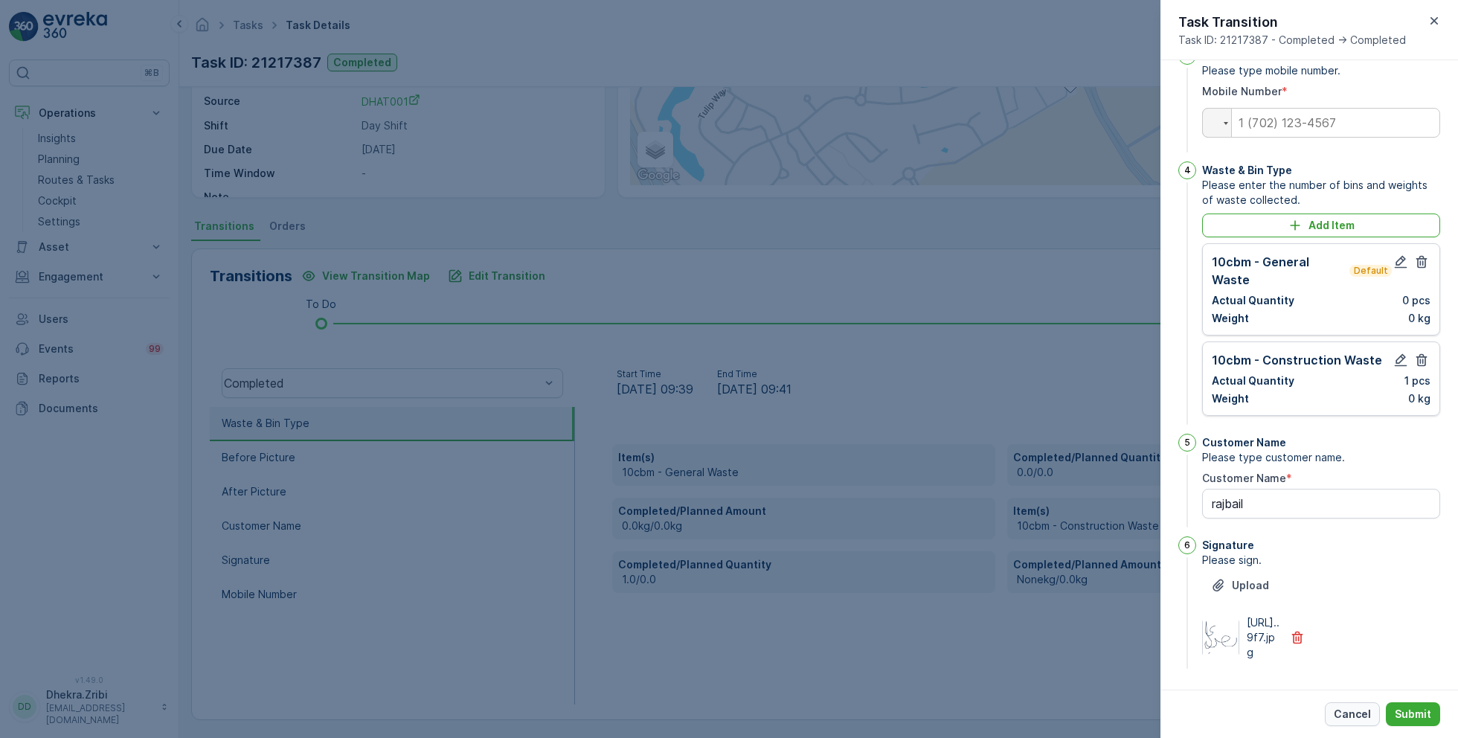
click at [1354, 712] on p "Cancel" at bounding box center [1351, 713] width 37 height 15
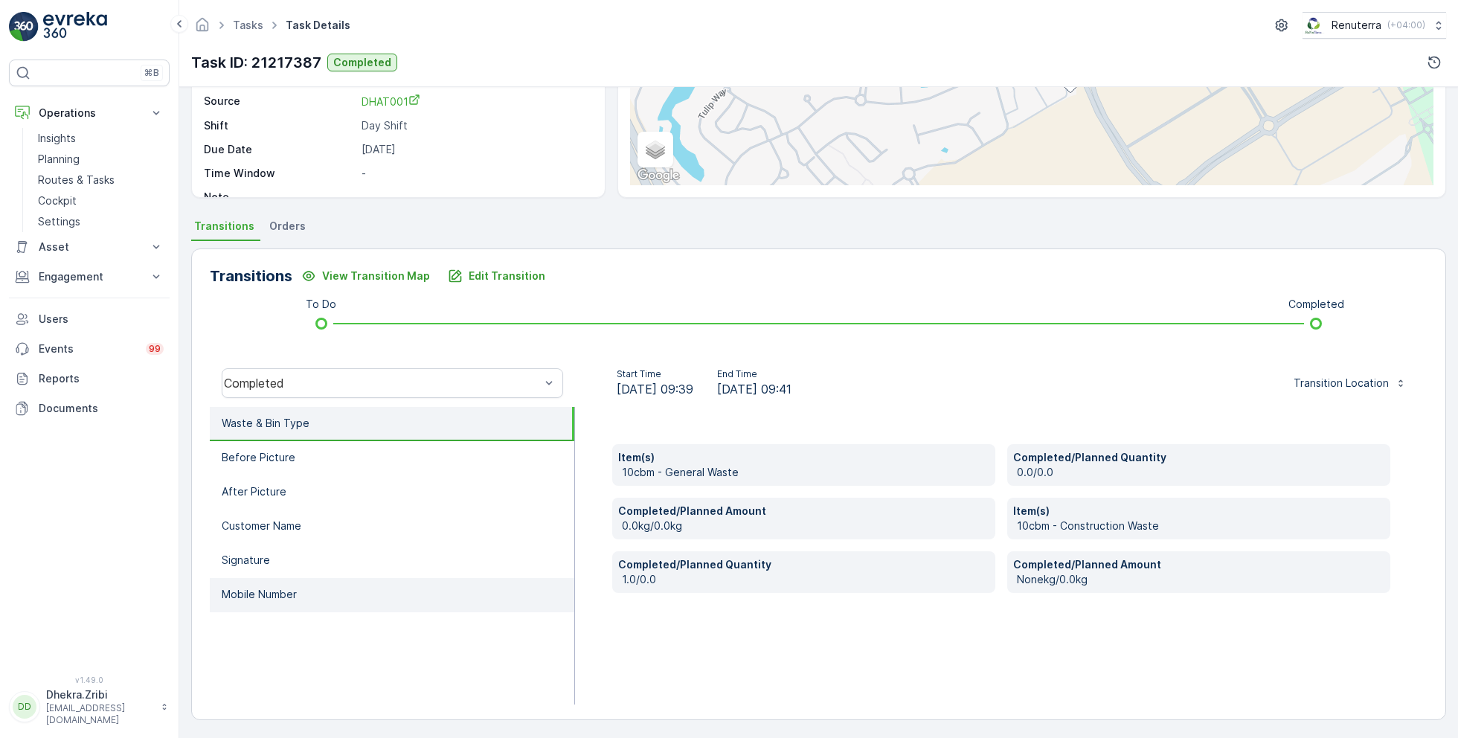
click at [299, 599] on li "Mobile Number" at bounding box center [392, 595] width 364 height 34
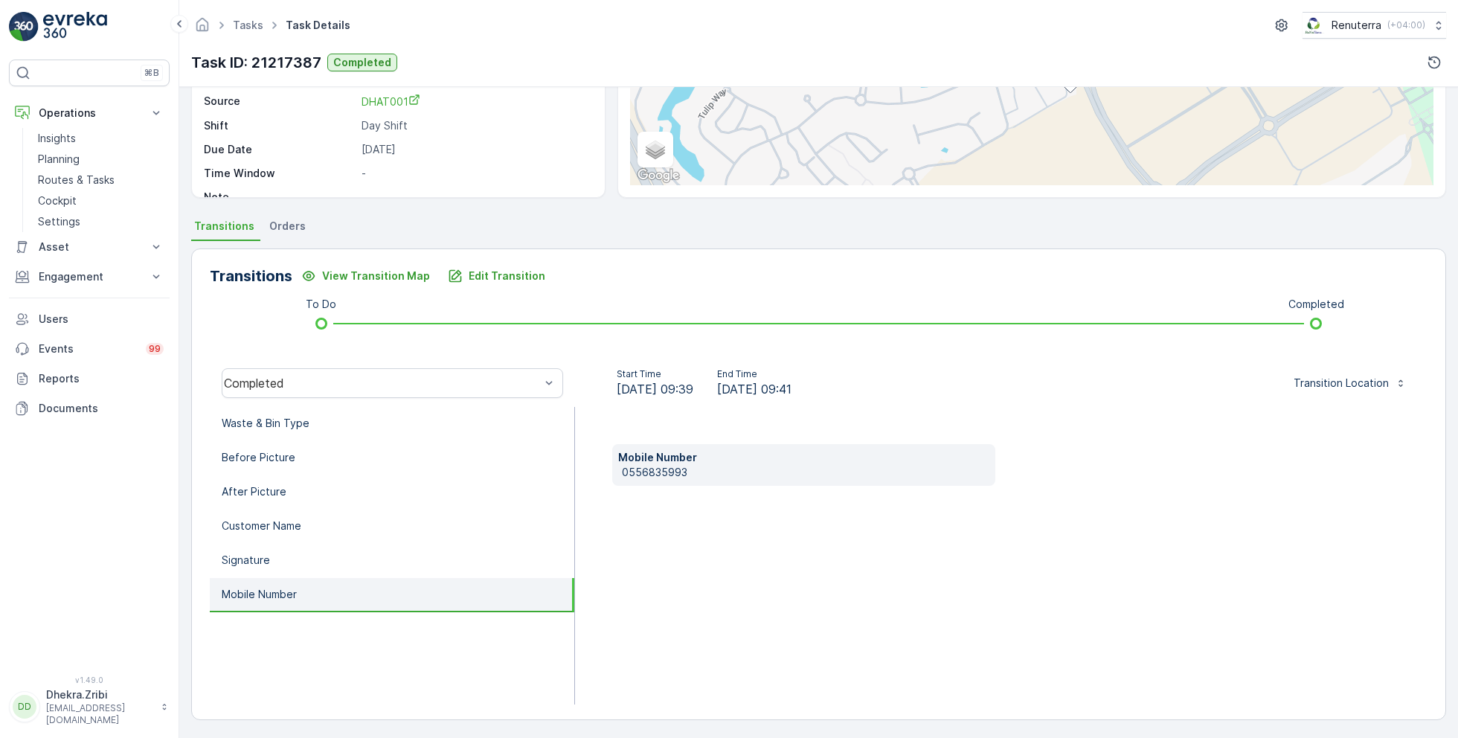
click at [641, 469] on p "0556835993" at bounding box center [805, 472] width 367 height 15
copy p "0556835993"
click at [482, 277] on p "Edit Transition" at bounding box center [507, 275] width 77 height 15
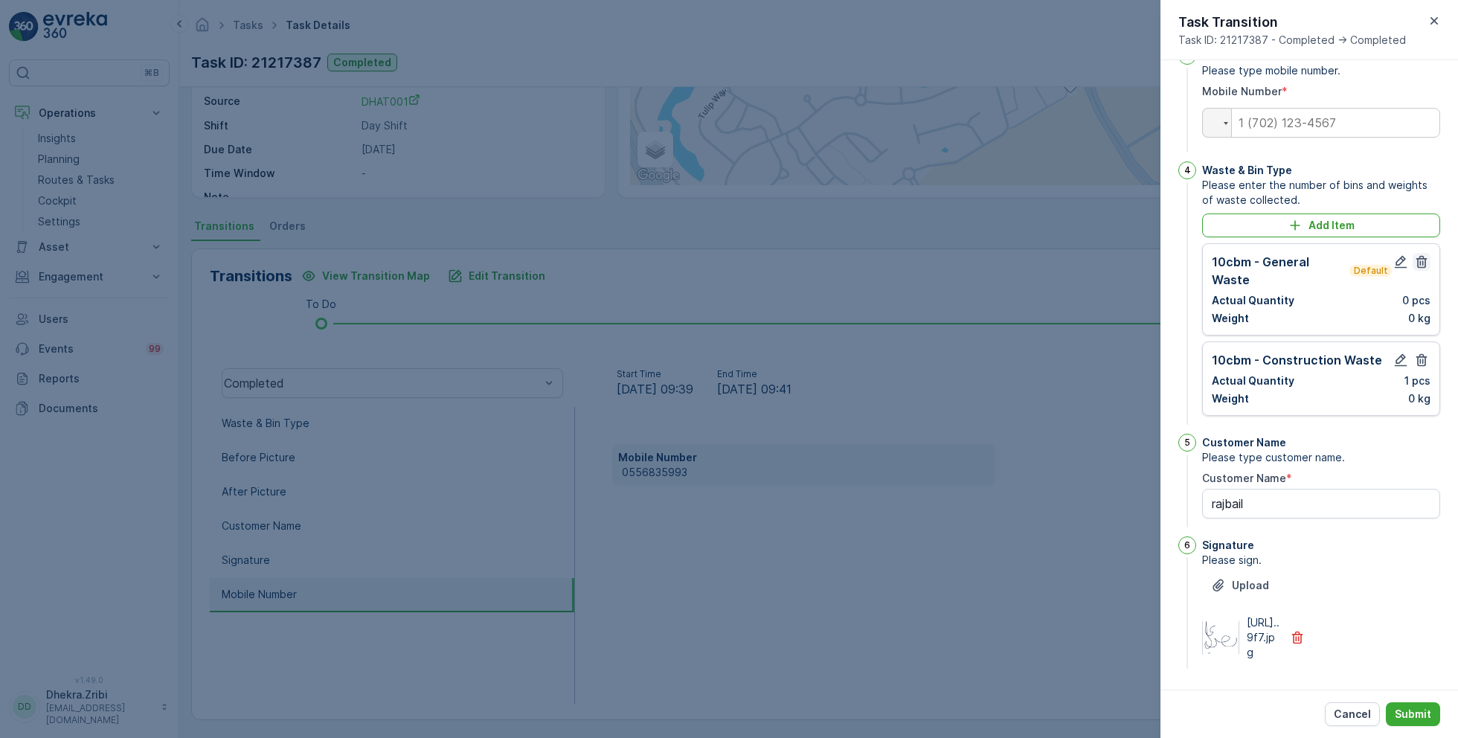
click at [1419, 256] on icon "button" at bounding box center [1421, 262] width 11 height 13
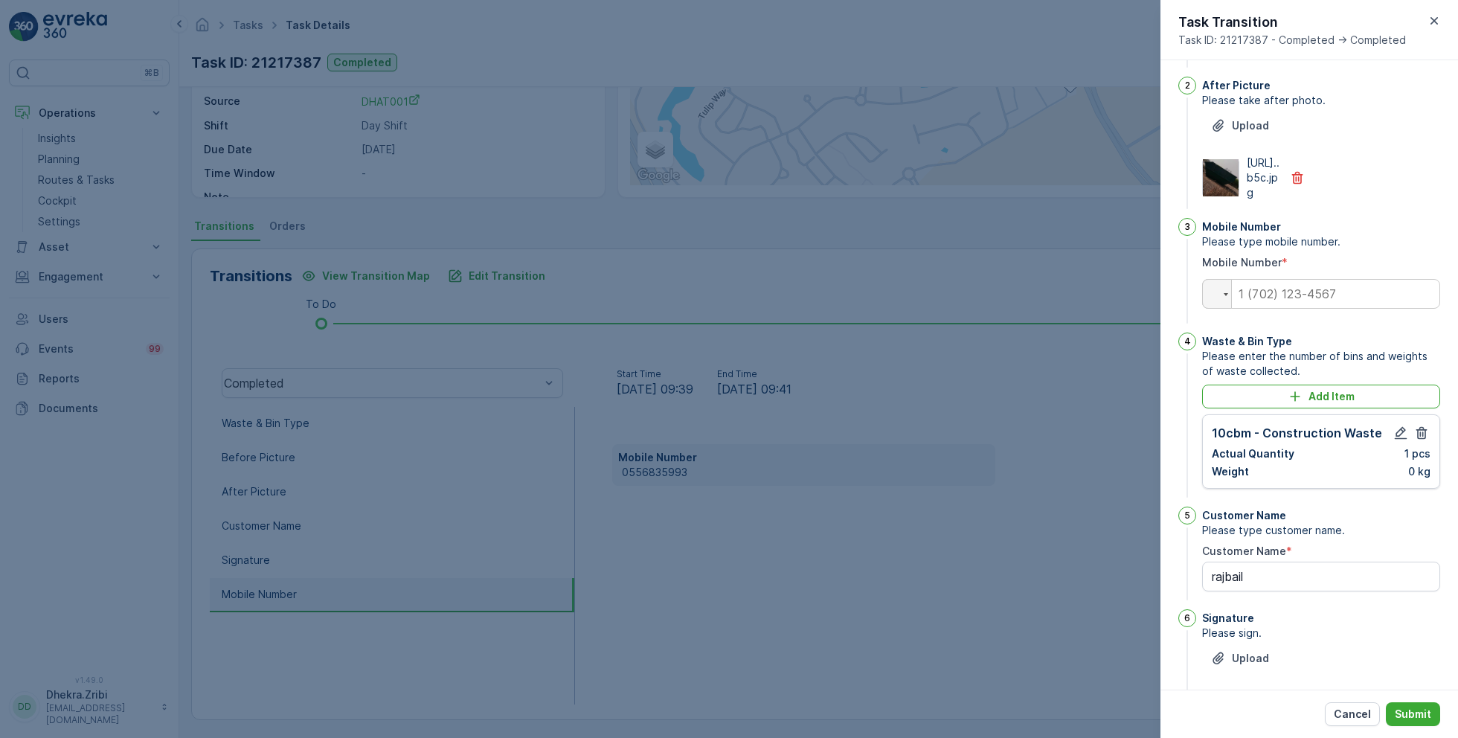
scroll to position [129, 0]
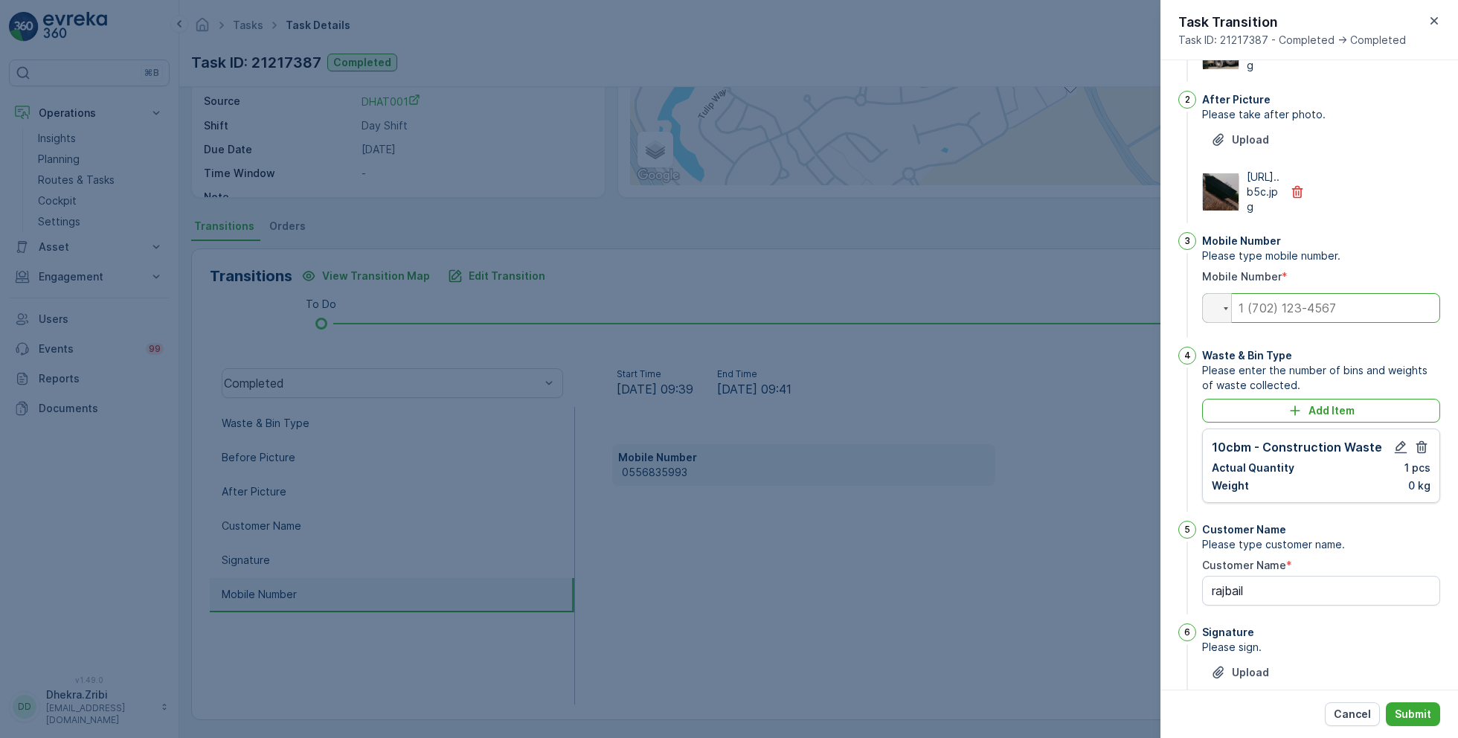
click at [1330, 323] on input "tel" at bounding box center [1321, 308] width 238 height 30
paste input "0556835993"
type input "0556835993"
click at [1420, 716] on p "Submit" at bounding box center [1412, 713] width 36 height 15
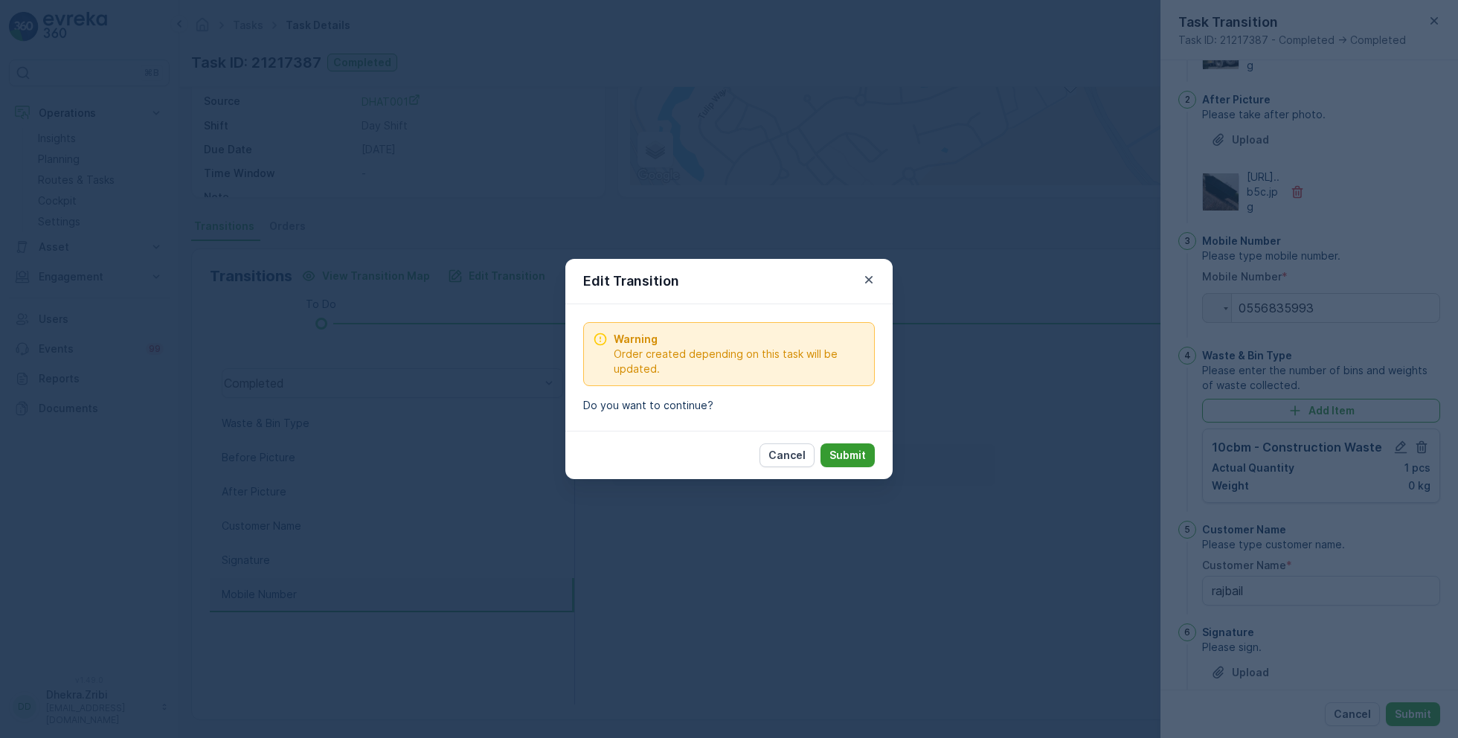
click at [854, 449] on p "Submit" at bounding box center [847, 455] width 36 height 15
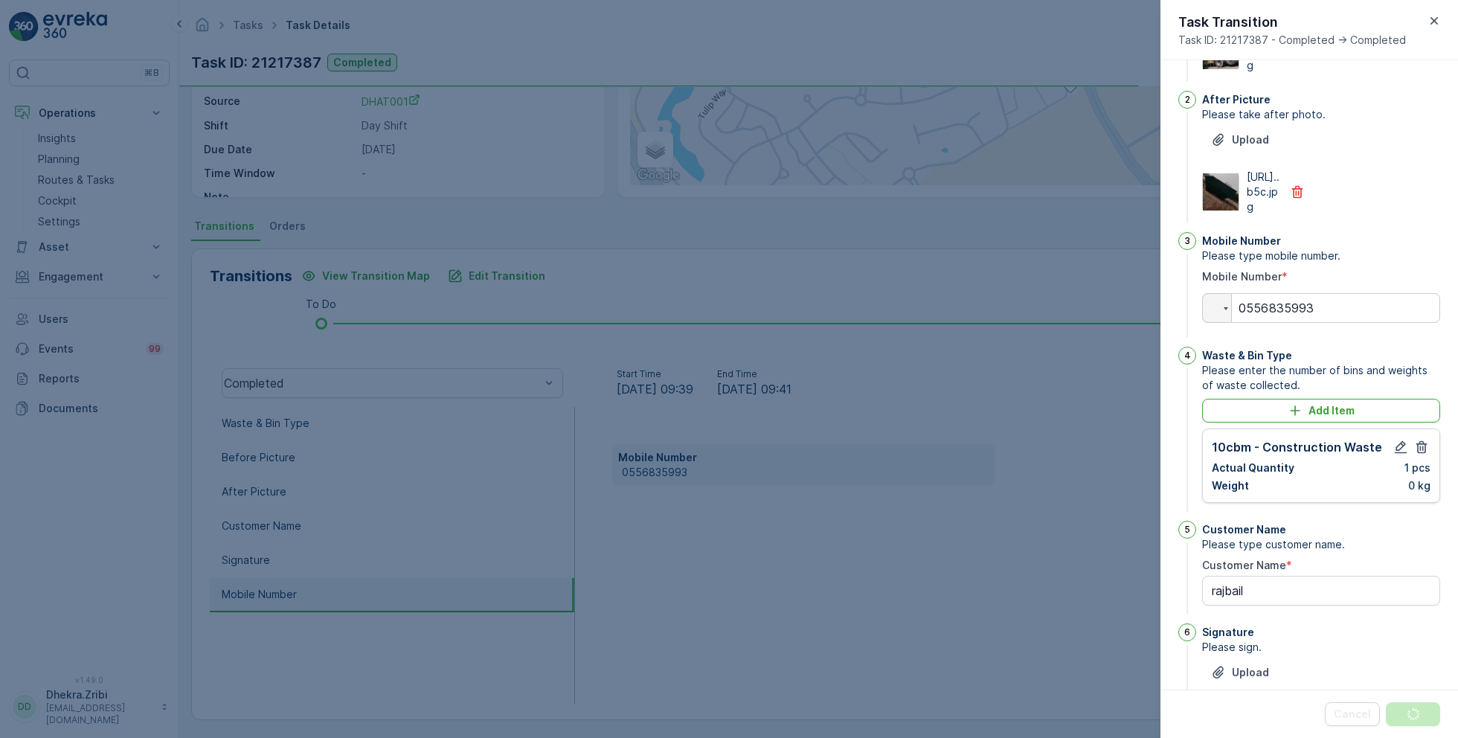
scroll to position [0, 0]
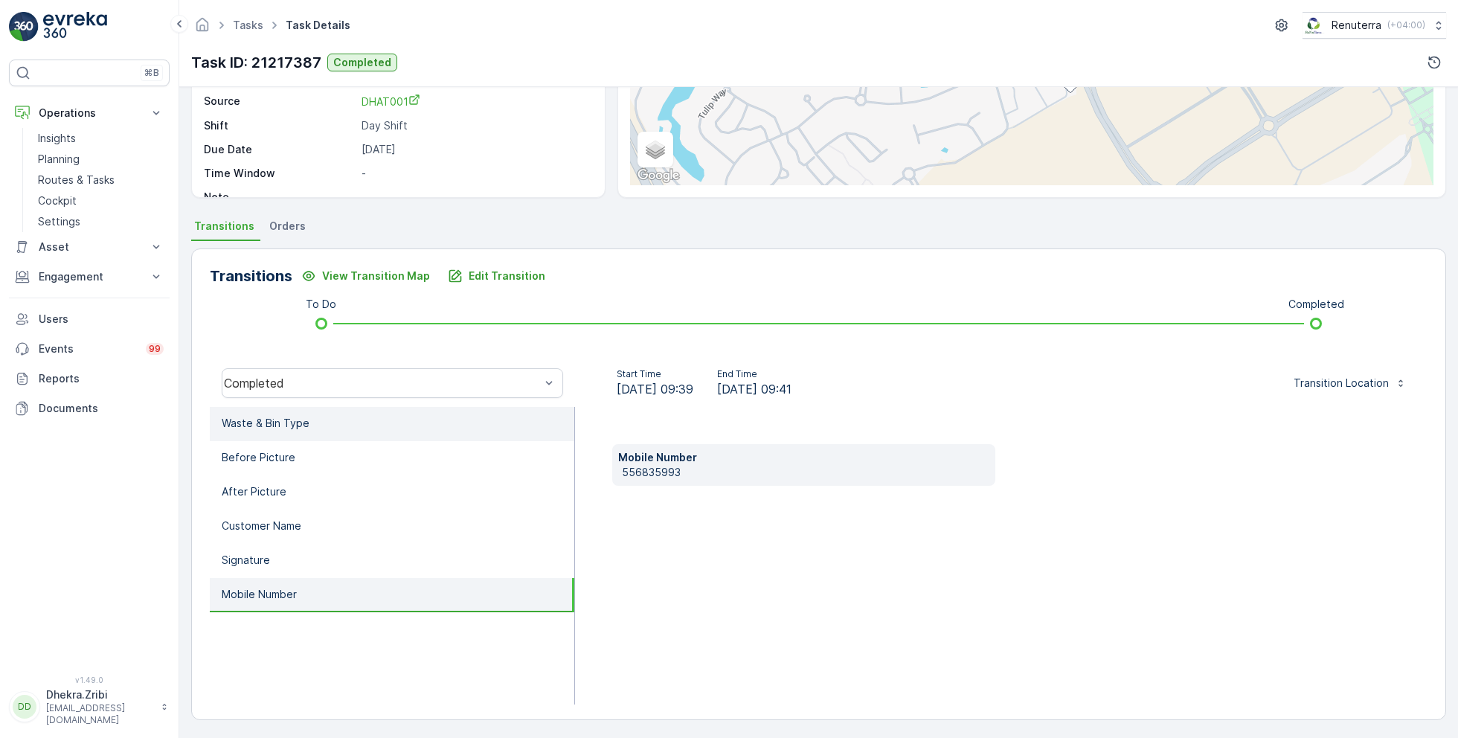
click at [277, 413] on li "Waste & Bin Type" at bounding box center [392, 424] width 364 height 34
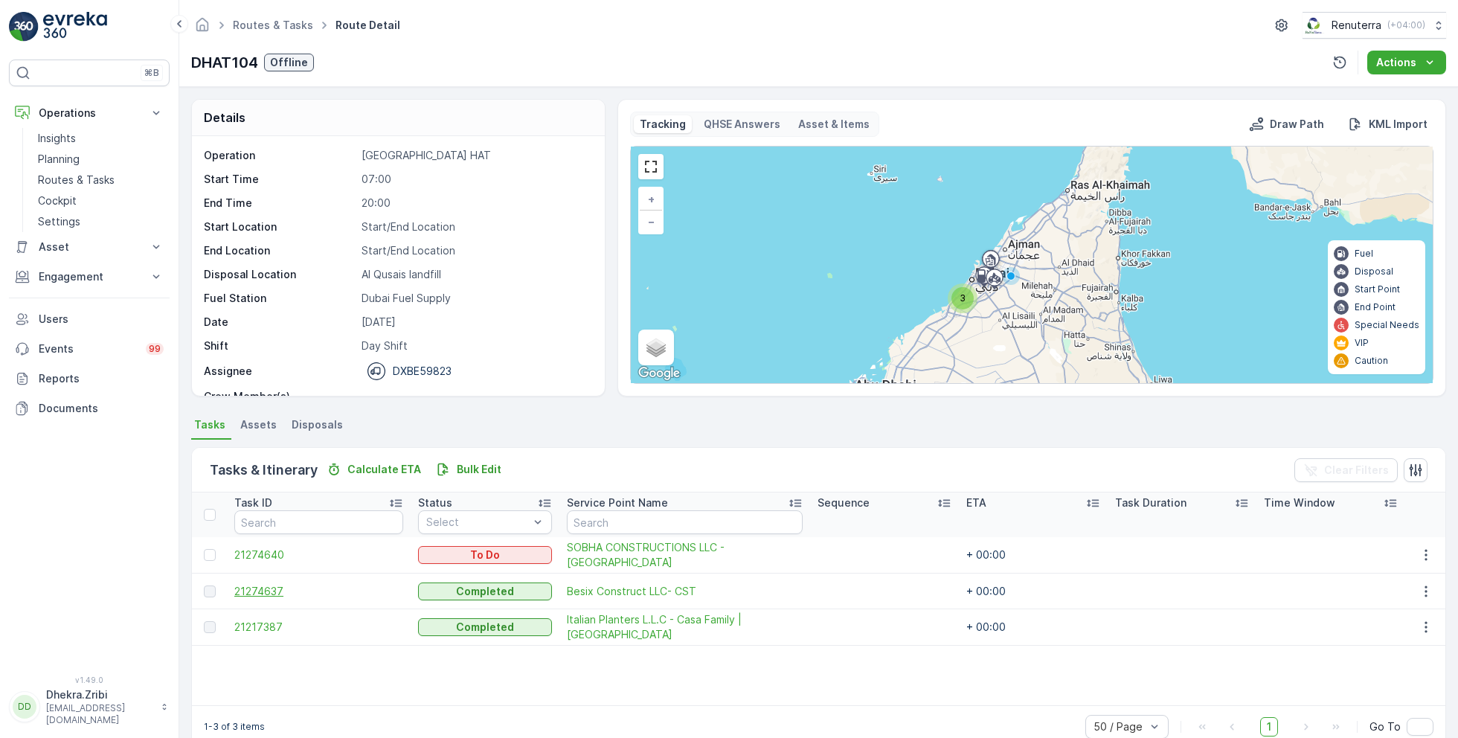
click at [270, 585] on span "21274637" at bounding box center [318, 591] width 169 height 15
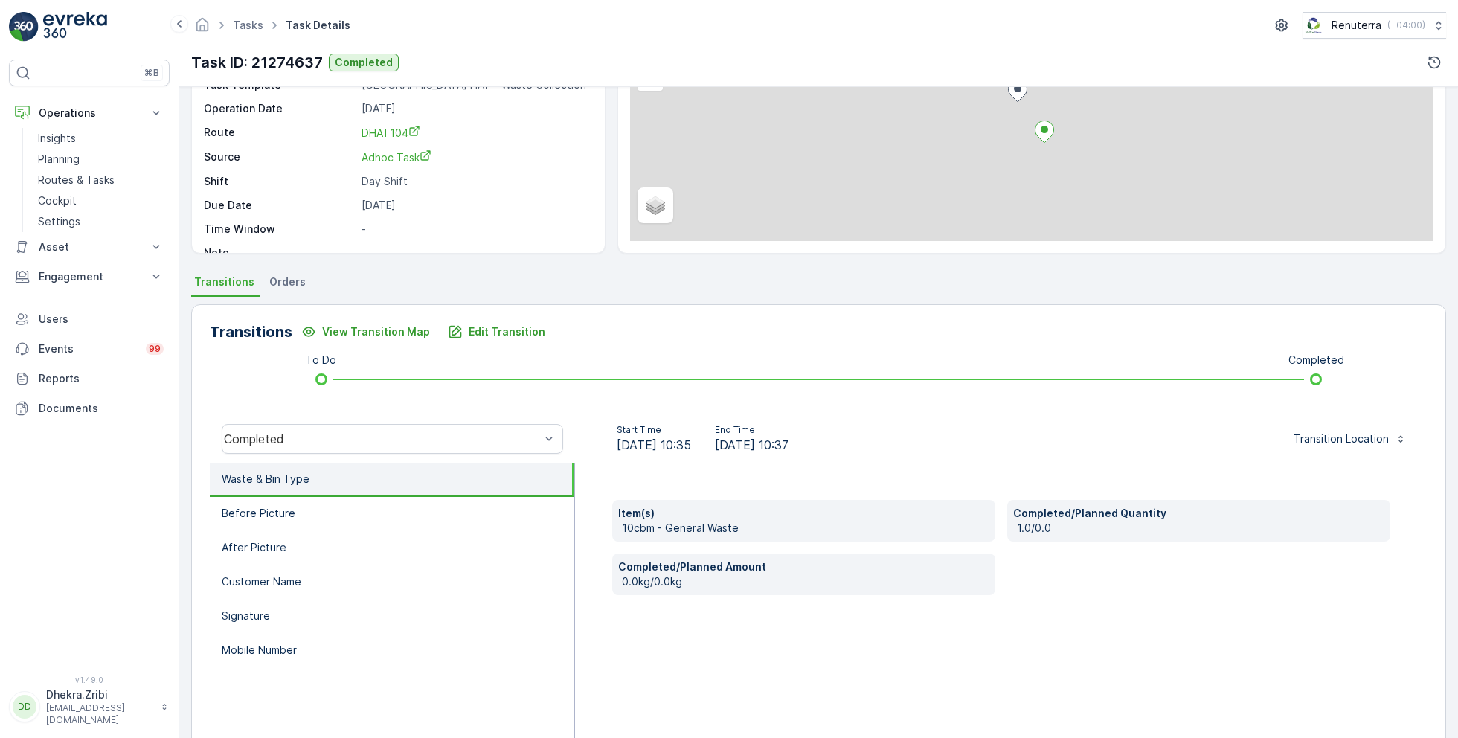
scroll to position [199, 0]
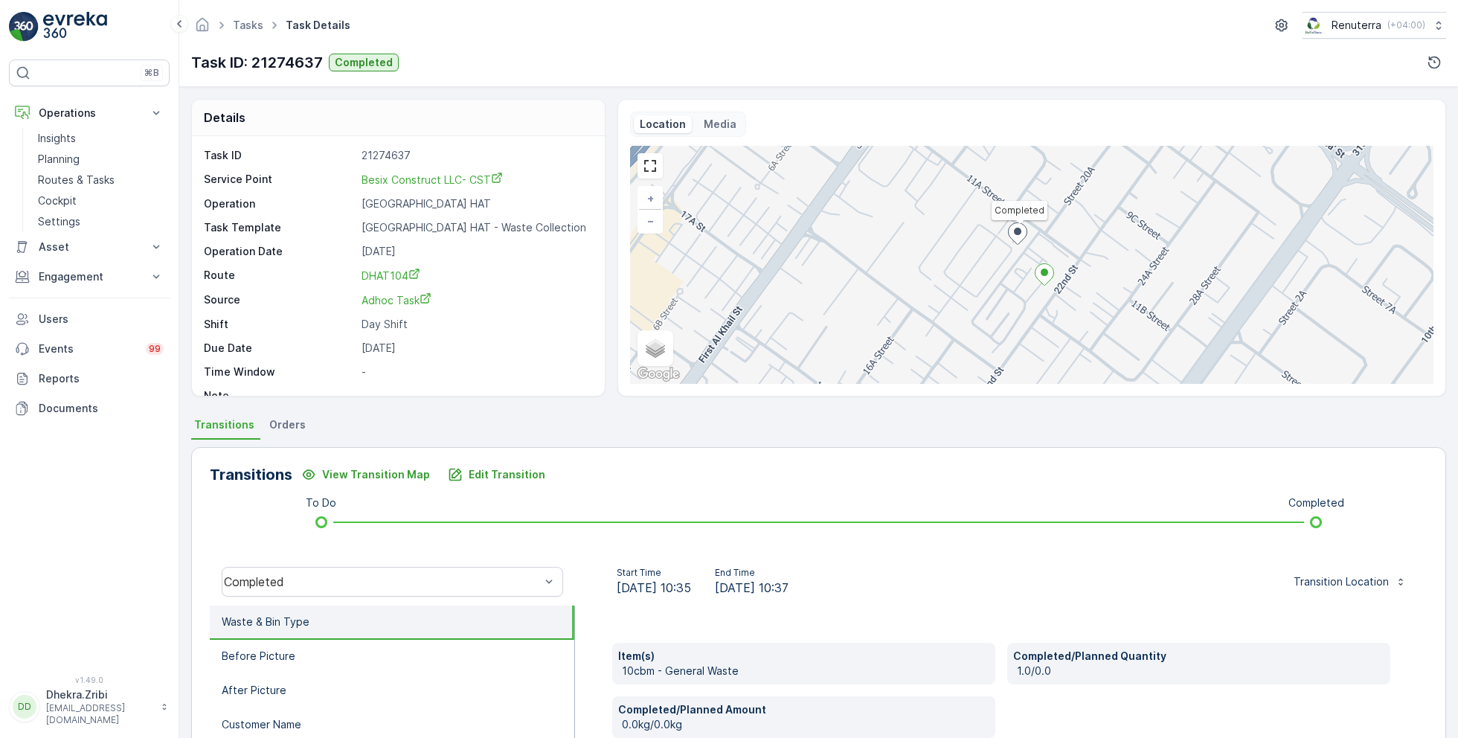
scroll to position [199, 0]
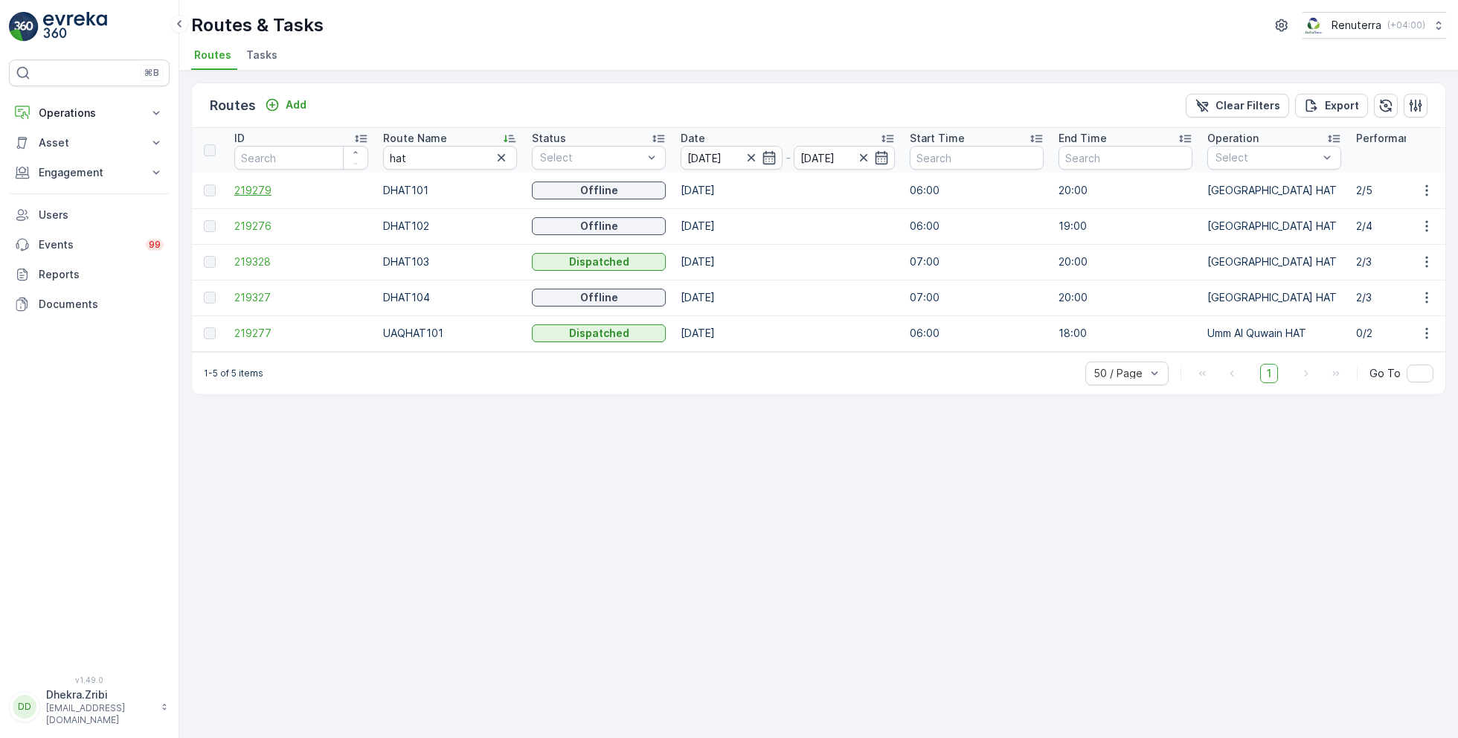
click at [264, 193] on span "219279" at bounding box center [301, 190] width 134 height 15
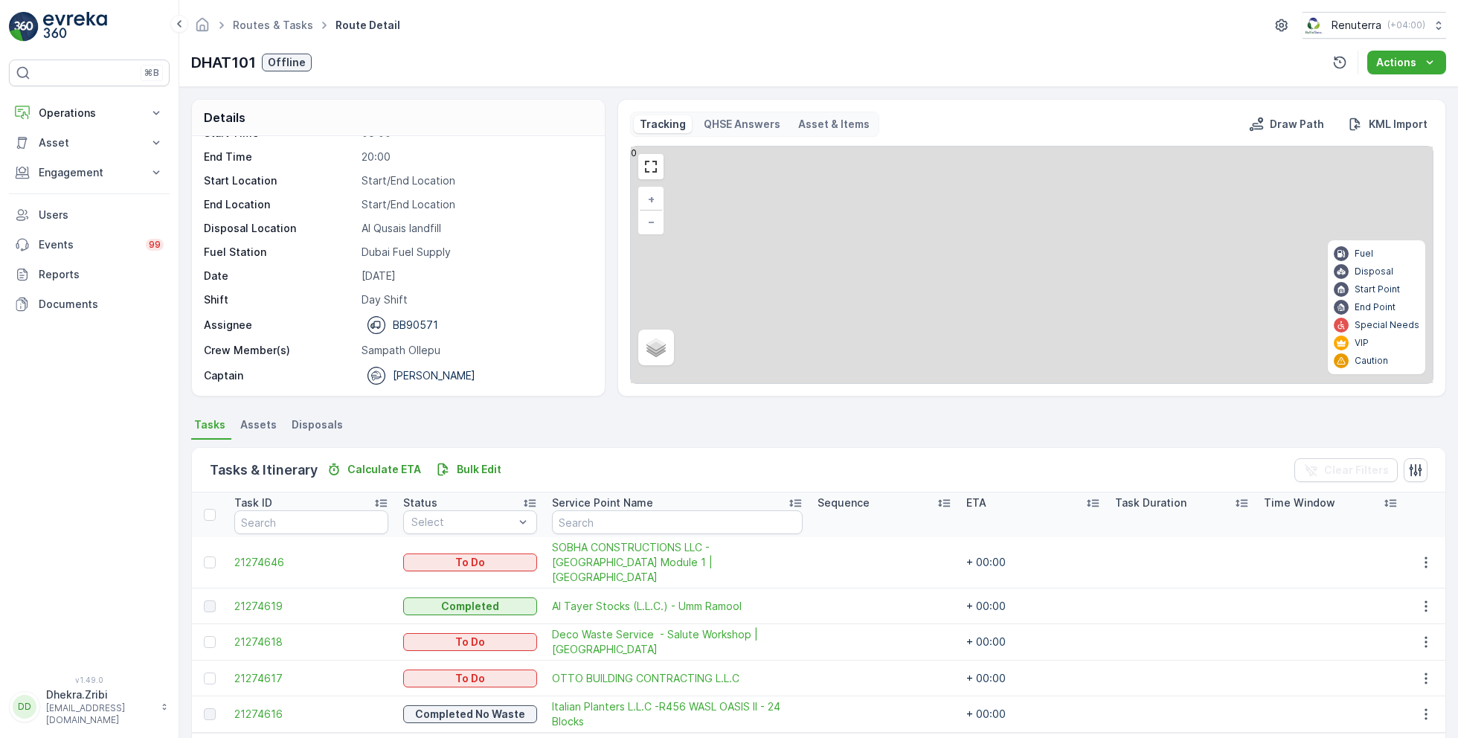
scroll to position [39, 0]
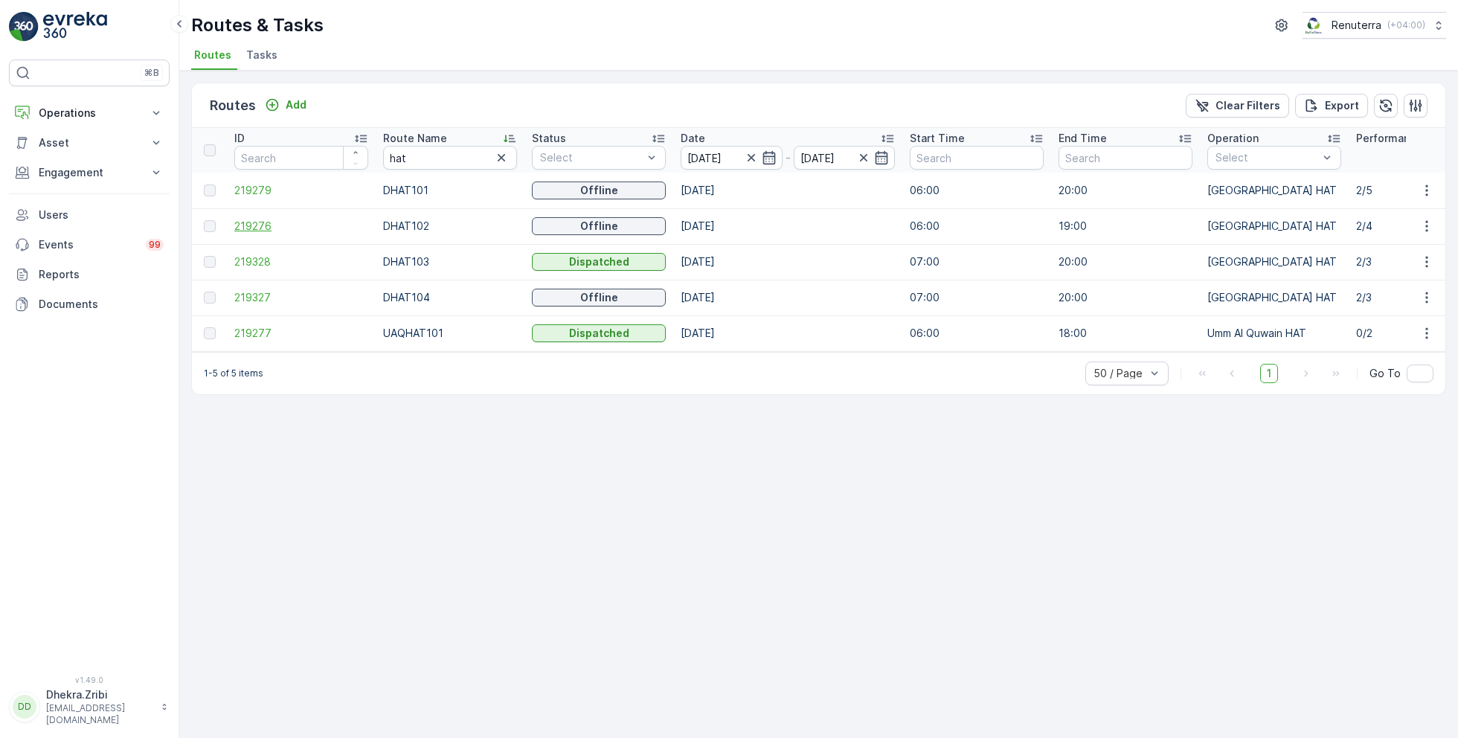
click at [271, 225] on span "219276" at bounding box center [301, 226] width 134 height 15
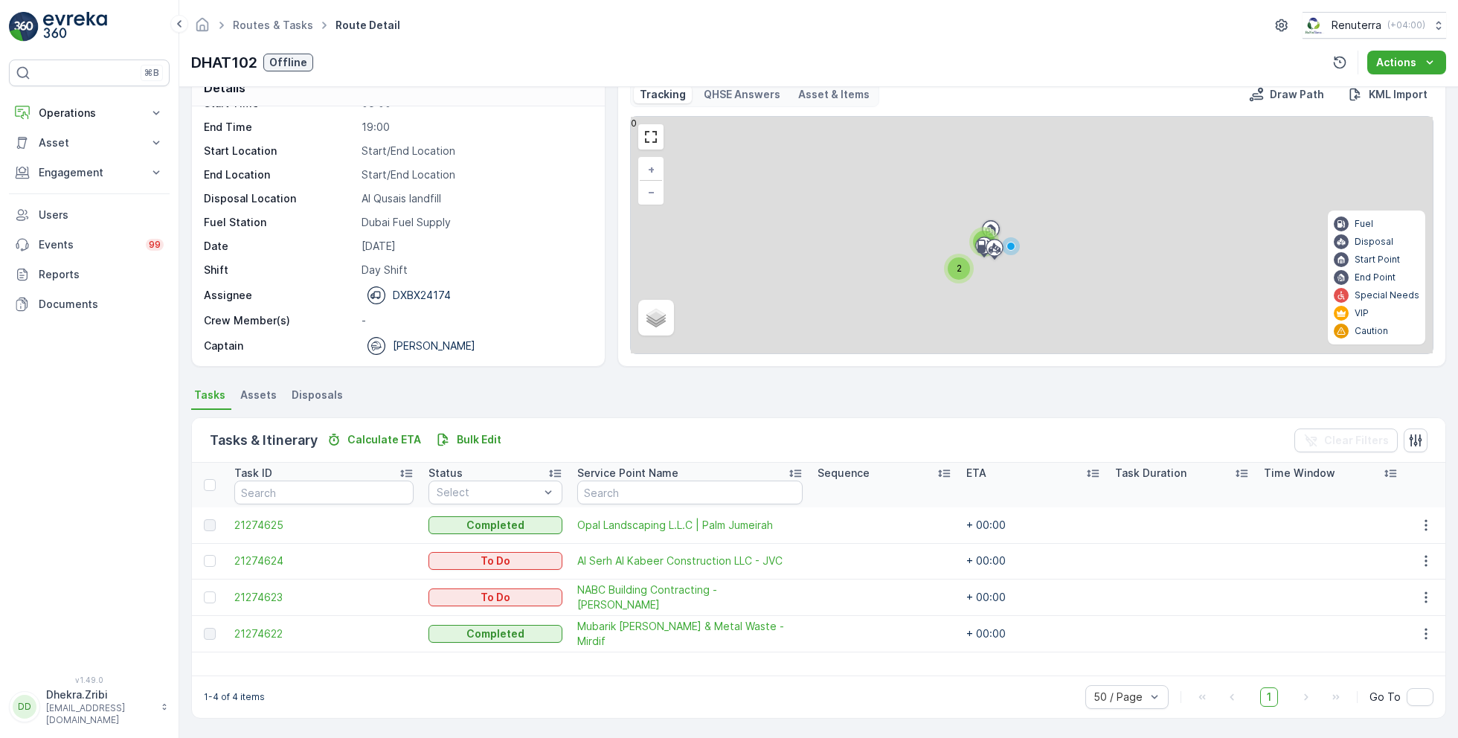
scroll to position [28, 0]
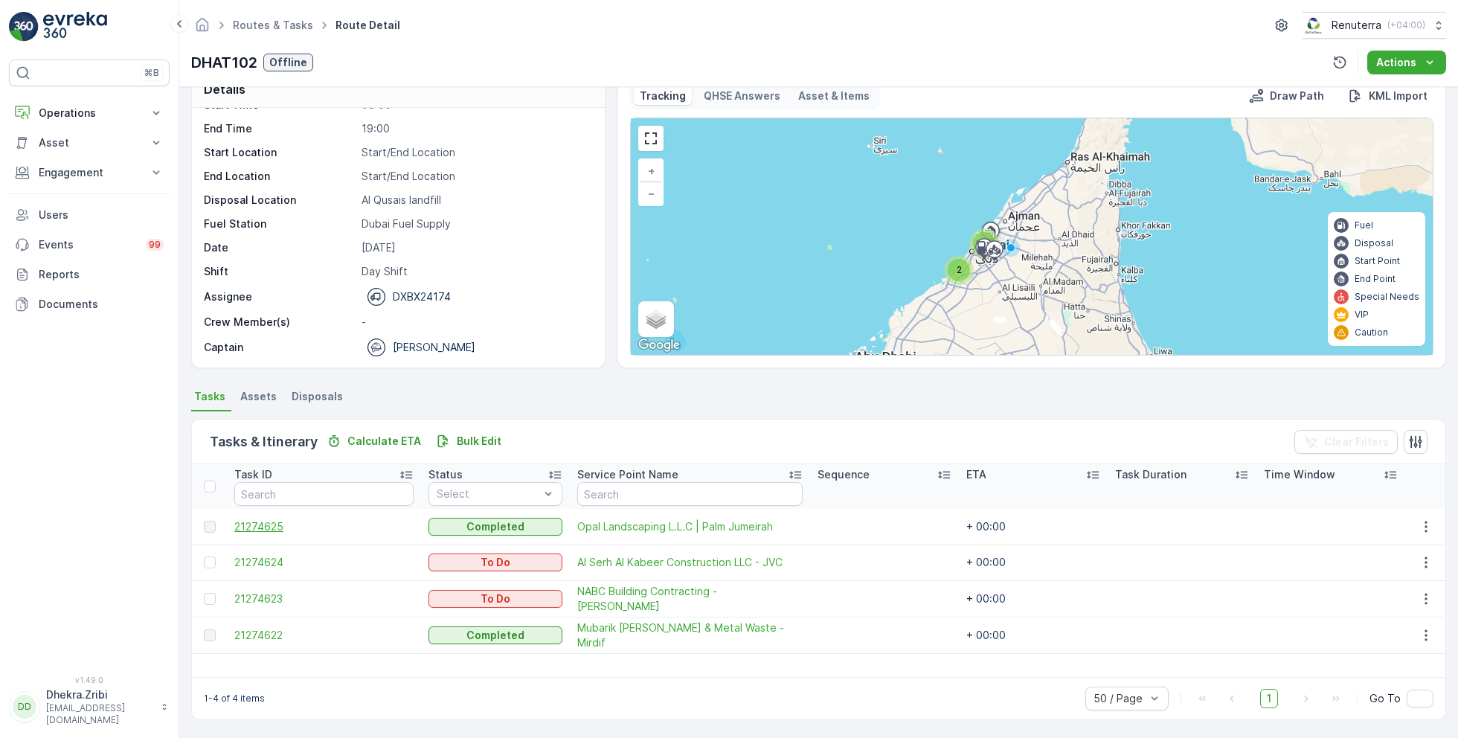
click at [265, 523] on span "21274625" at bounding box center [323, 526] width 179 height 15
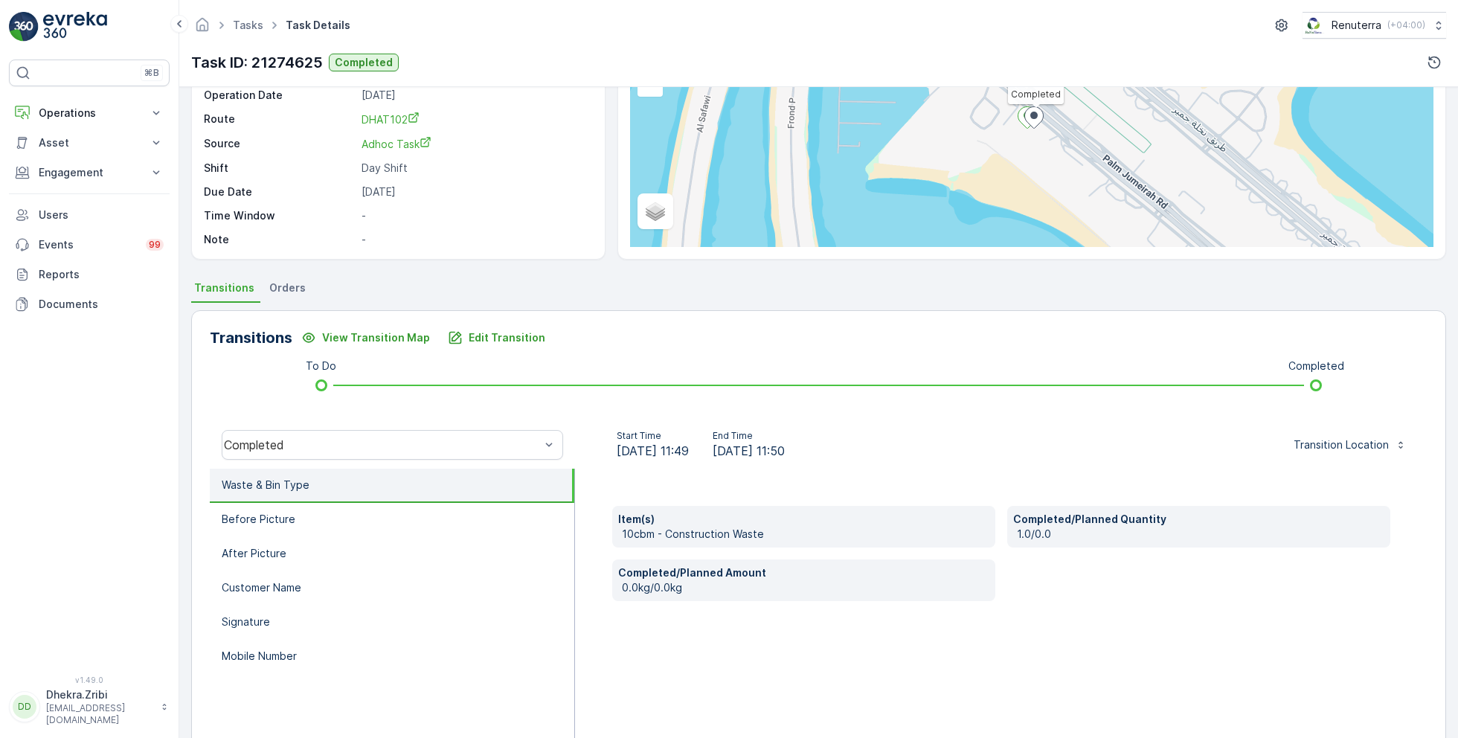
scroll to position [167, 0]
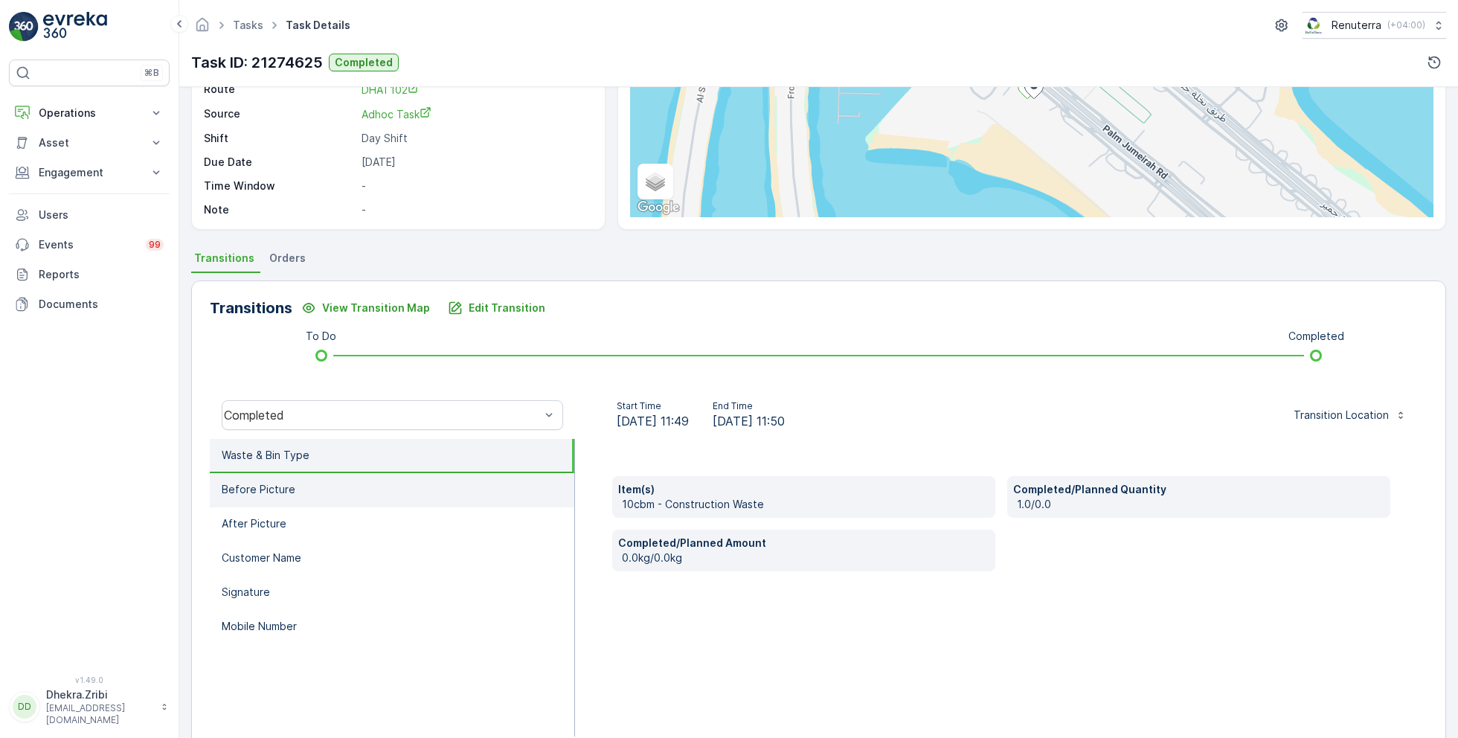
click at [315, 489] on li "Before Picture" at bounding box center [392, 490] width 364 height 34
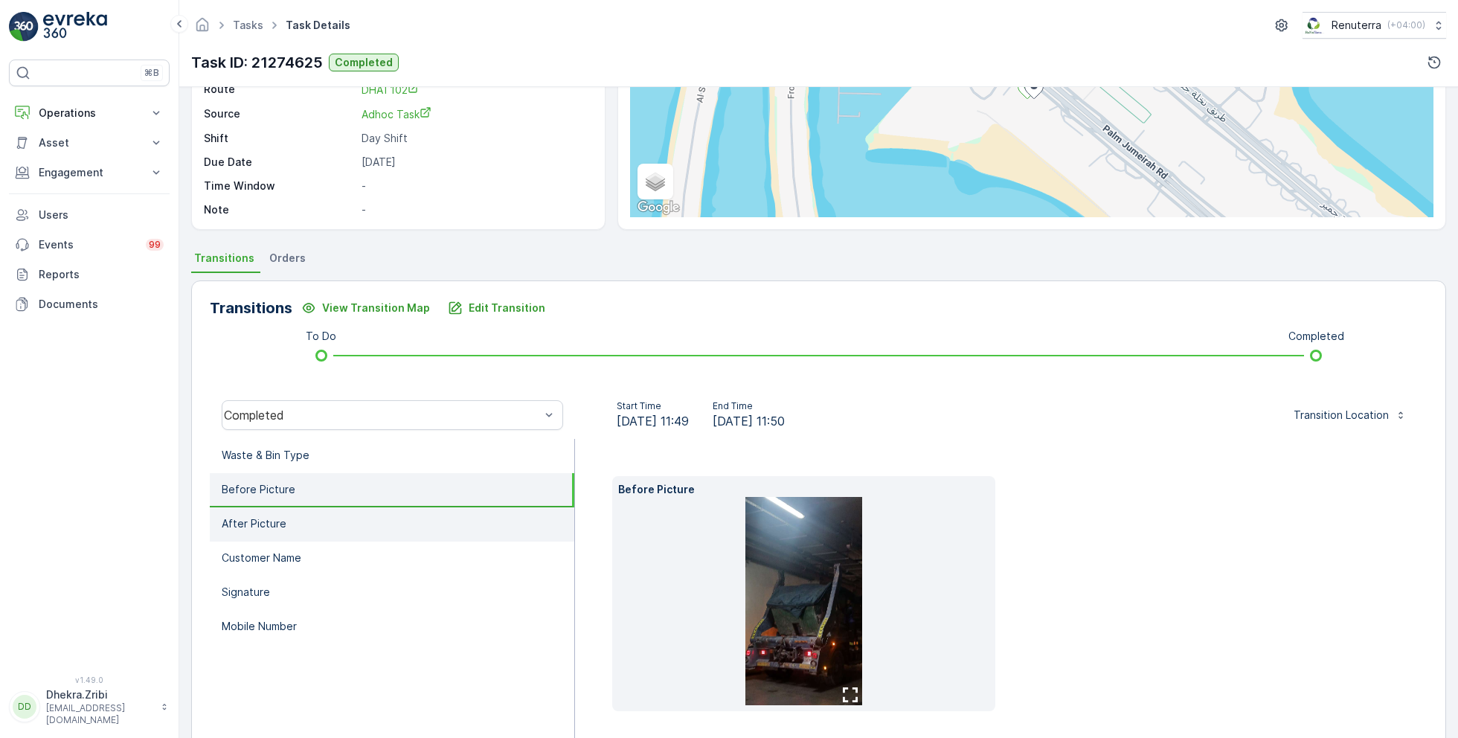
click at [321, 515] on li "After Picture" at bounding box center [392, 524] width 364 height 34
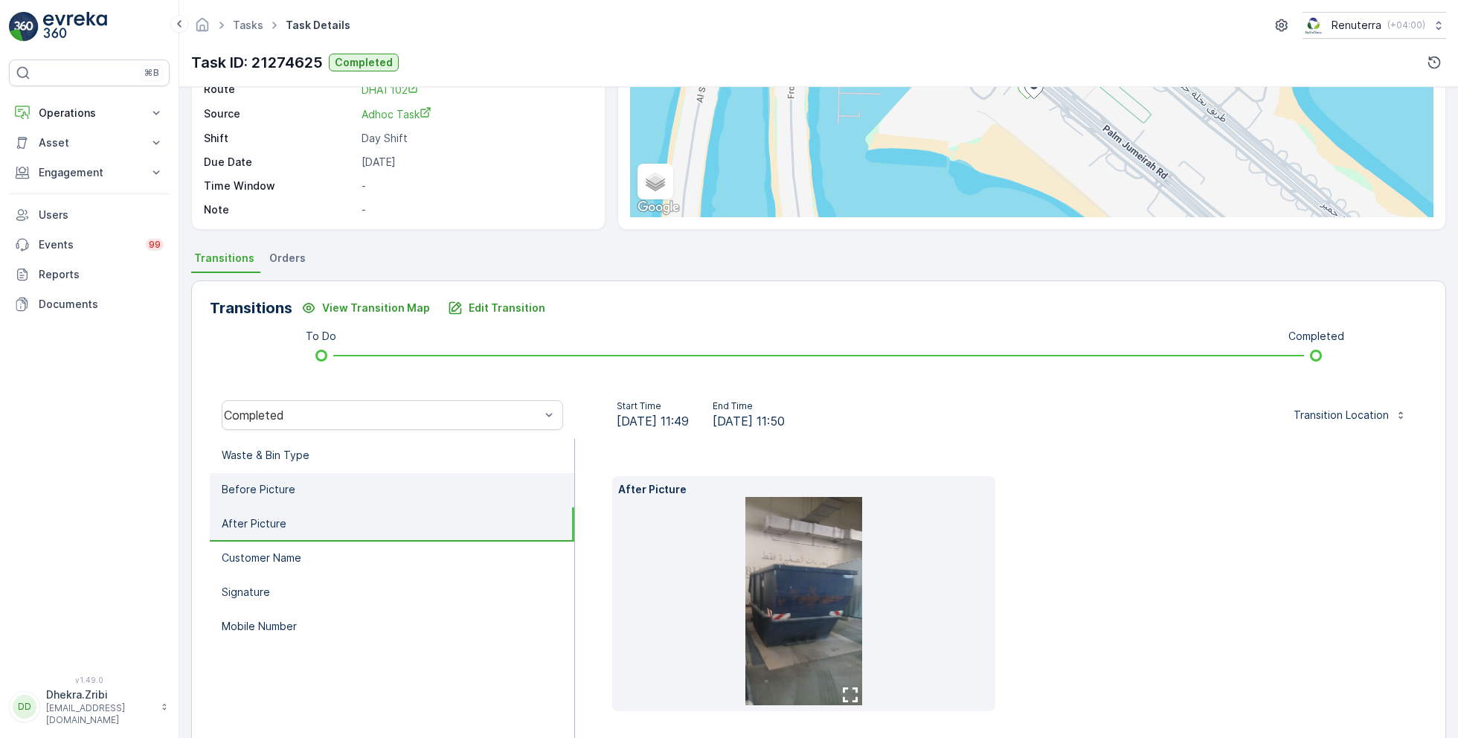
click at [332, 493] on li "Before Picture" at bounding box center [392, 490] width 364 height 34
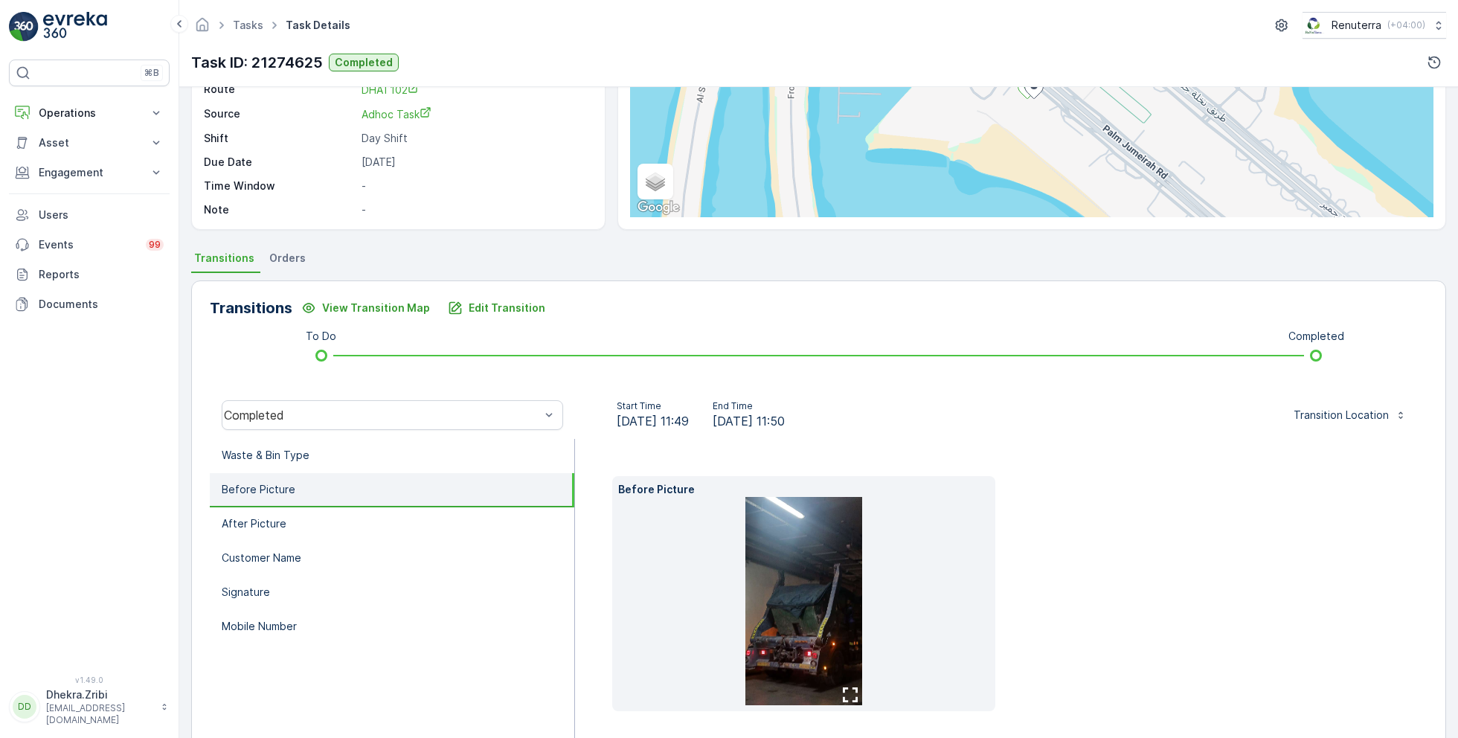
click at [784, 569] on img at bounding box center [804, 601] width 118 height 208
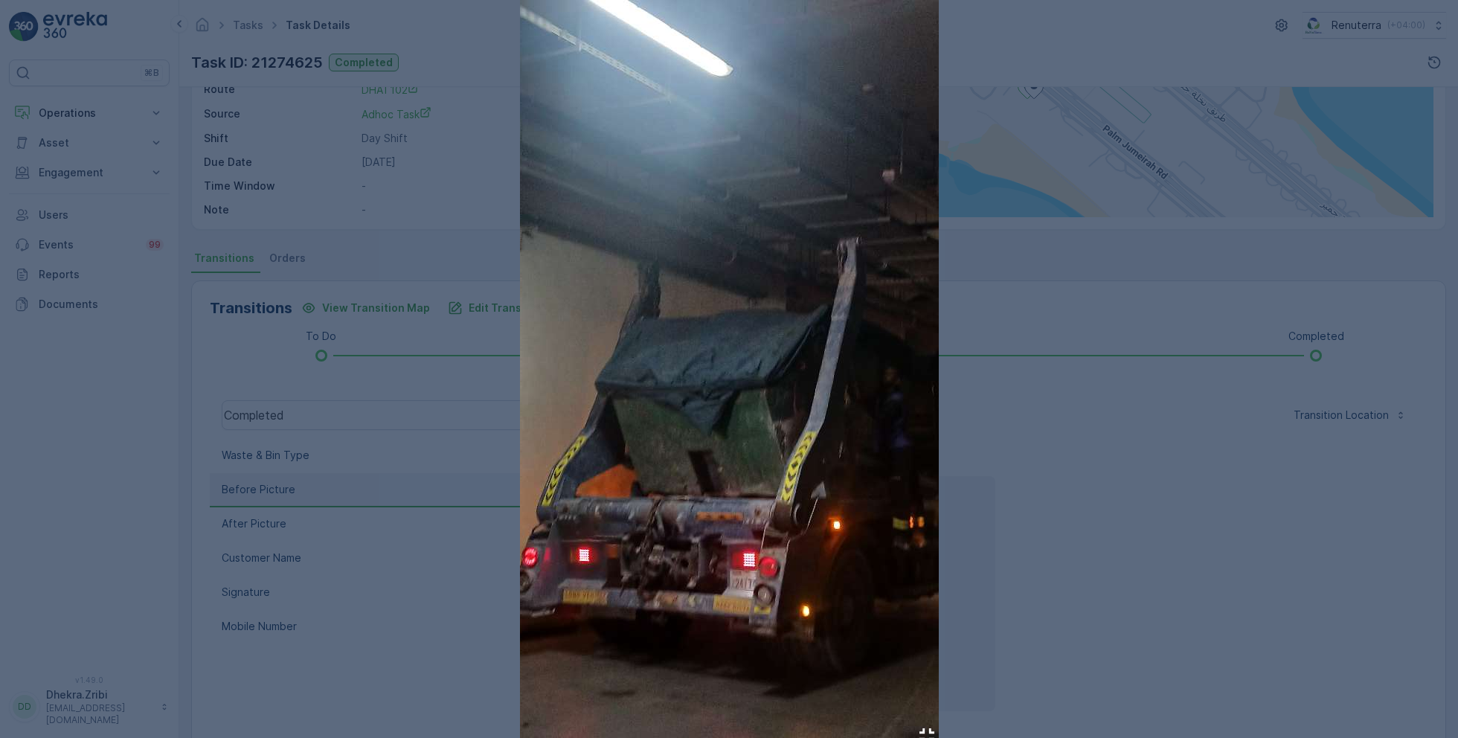
click at [987, 541] on div at bounding box center [729, 369] width 1458 height 738
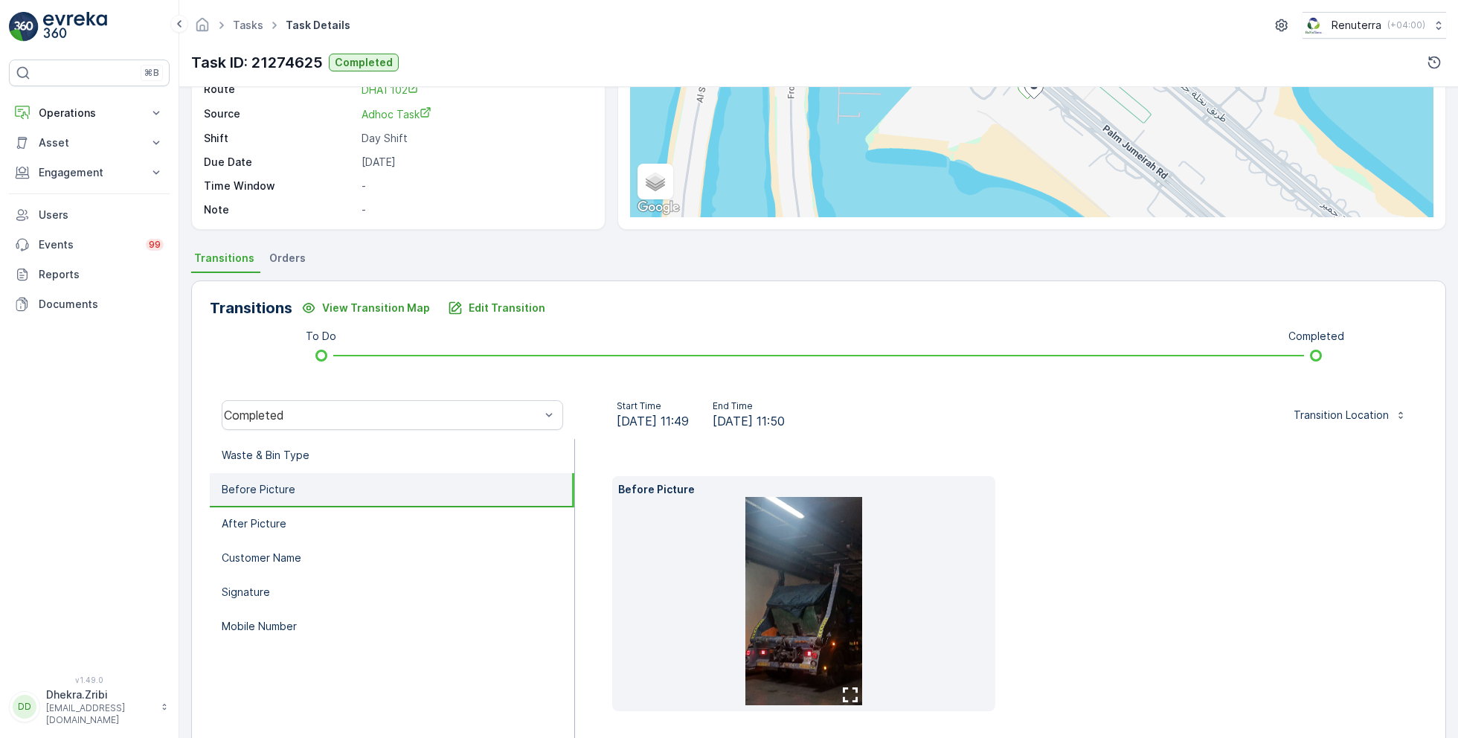
scroll to position [0, 0]
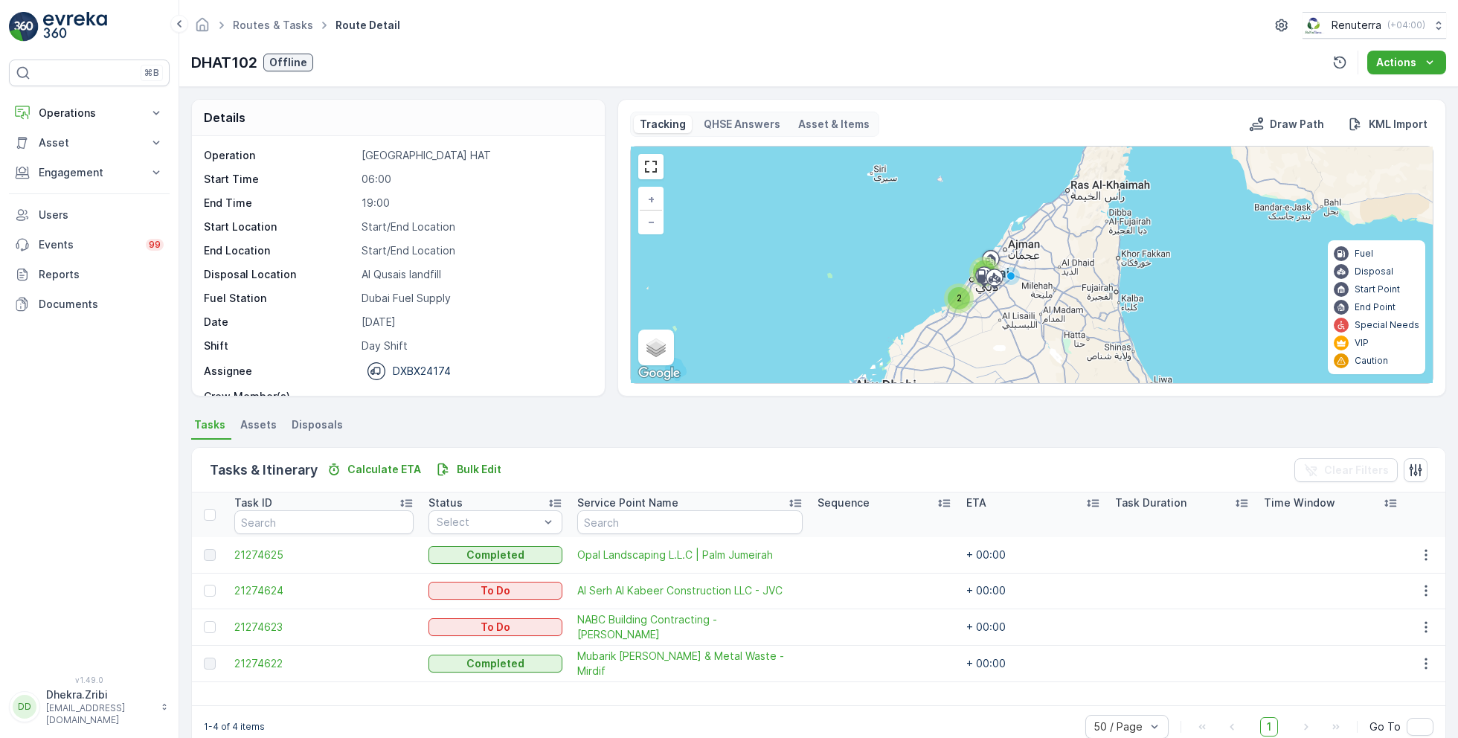
scroll to position [46, 0]
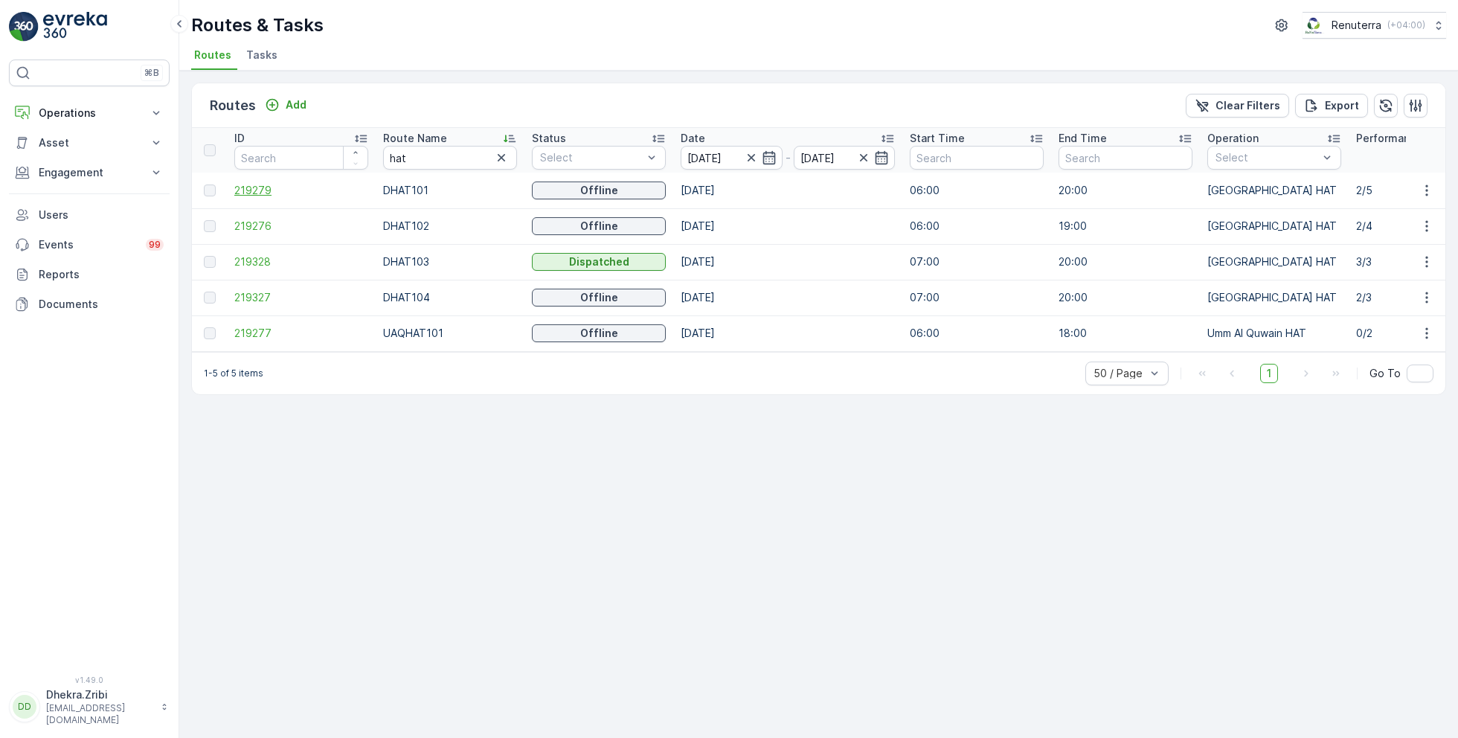
click at [255, 195] on span "219279" at bounding box center [301, 190] width 134 height 15
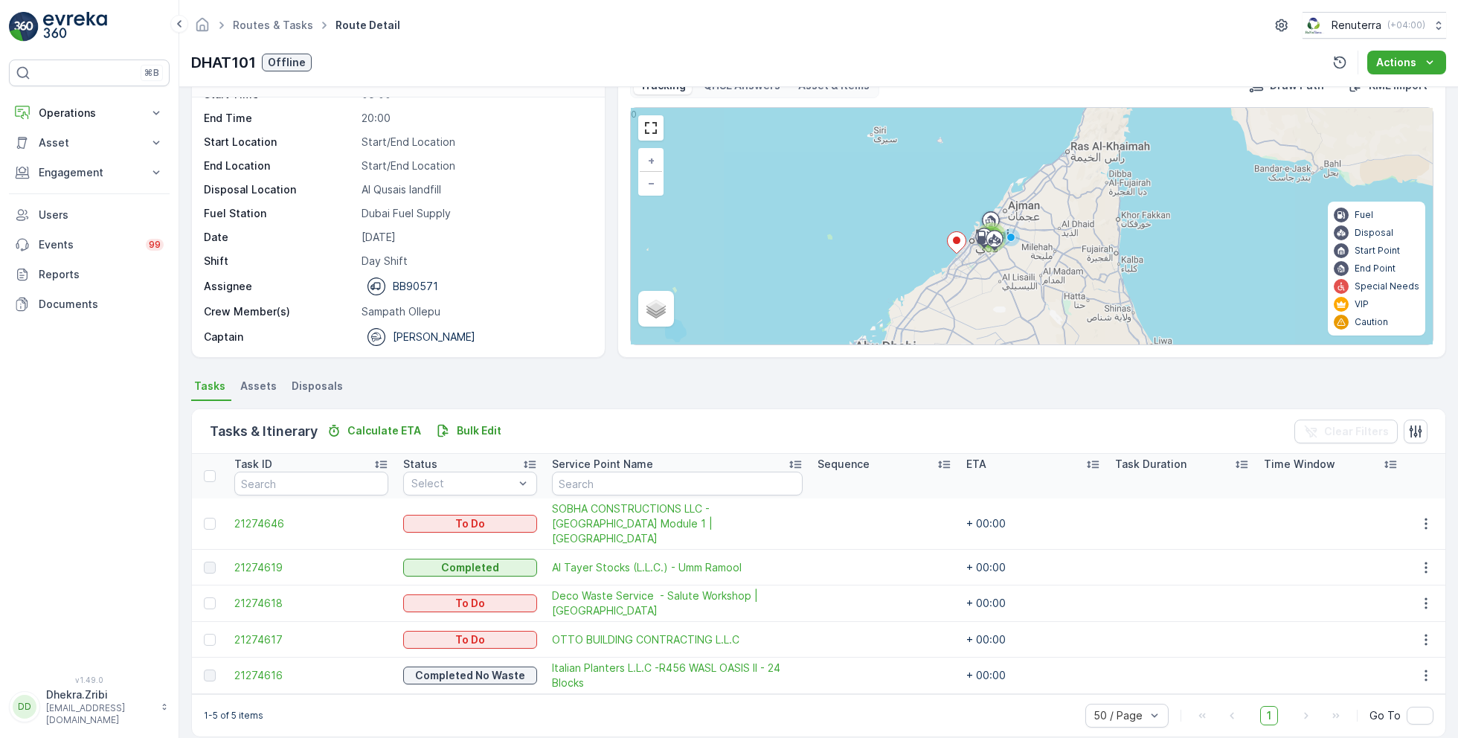
scroll to position [39, 0]
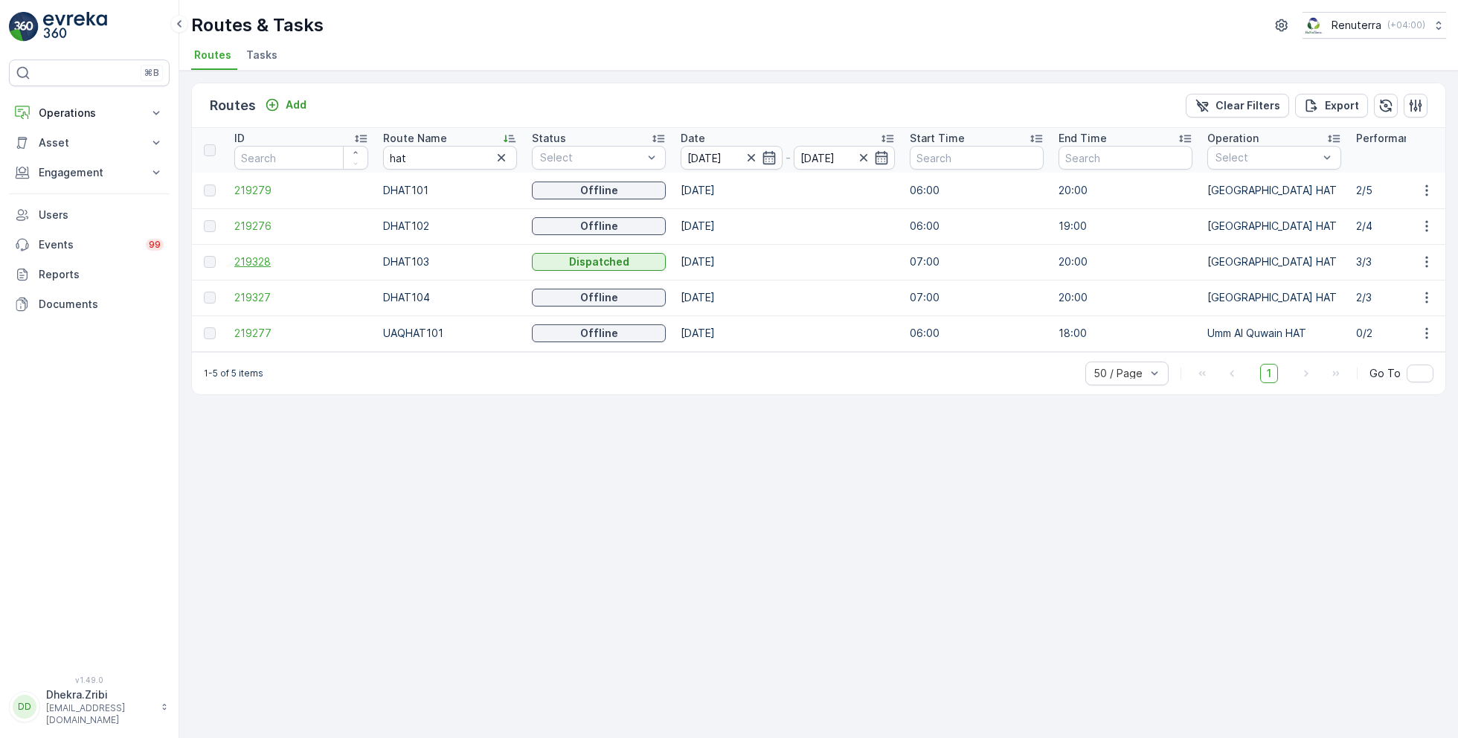
click at [265, 255] on span "219328" at bounding box center [301, 261] width 134 height 15
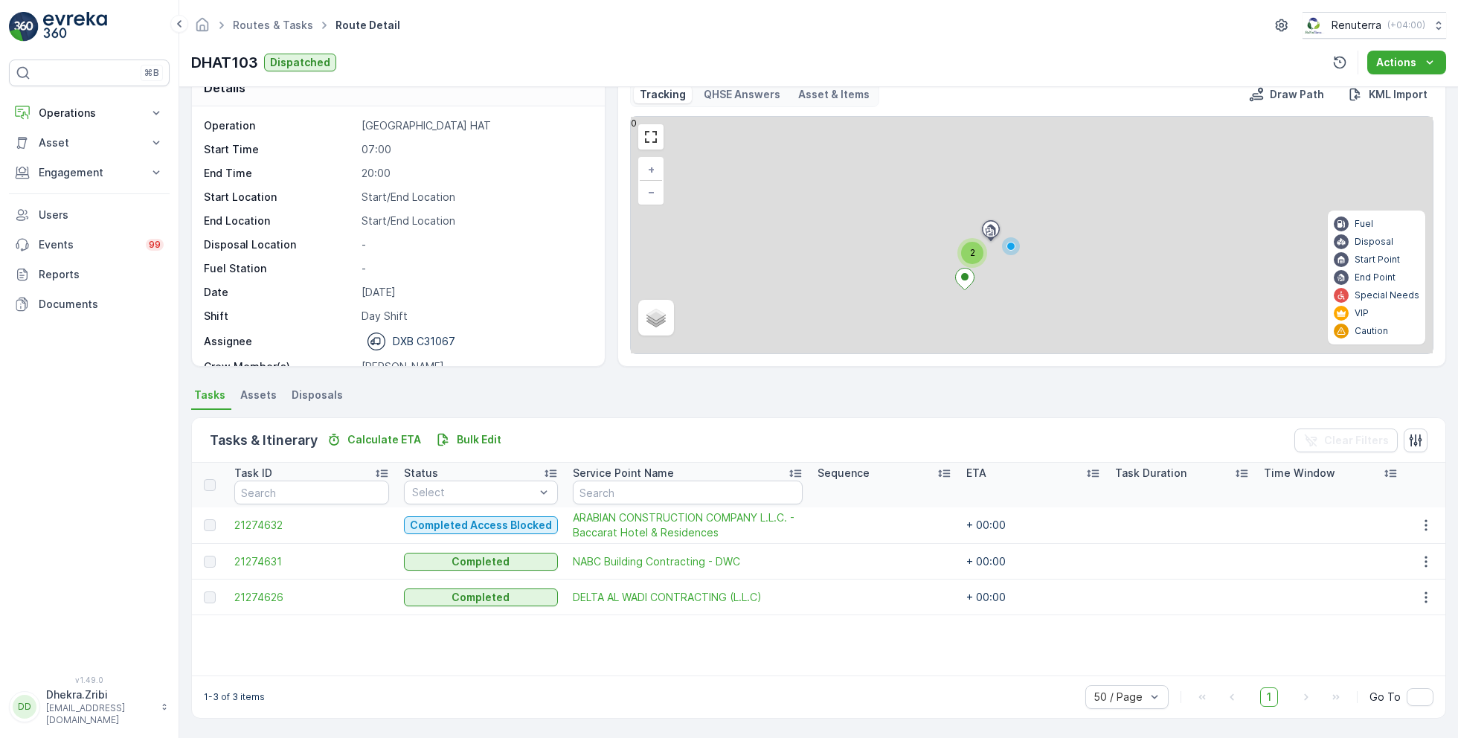
scroll to position [28, 0]
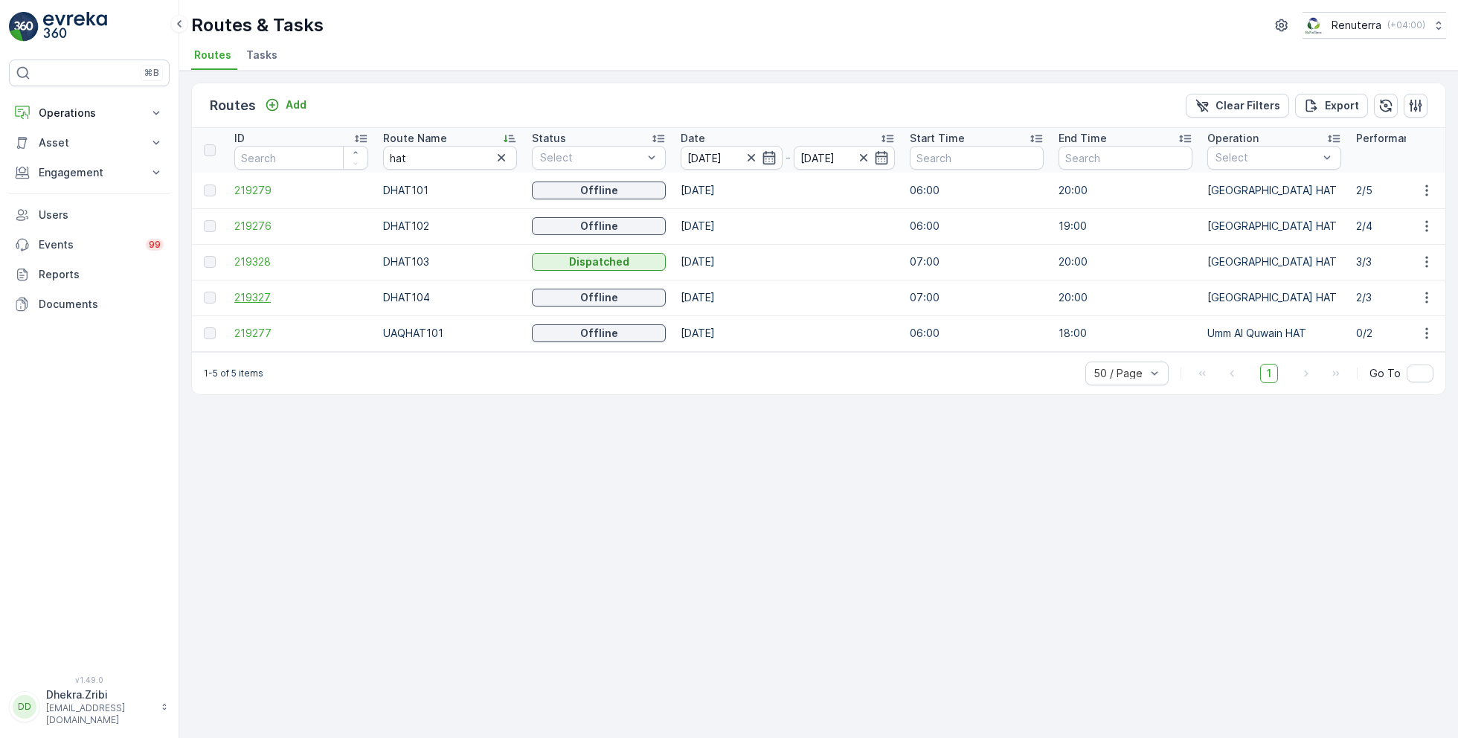
click at [247, 298] on span "219327" at bounding box center [301, 297] width 134 height 15
